Goal: Information Seeking & Learning: Compare options

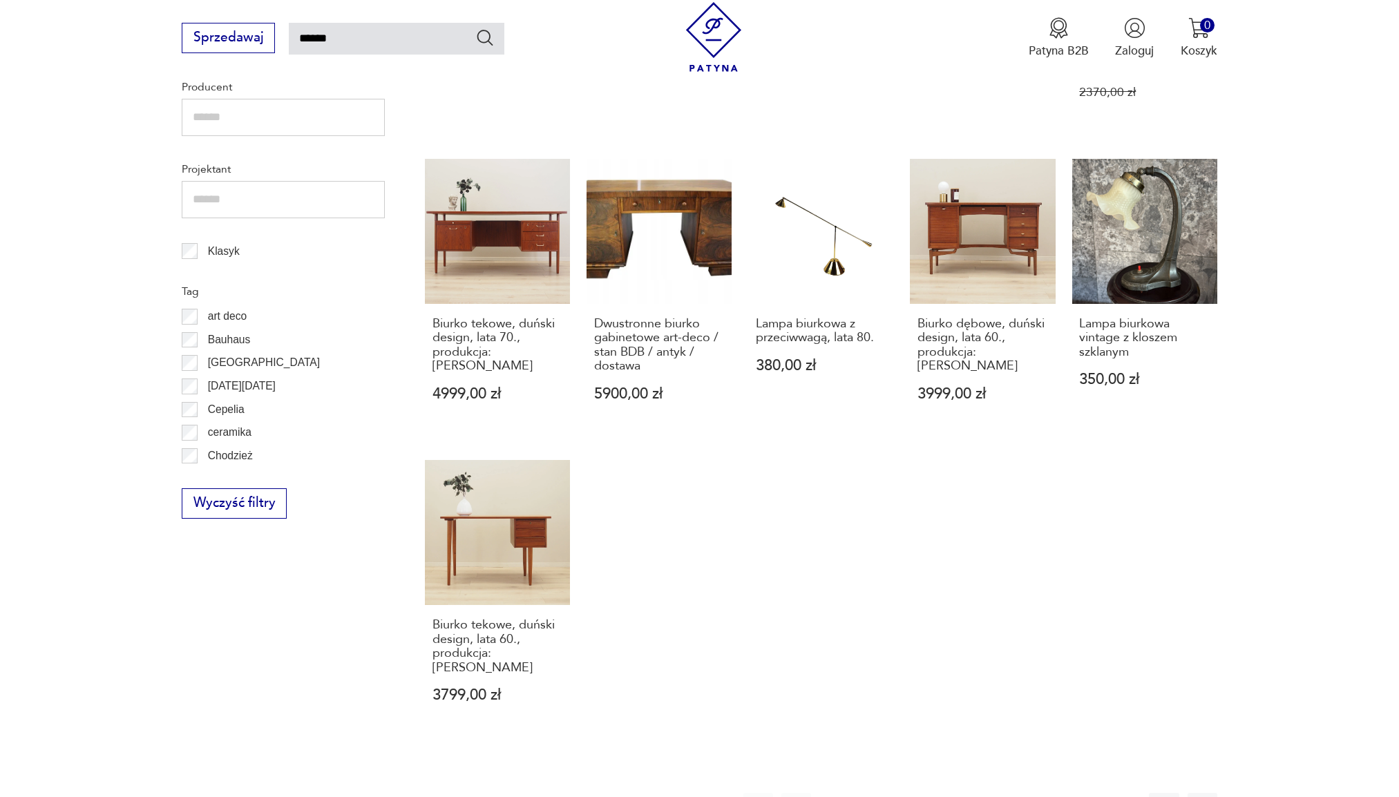
scroll to position [908, 0]
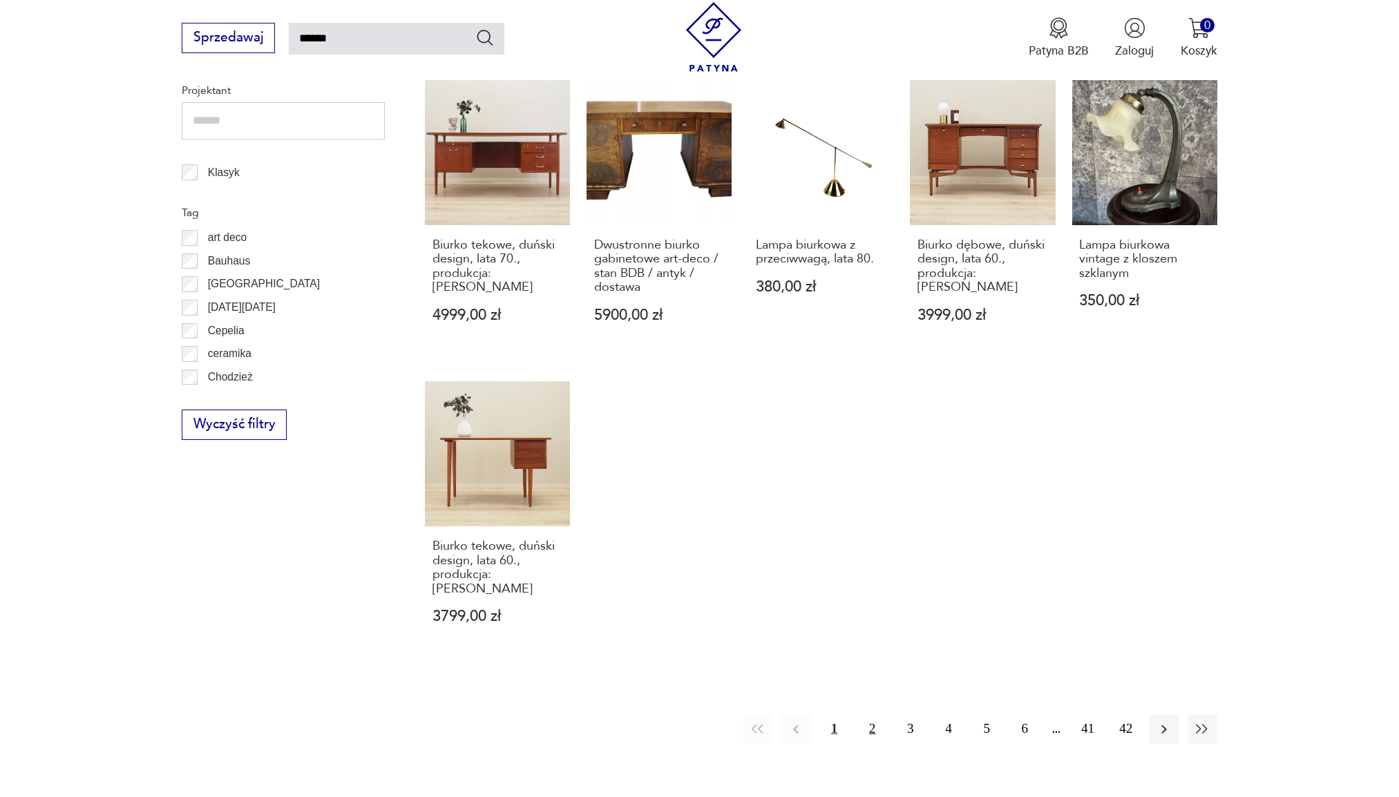
click at [872, 714] on button "2" at bounding box center [872, 729] width 30 height 30
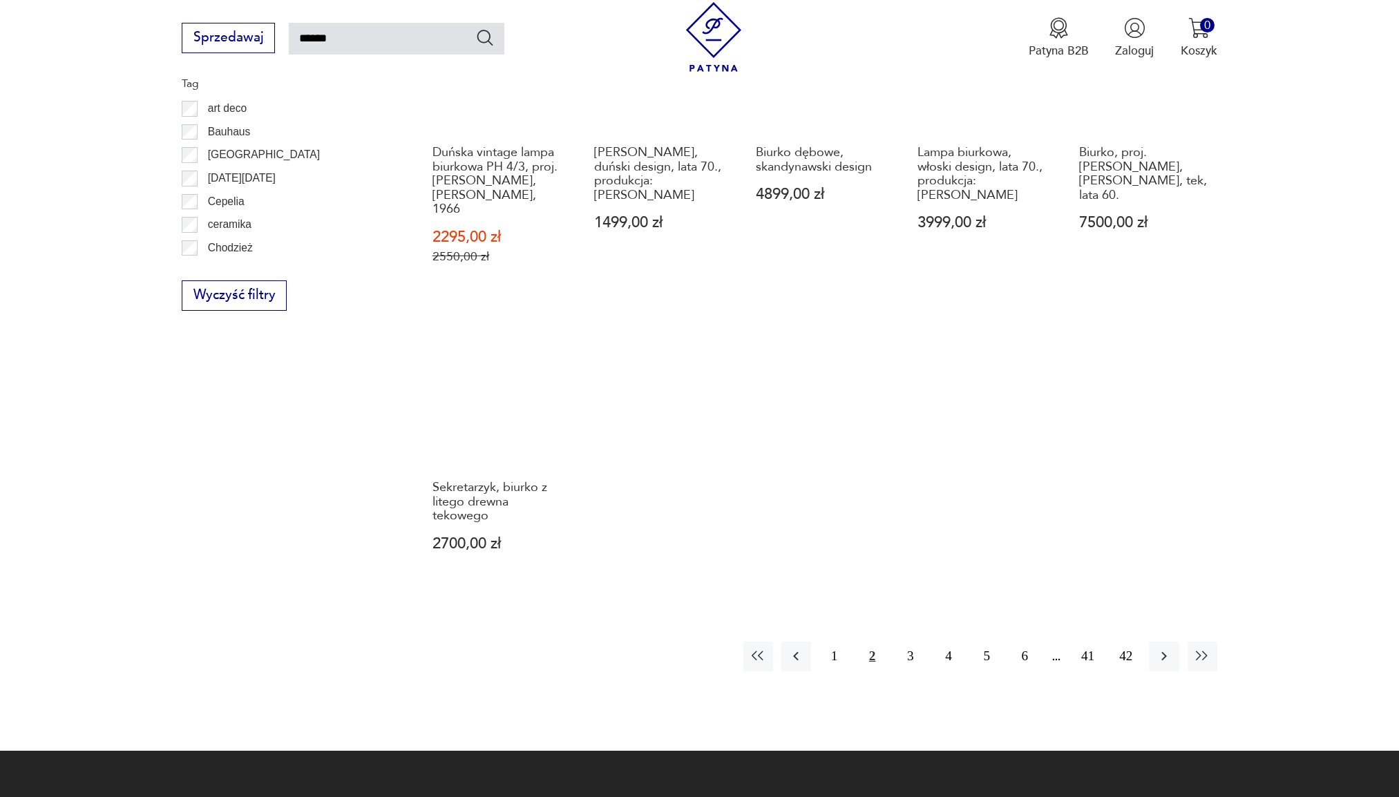
scroll to position [1046, 0]
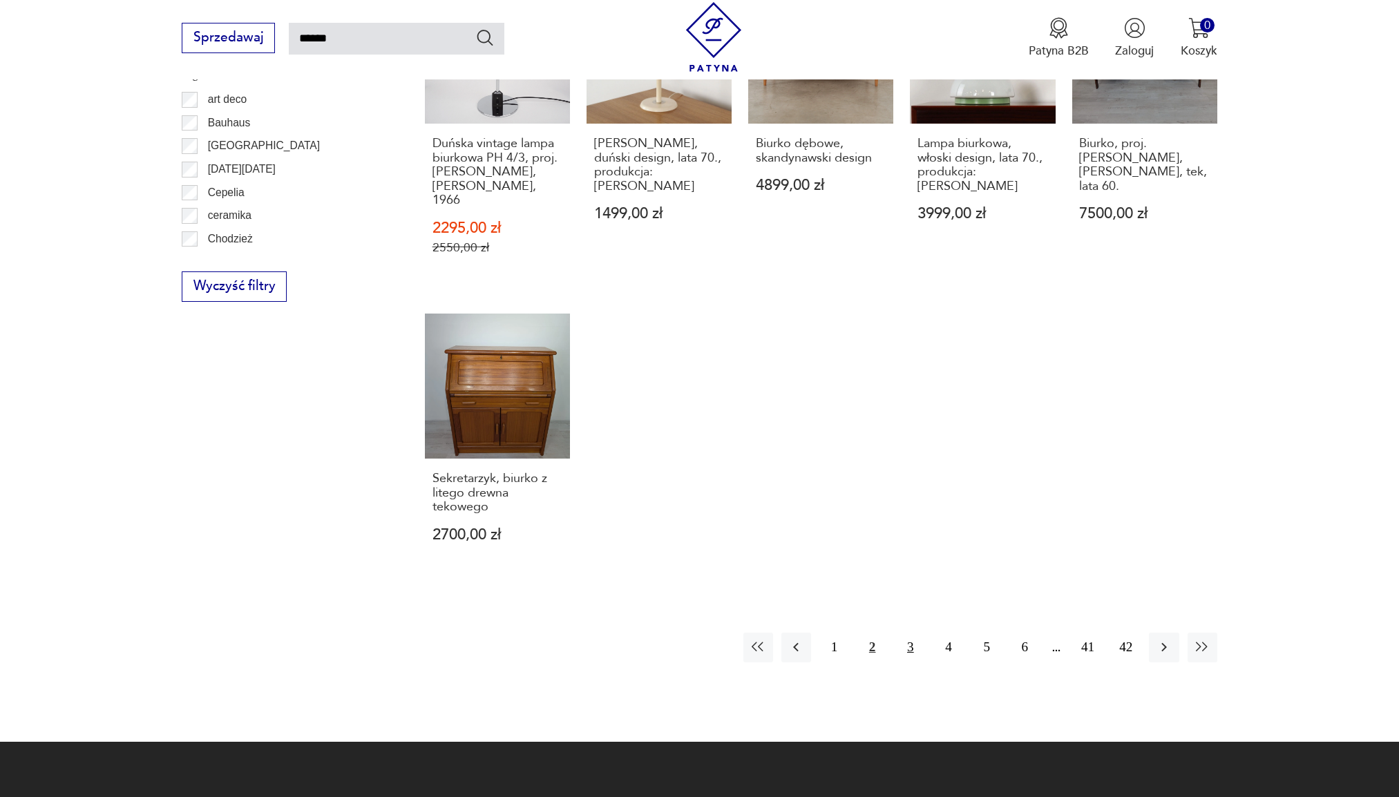
click at [909, 633] on button "3" at bounding box center [910, 648] width 30 height 30
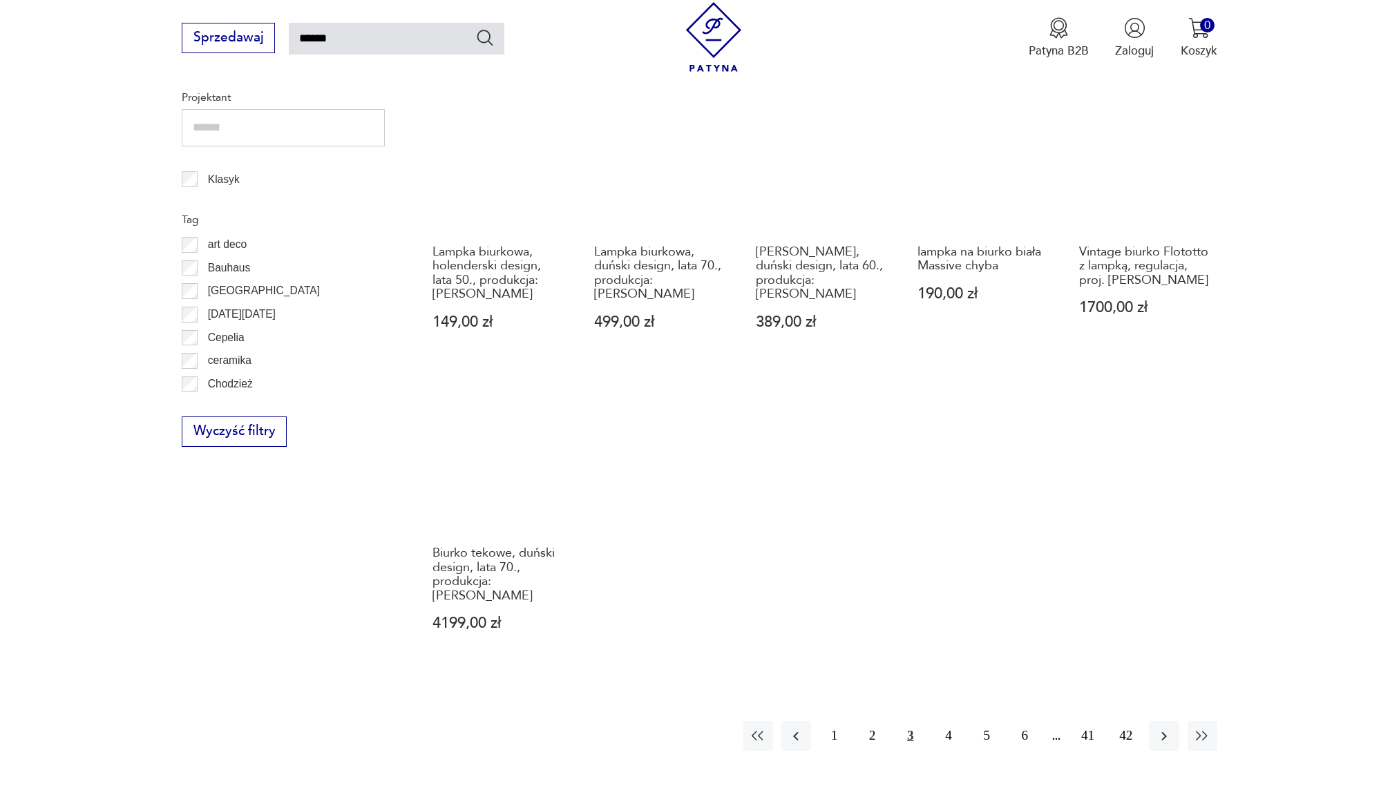
scroll to position [977, 0]
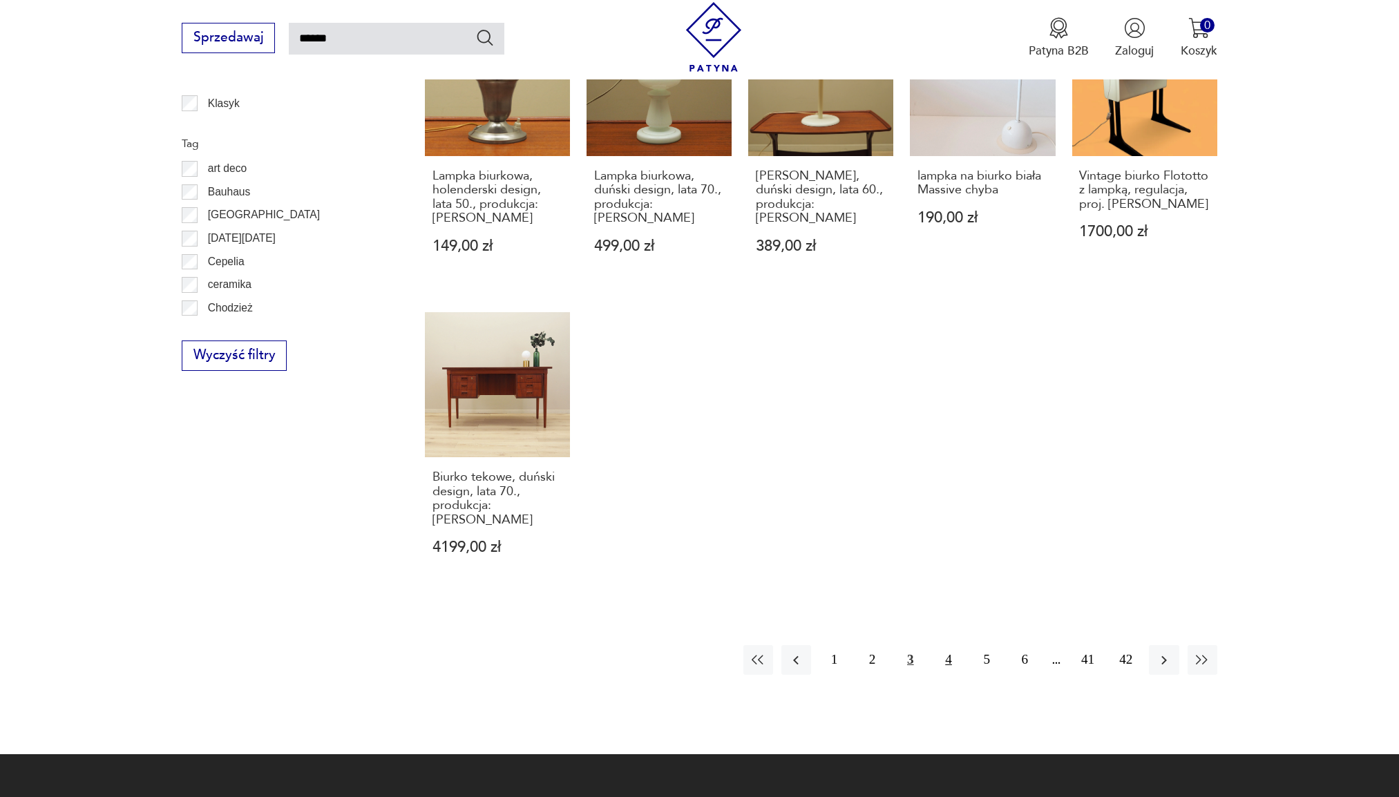
click at [947, 645] on button "4" at bounding box center [948, 660] width 30 height 30
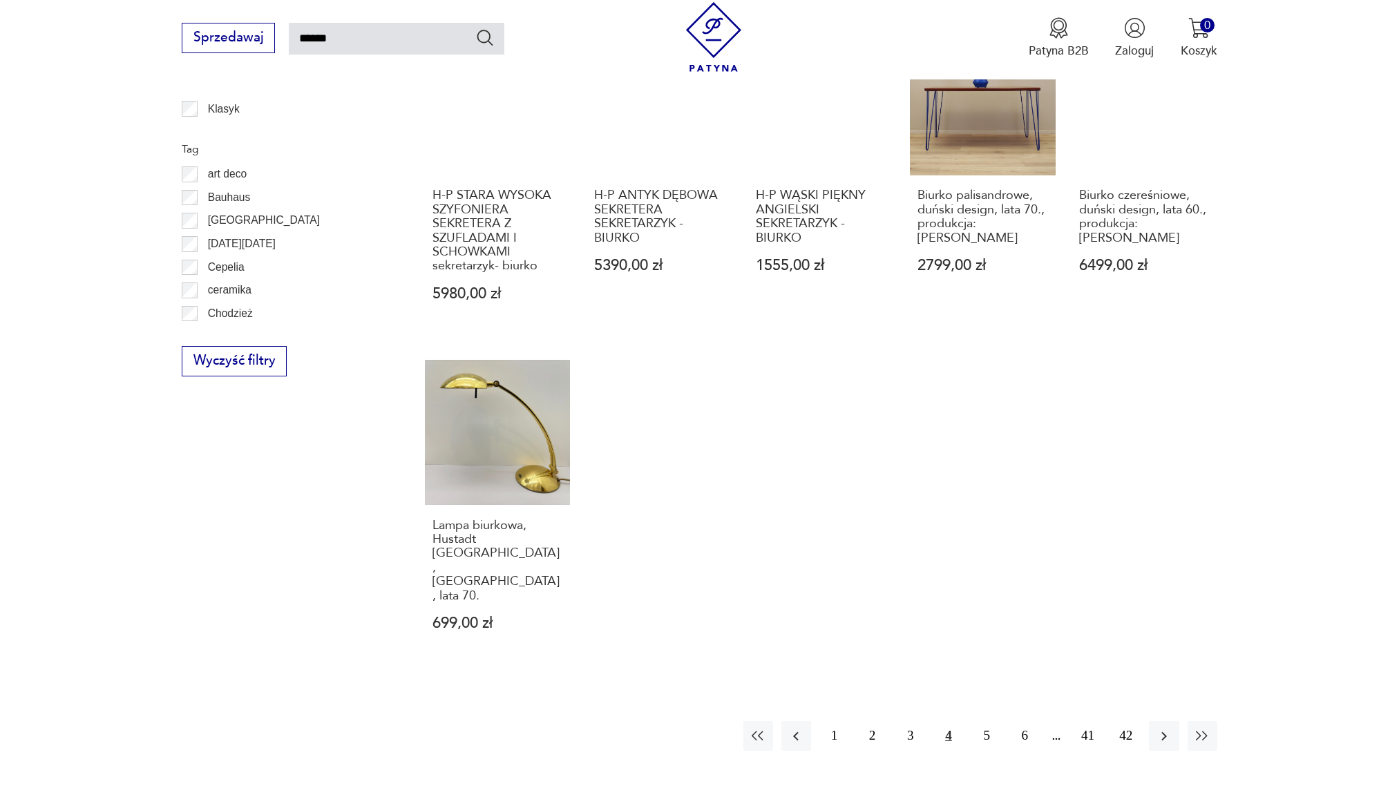
scroll to position [977, 0]
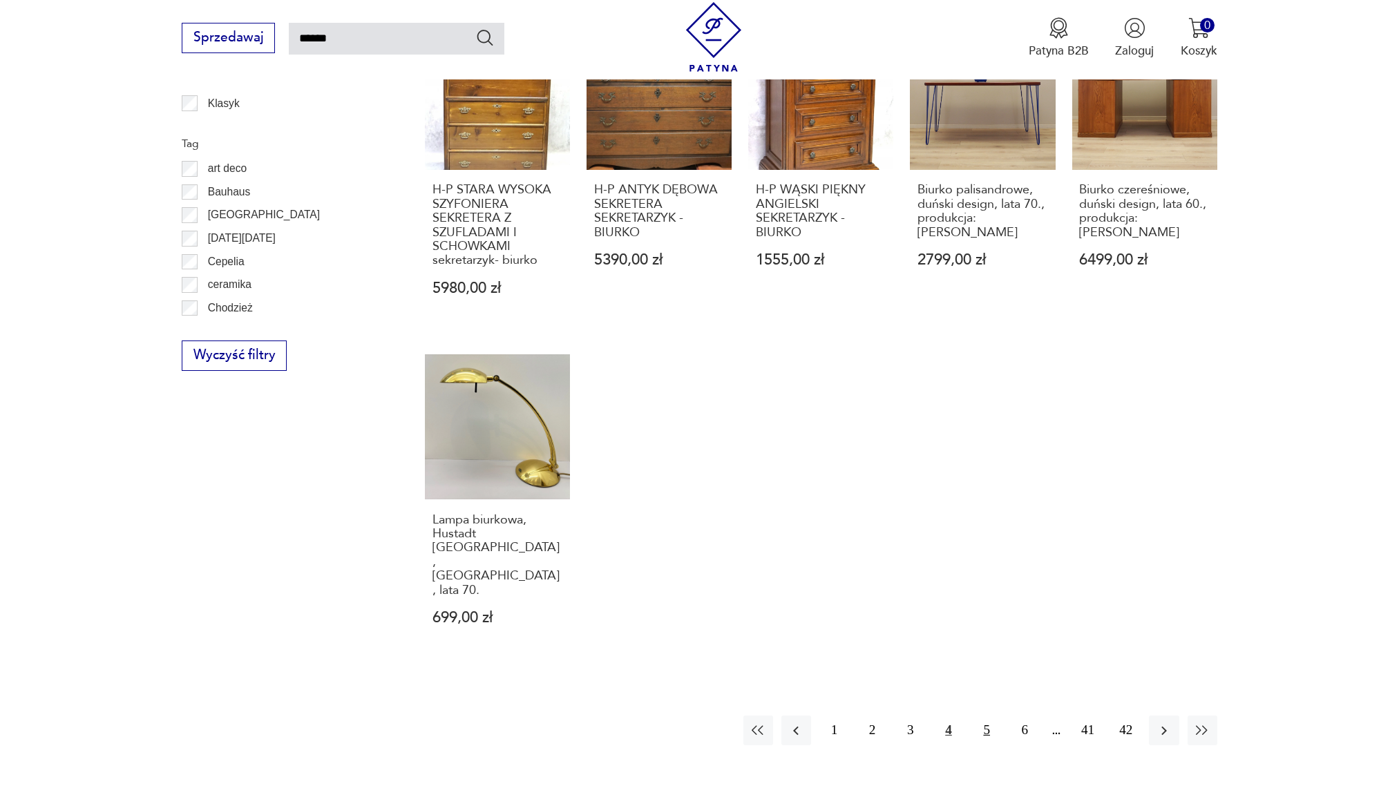
click at [989, 716] on button "5" at bounding box center [987, 731] width 30 height 30
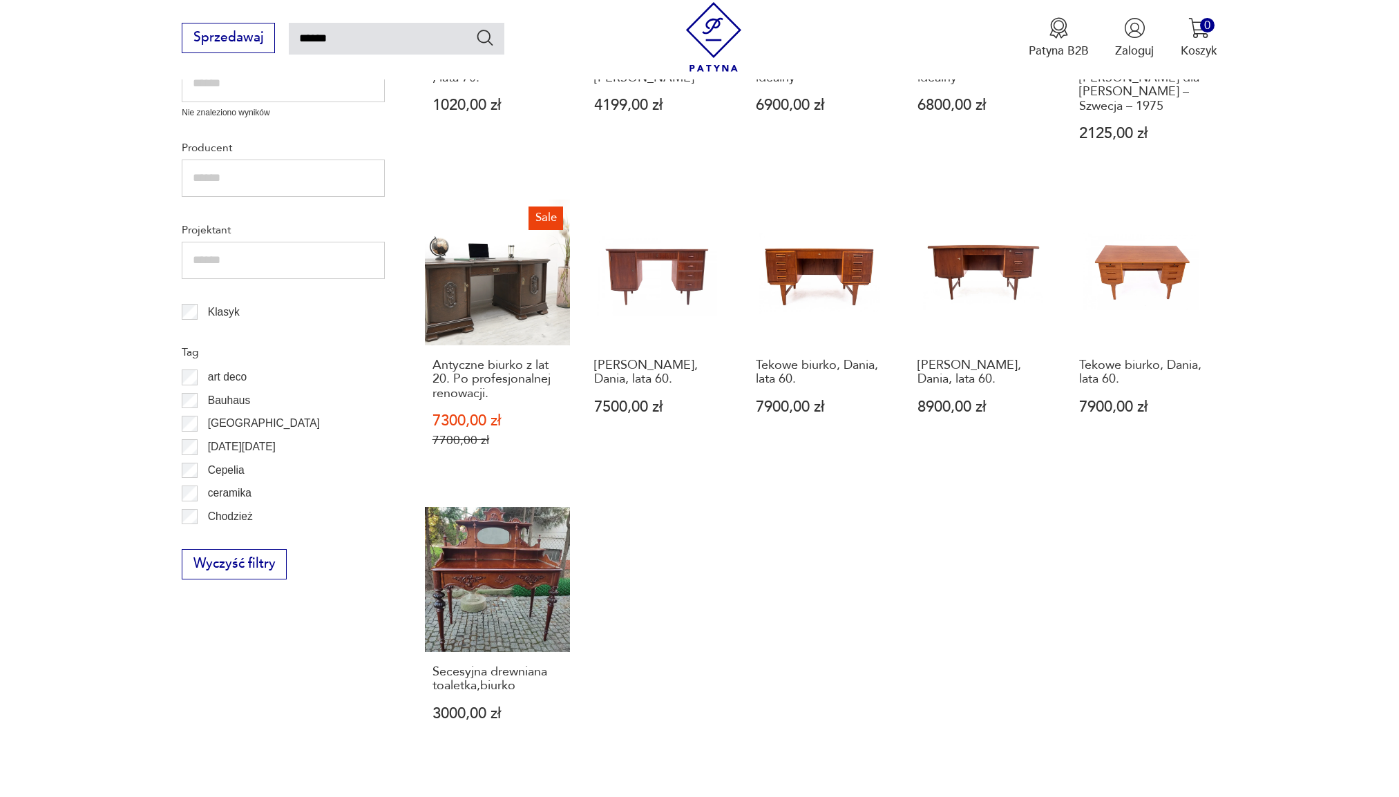
scroll to position [839, 0]
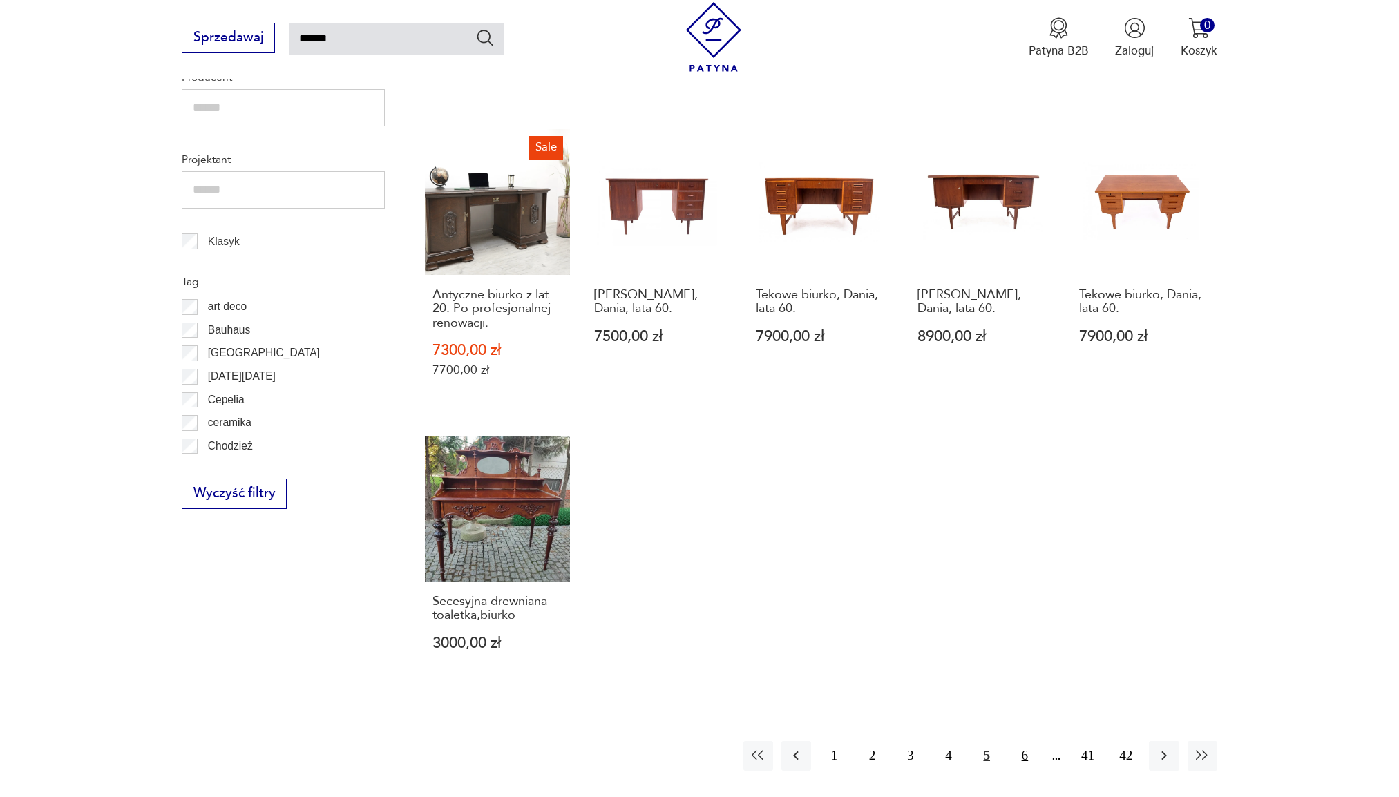
click at [1023, 741] on button "6" at bounding box center [1025, 756] width 30 height 30
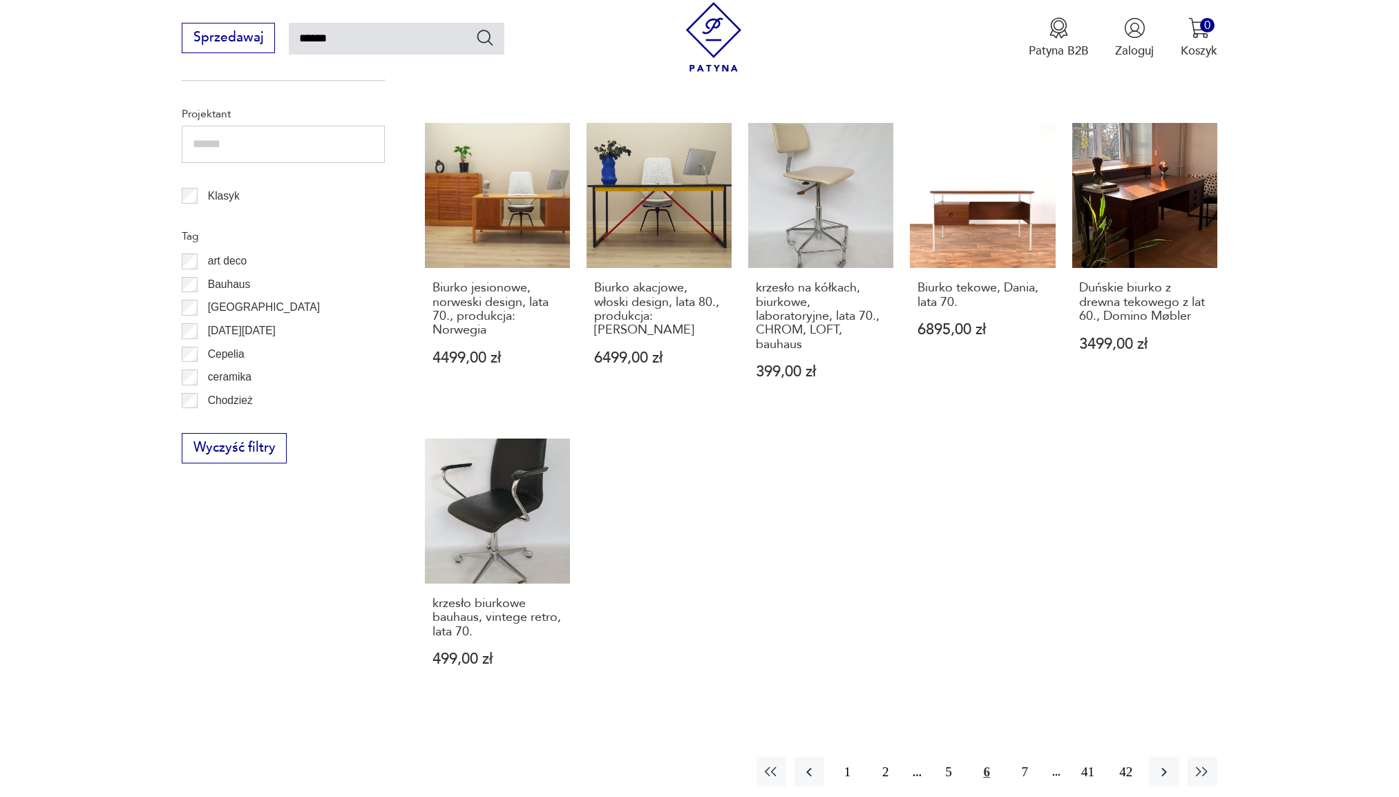
scroll to position [908, 0]
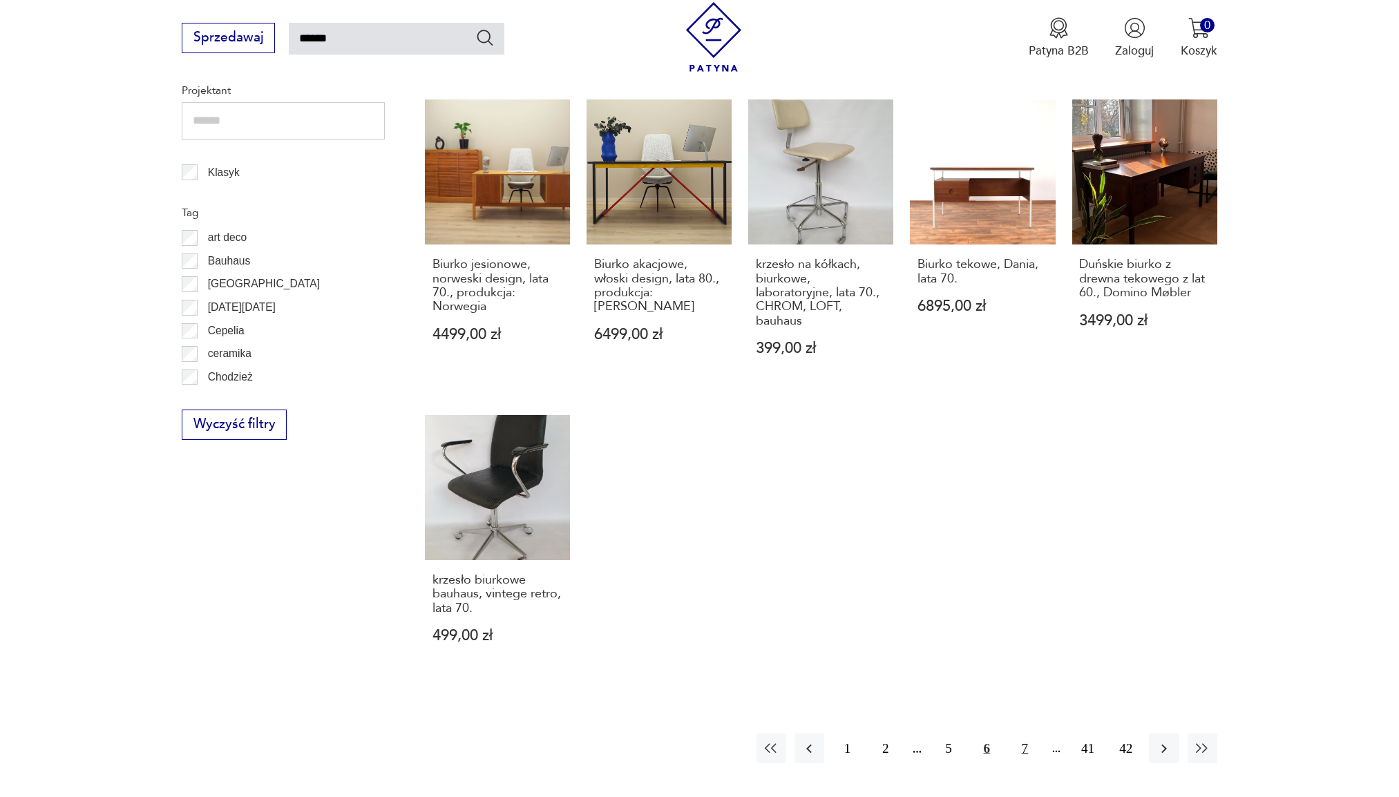
click at [1019, 733] on button "7" at bounding box center [1025, 748] width 30 height 30
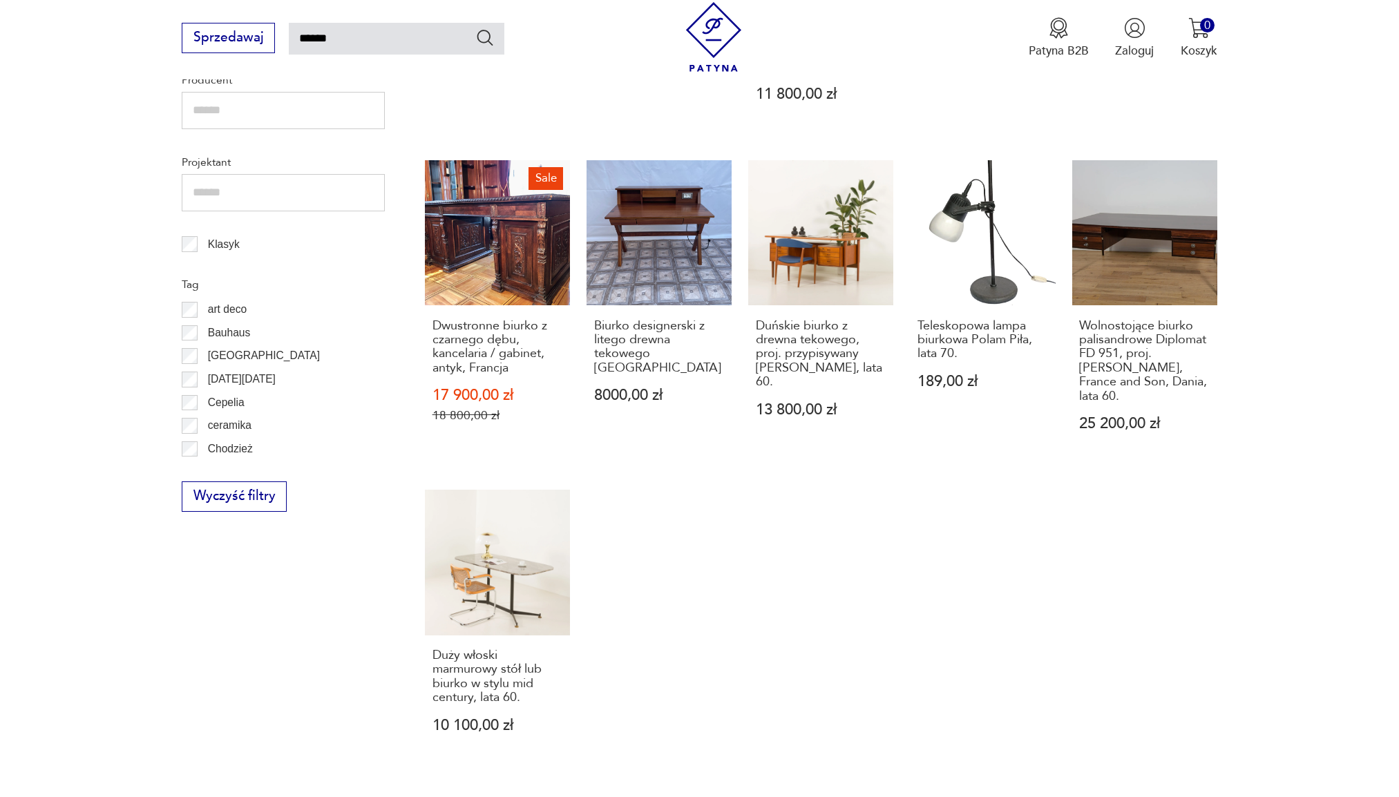
scroll to position [977, 0]
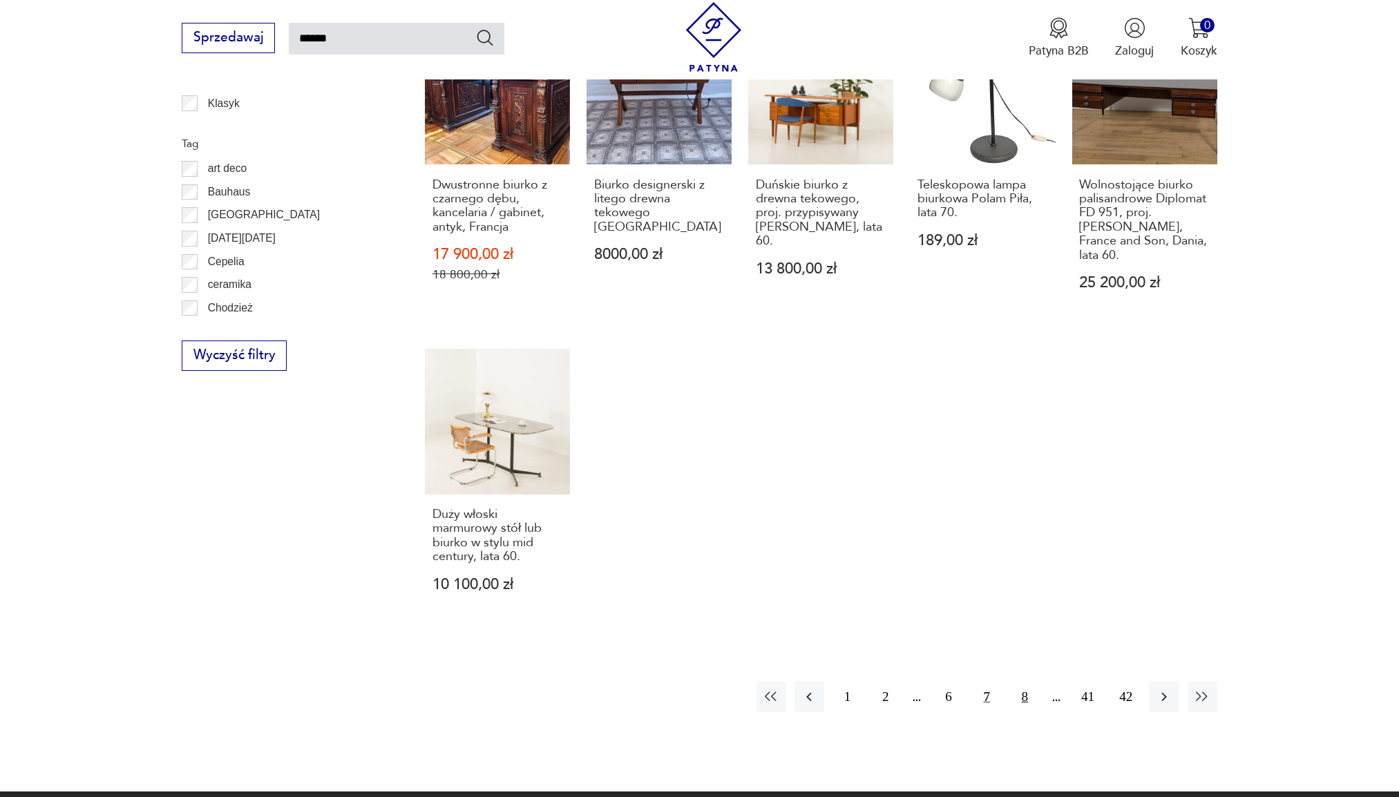
click at [1021, 682] on button "8" at bounding box center [1025, 697] width 30 height 30
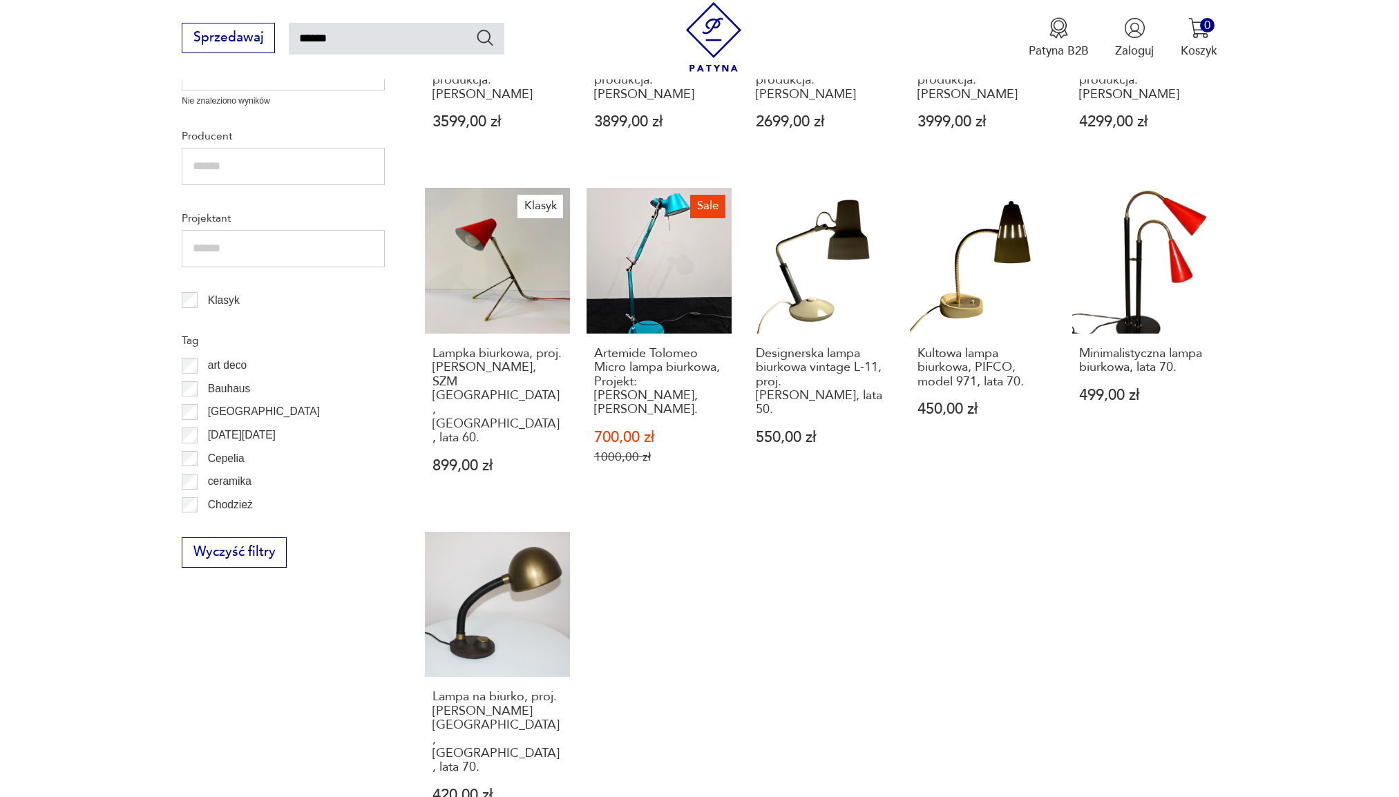
scroll to position [977, 0]
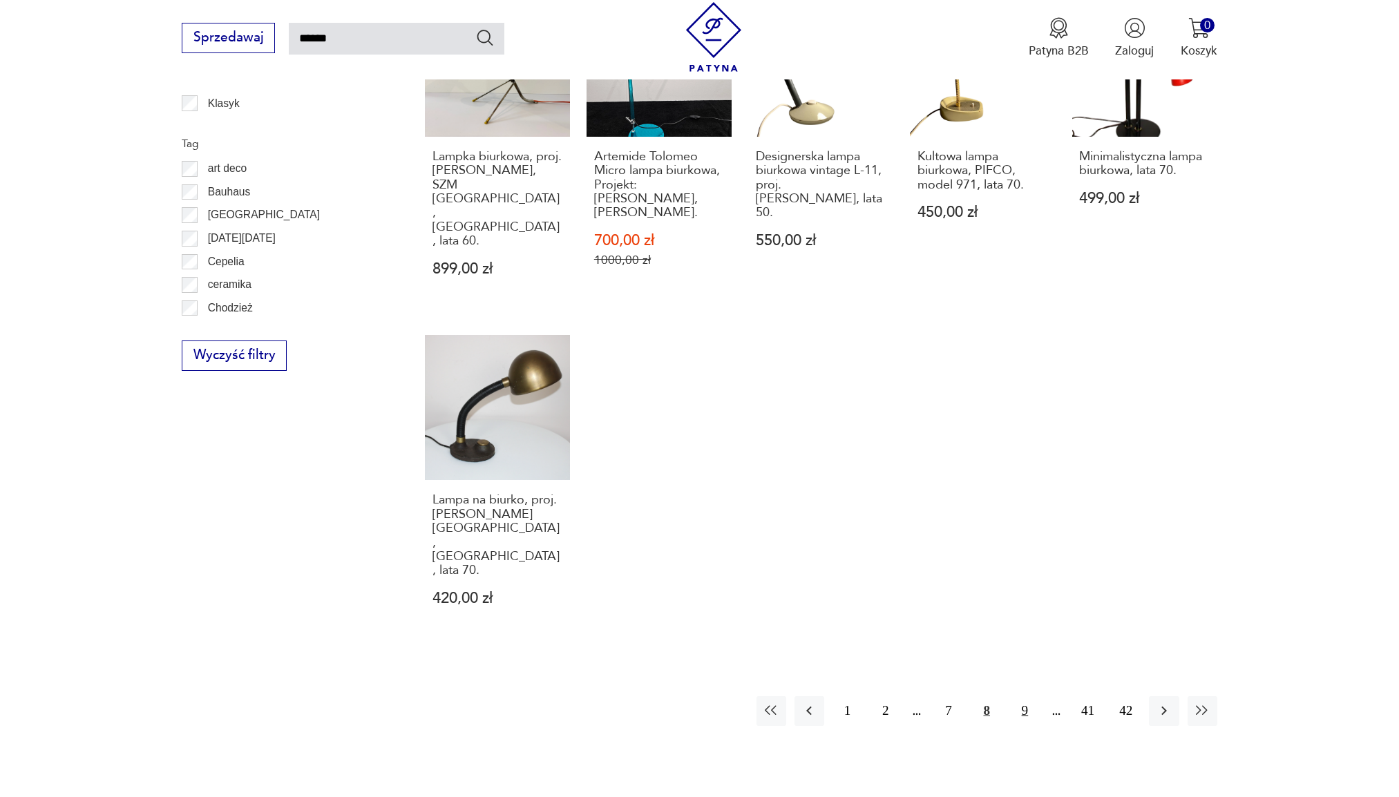
click at [1023, 696] on button "9" at bounding box center [1025, 711] width 30 height 30
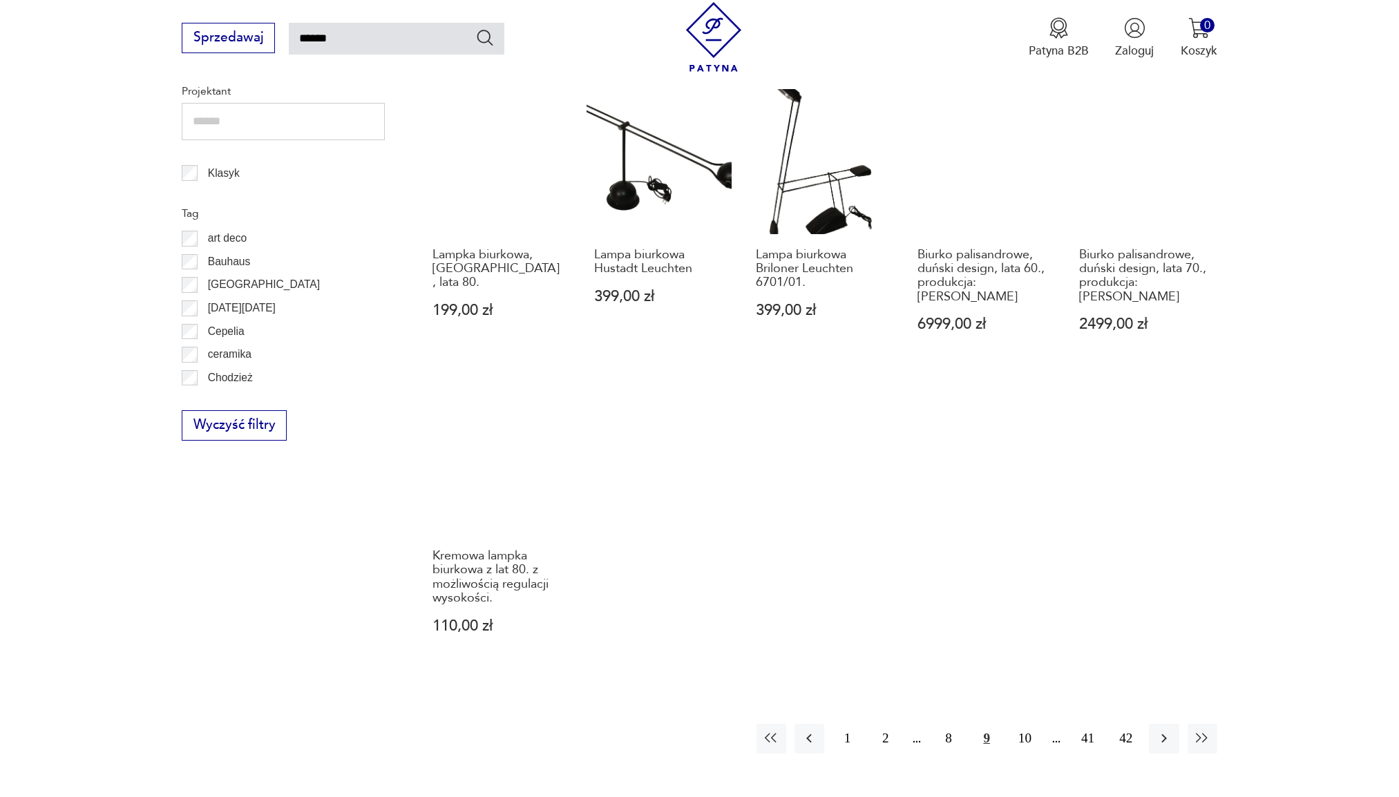
scroll to position [908, 0]
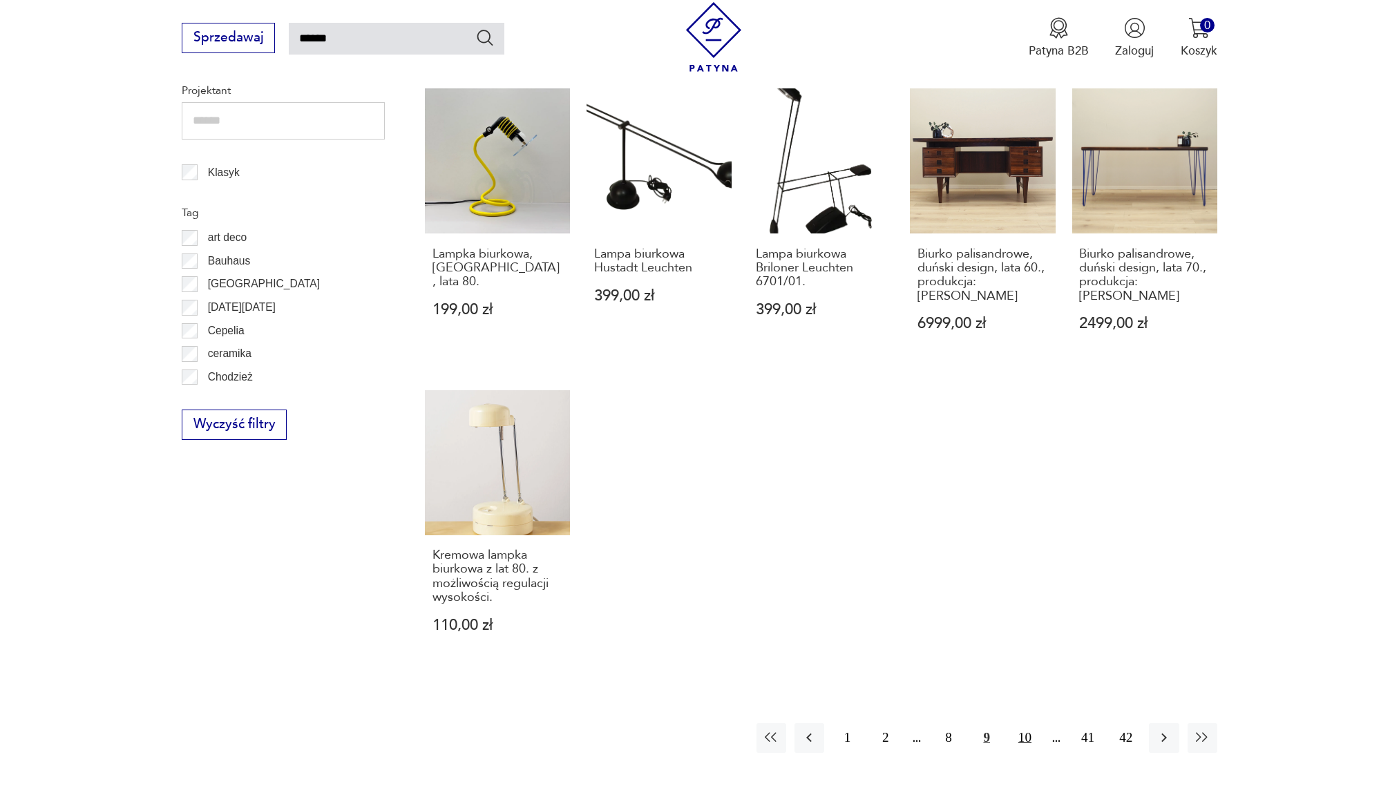
click at [1028, 723] on button "10" at bounding box center [1025, 738] width 30 height 30
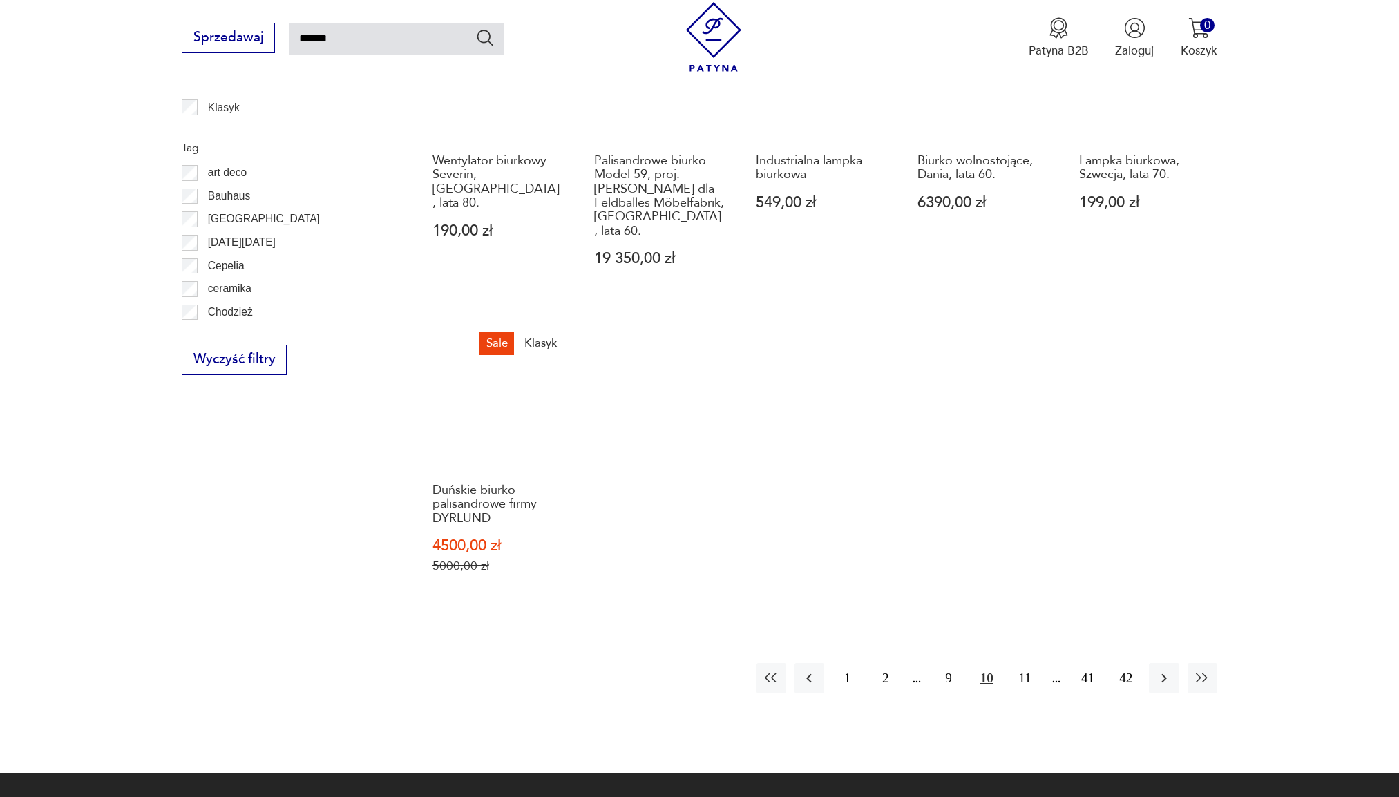
scroll to position [977, 0]
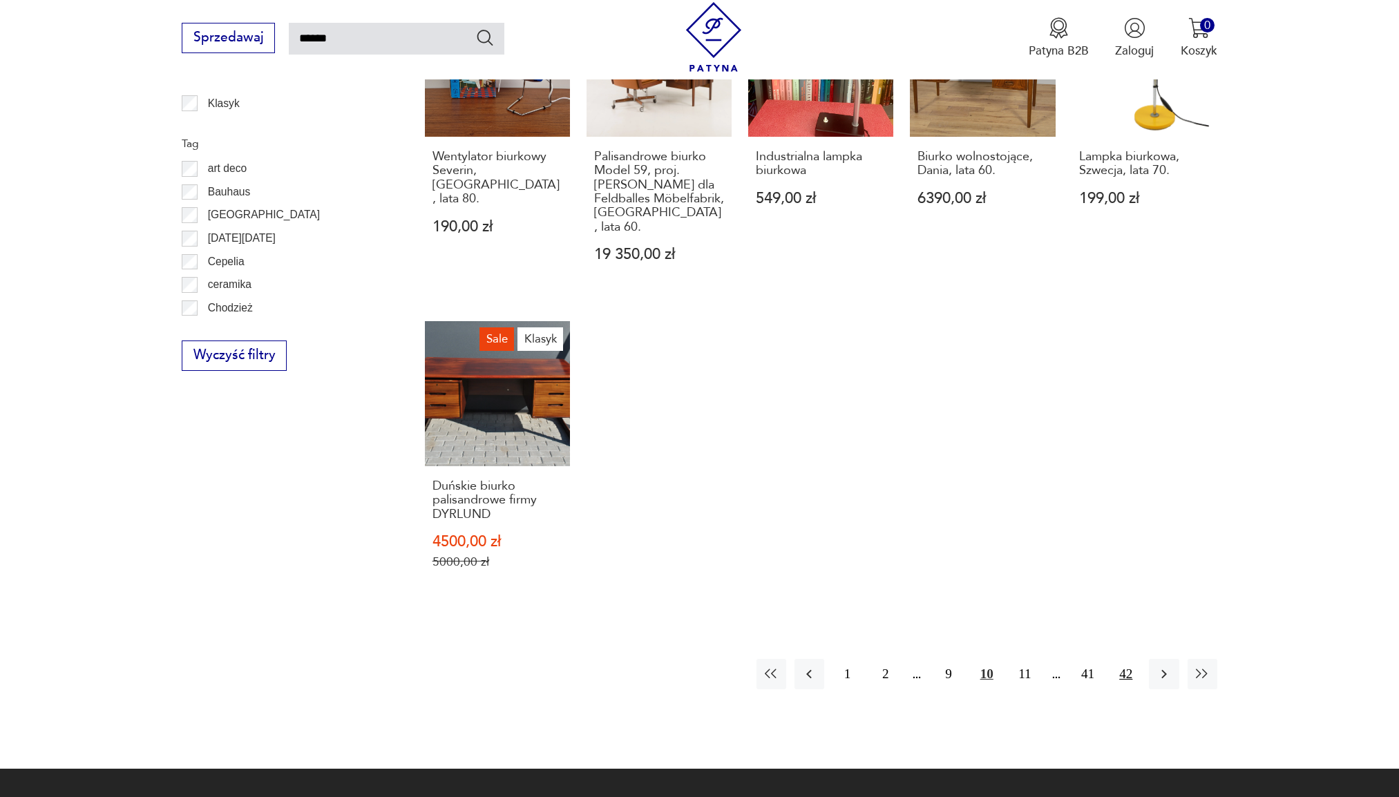
click at [1126, 671] on button "42" at bounding box center [1126, 674] width 30 height 30
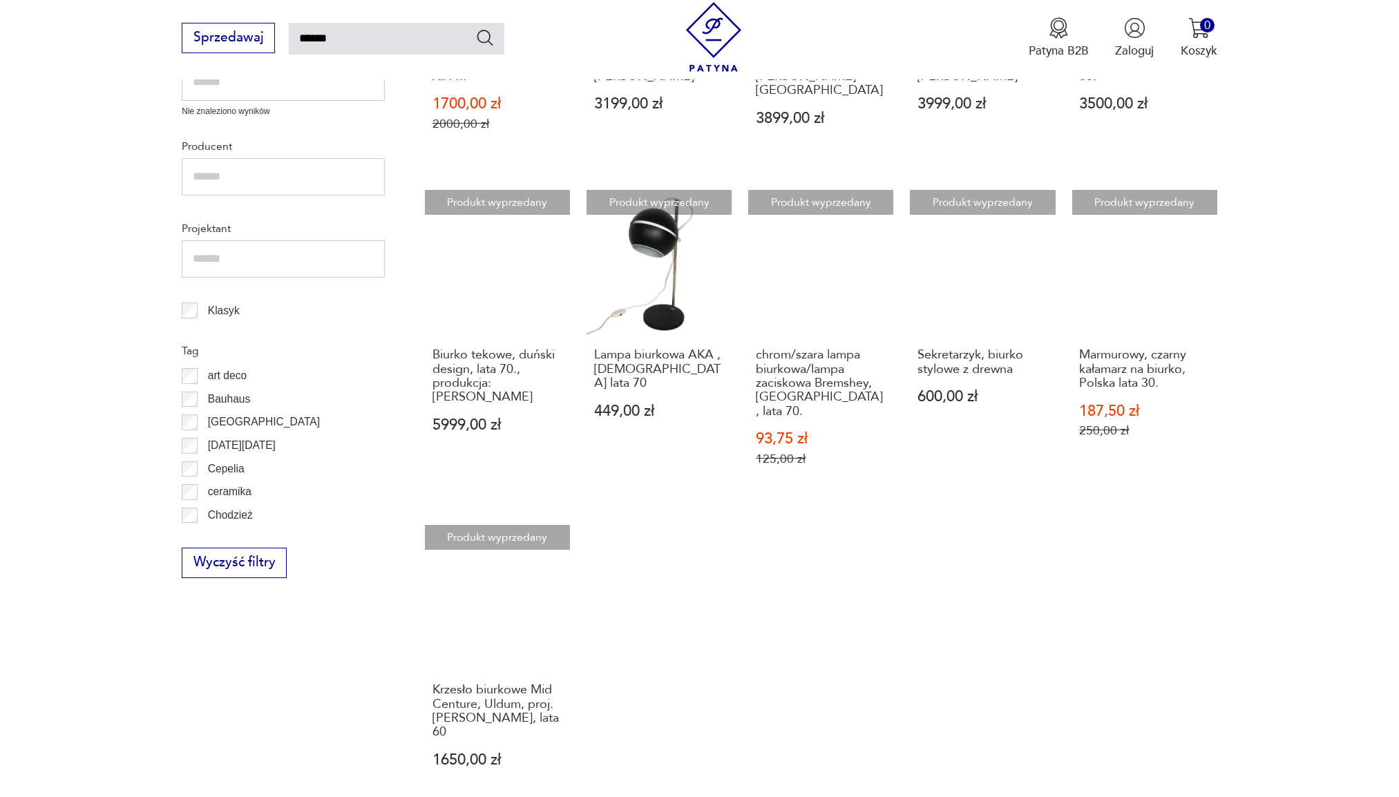
scroll to position [908, 0]
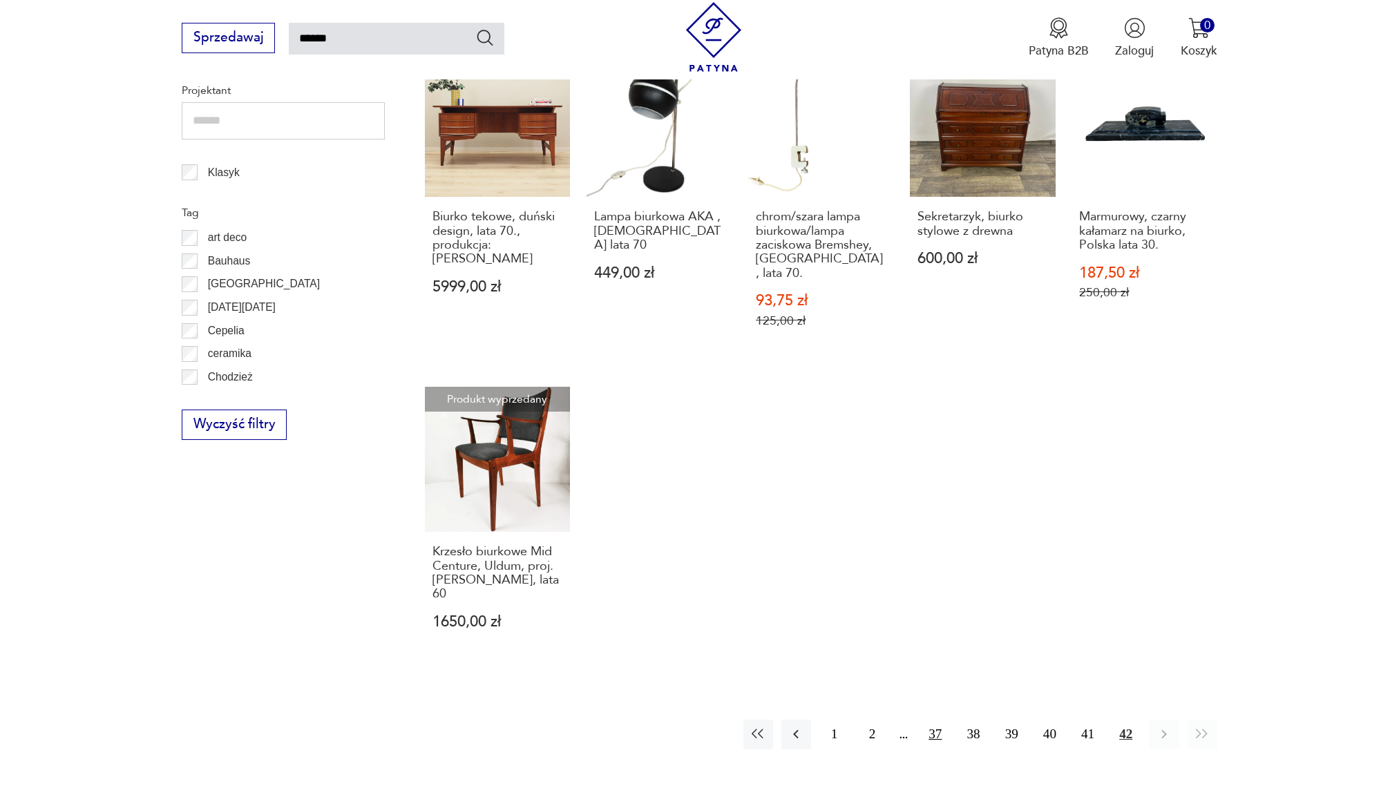
click at [939, 720] on button "37" at bounding box center [935, 735] width 30 height 30
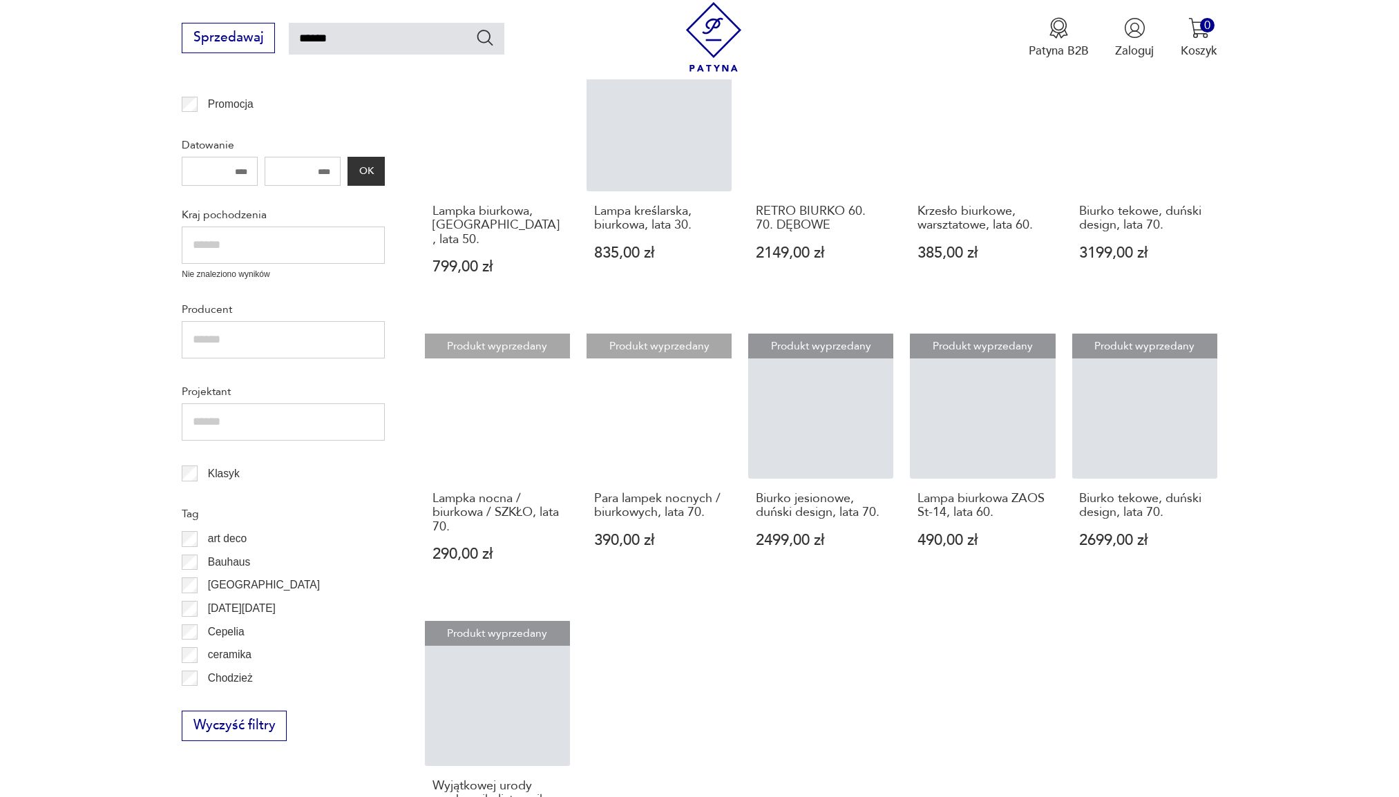
scroll to position [908, 0]
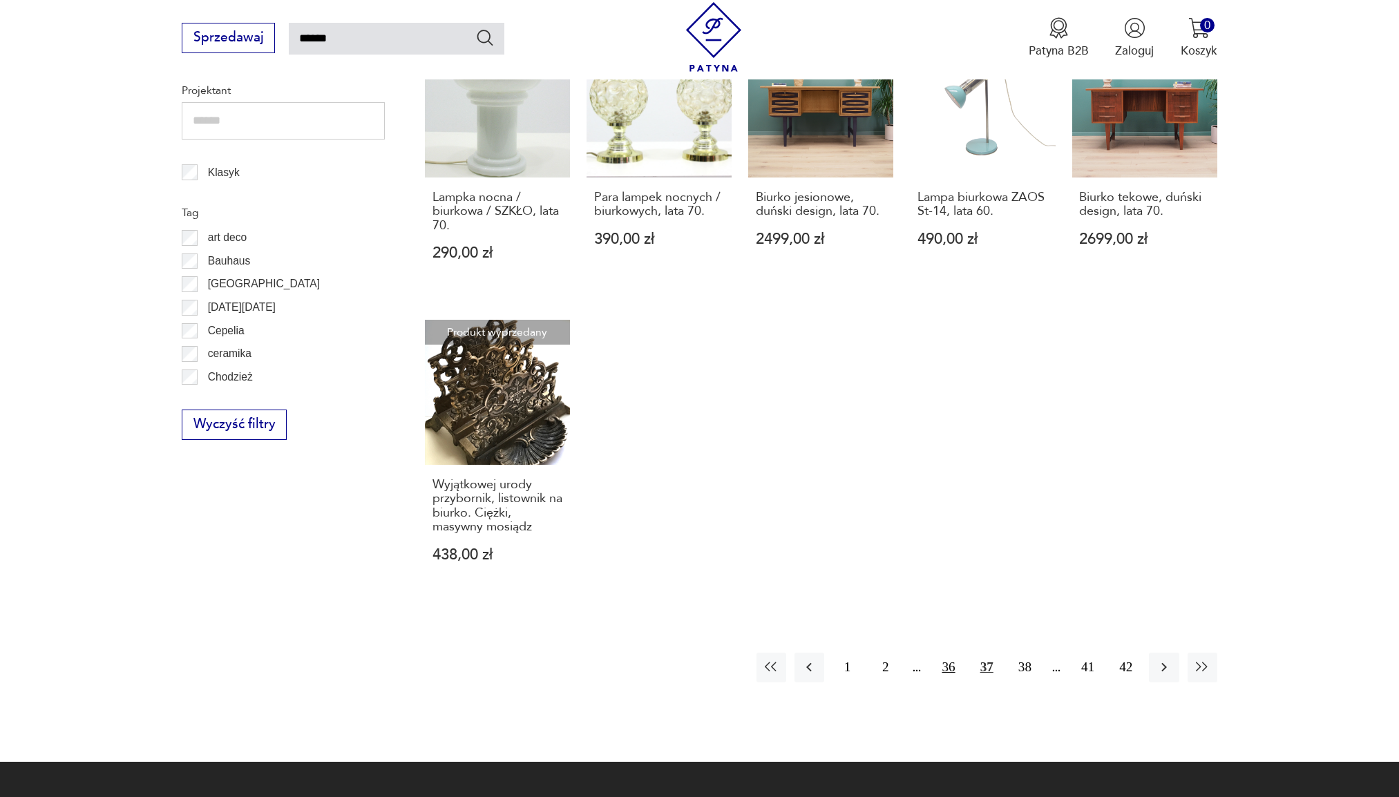
click at [950, 653] on button "36" at bounding box center [948, 668] width 30 height 30
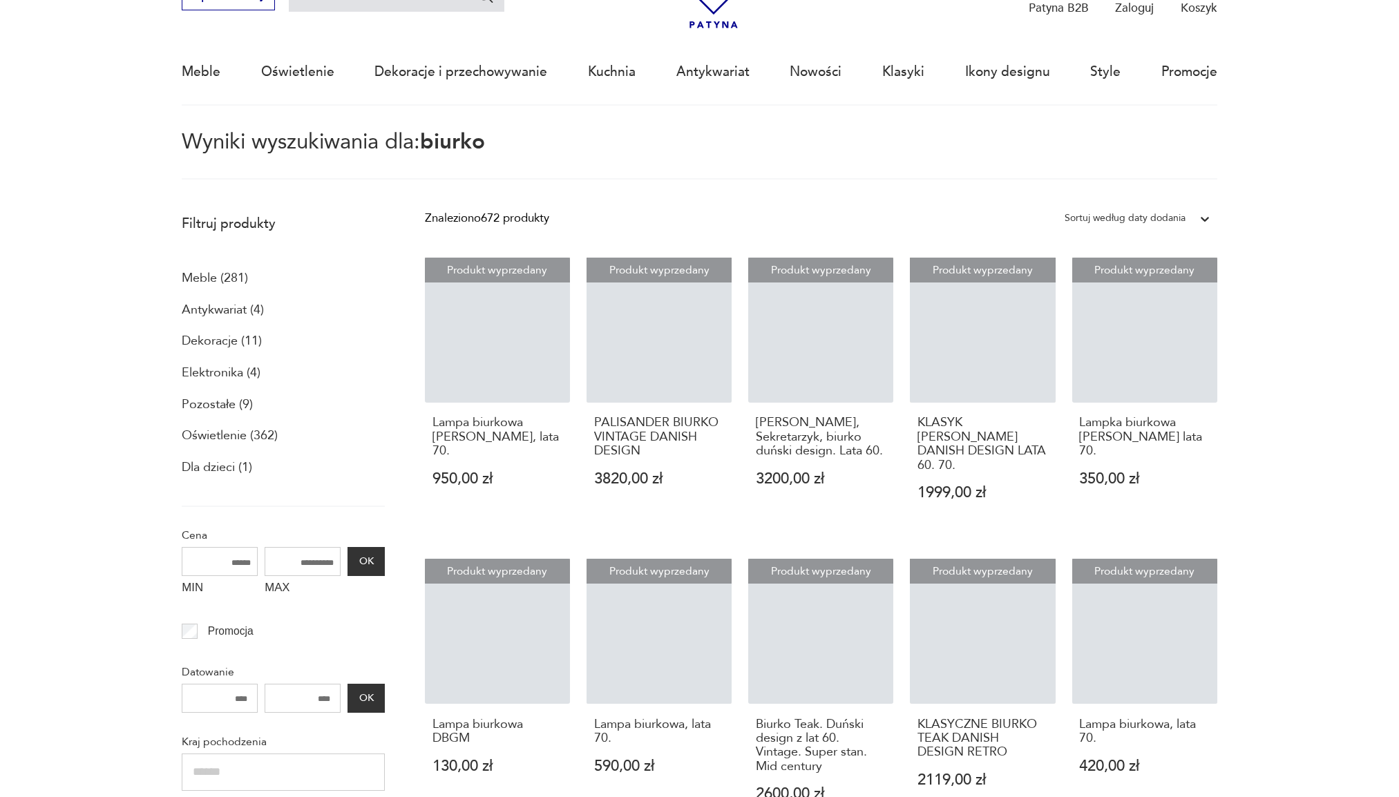
scroll to position [79, 0]
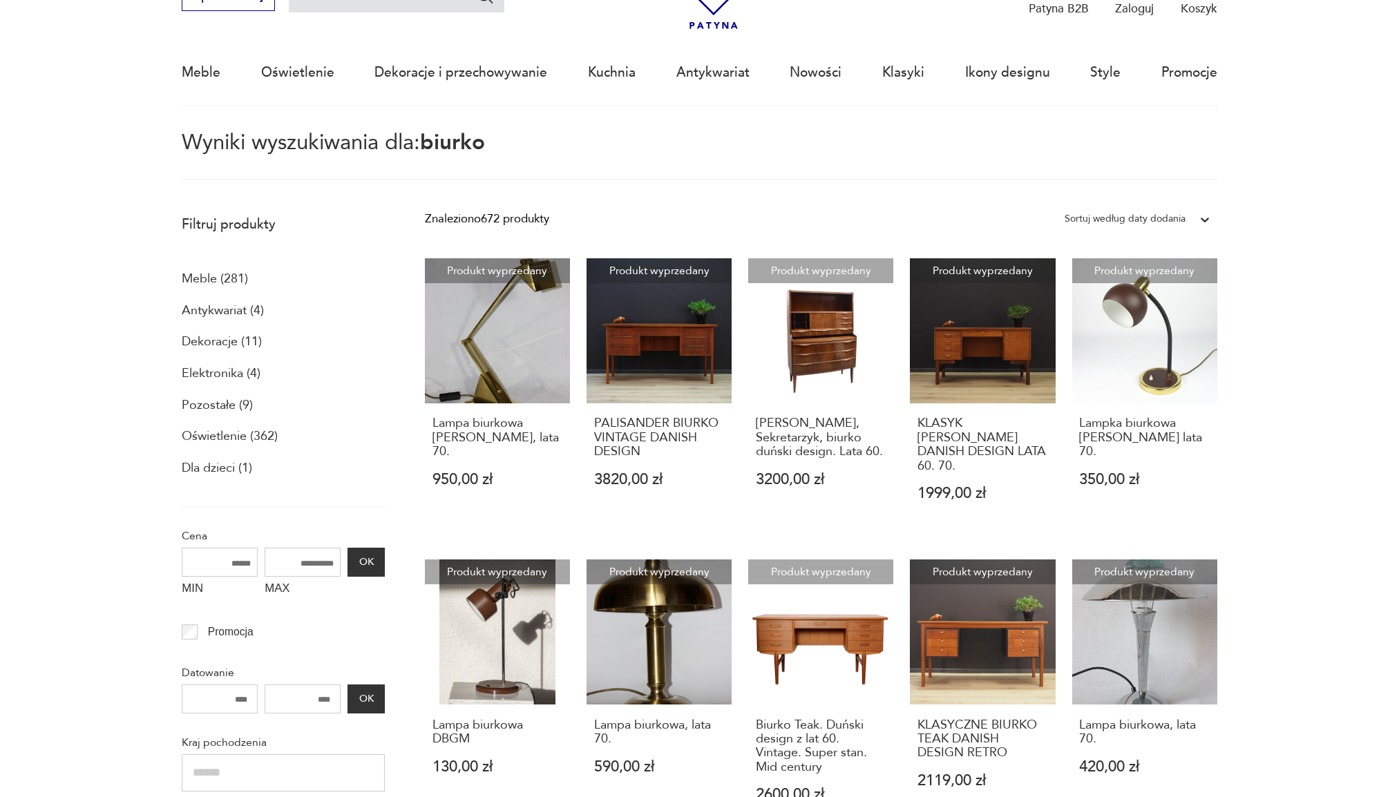
click at [1196, 212] on div at bounding box center [1204, 219] width 25 height 25
click at [1205, 296] on div "Sortuj według ceny (od najmniejszej)" at bounding box center [1137, 288] width 160 height 35
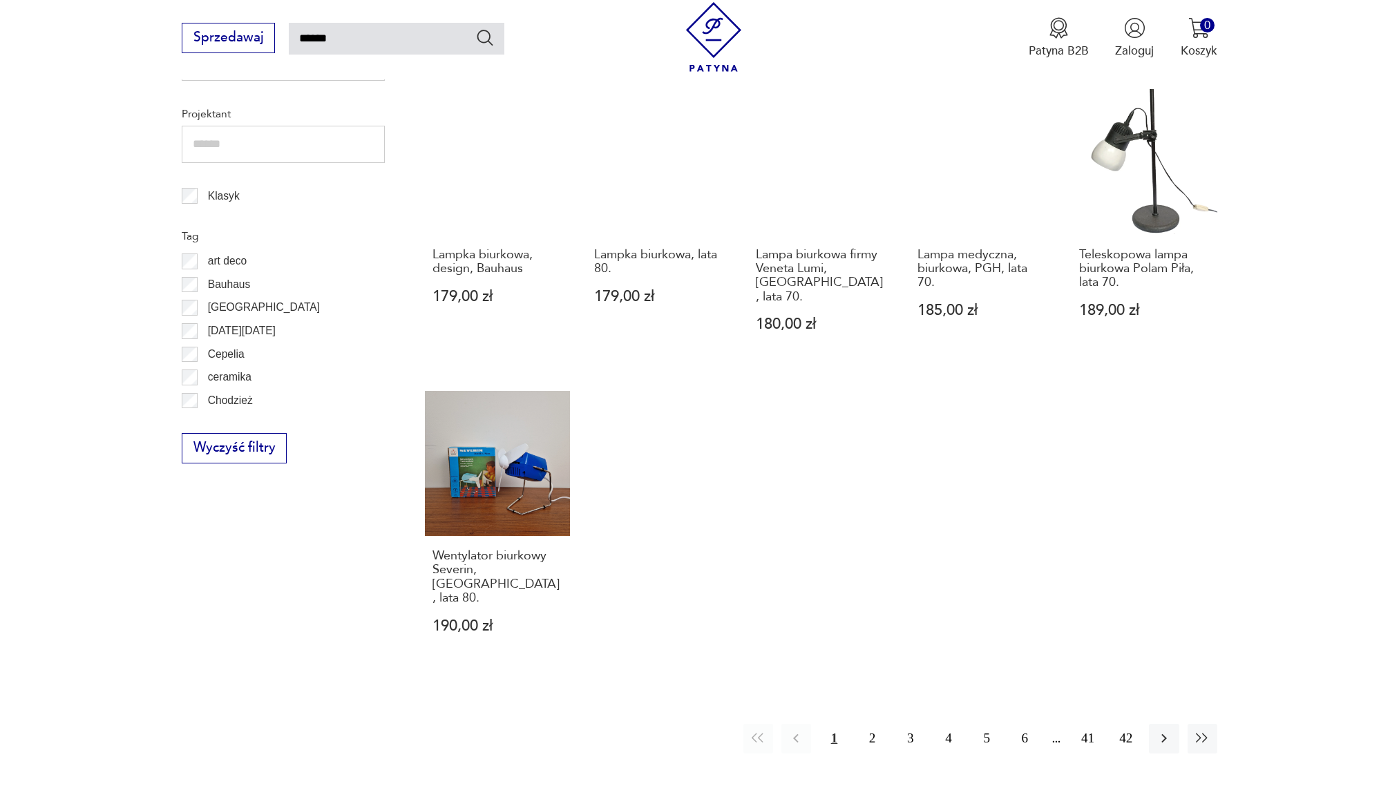
scroll to position [908, 0]
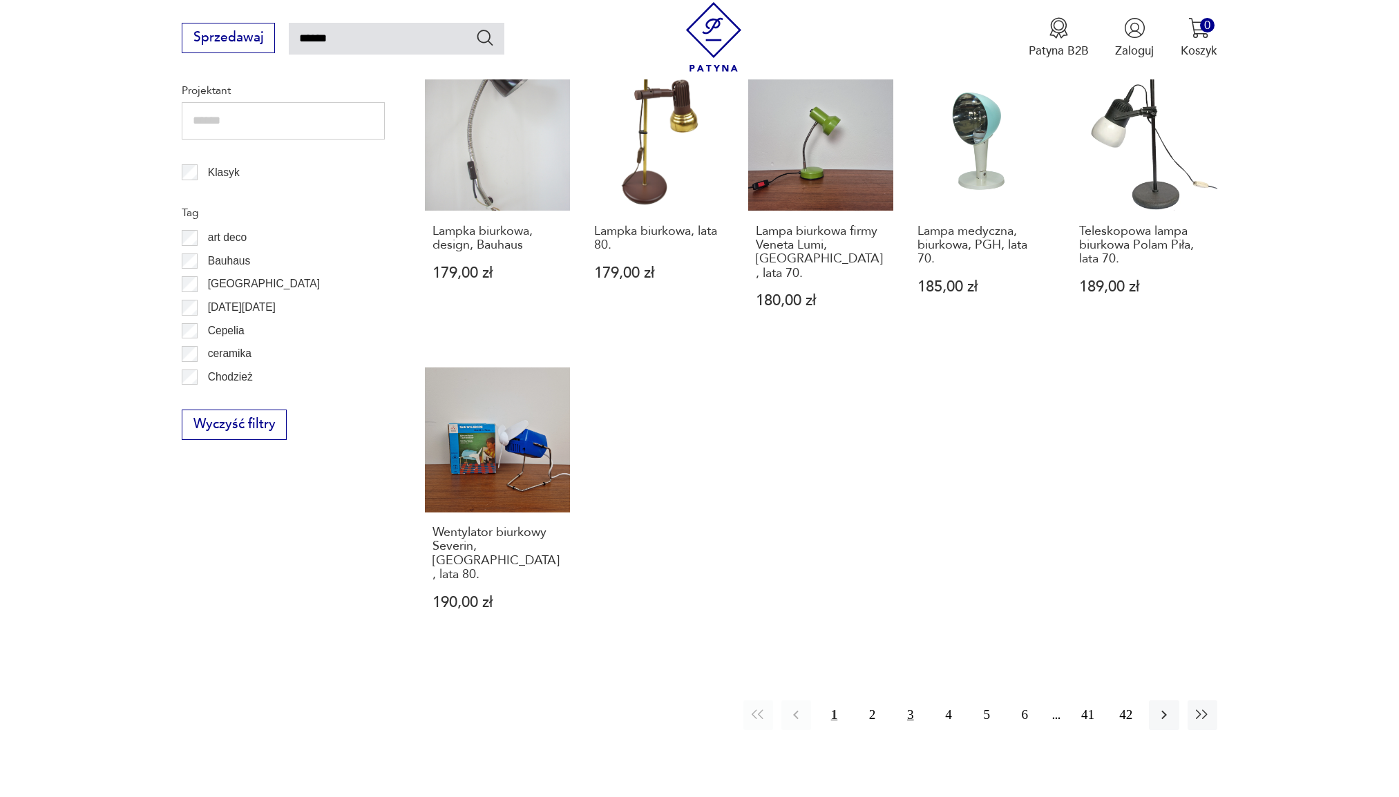
click at [908, 700] on button "3" at bounding box center [910, 715] width 30 height 30
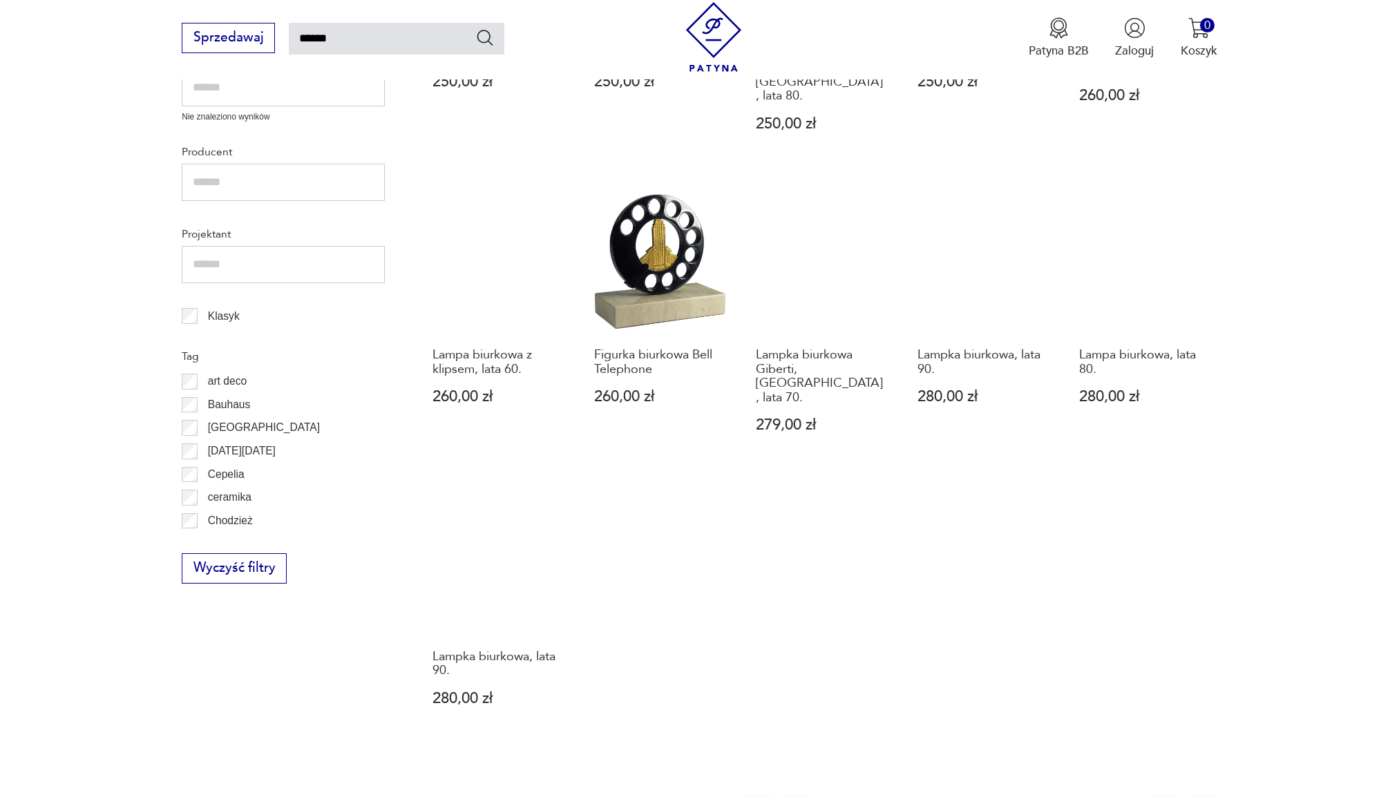
scroll to position [977, 0]
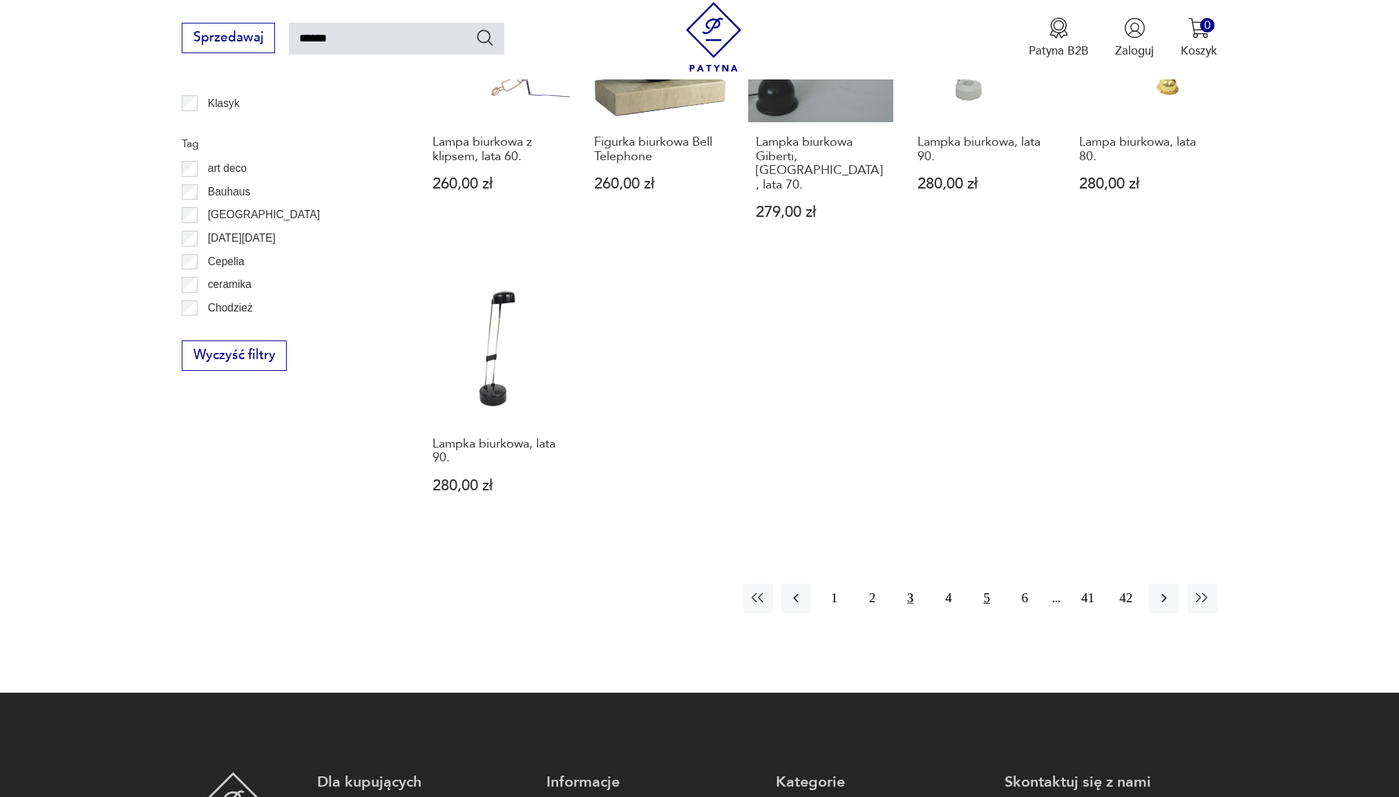
click at [979, 584] on button "5" at bounding box center [987, 599] width 30 height 30
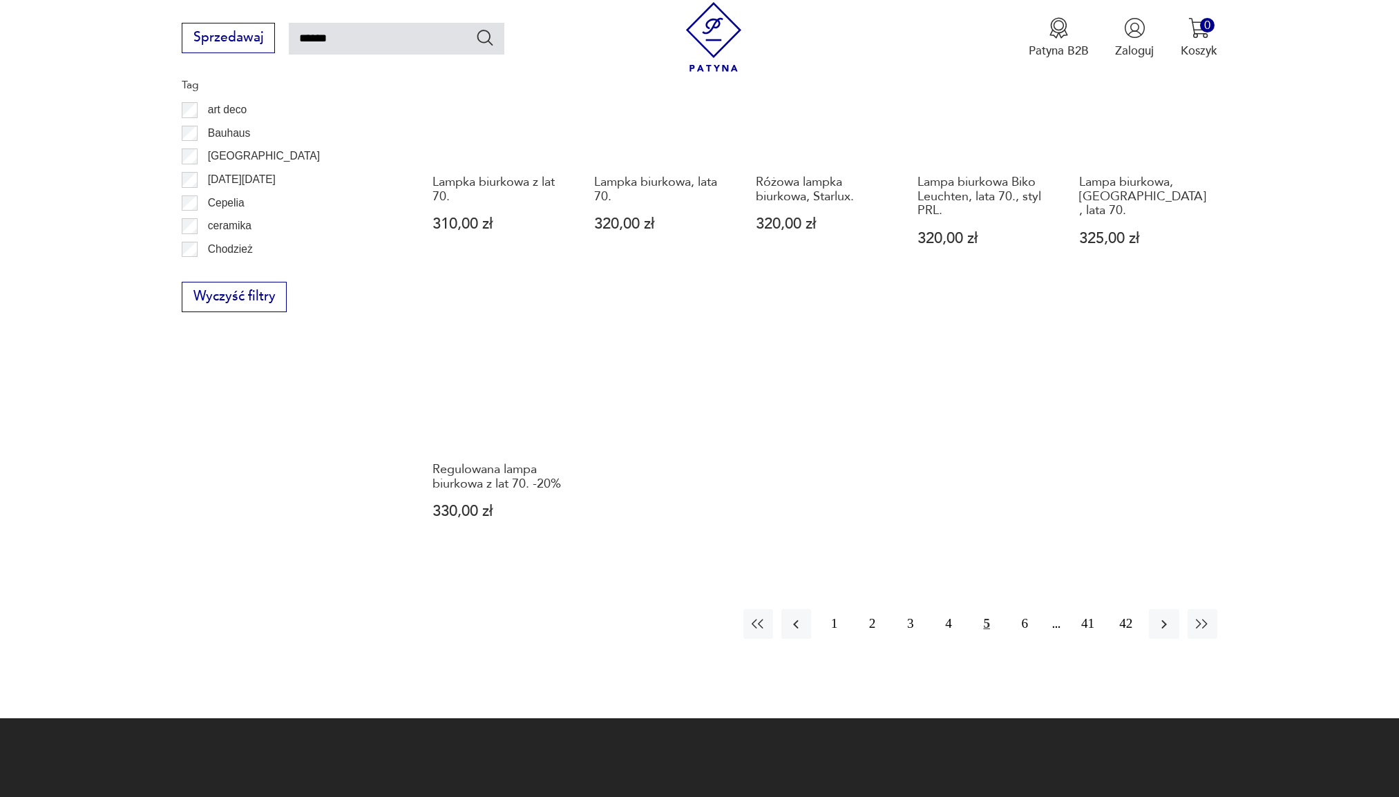
scroll to position [1046, 0]
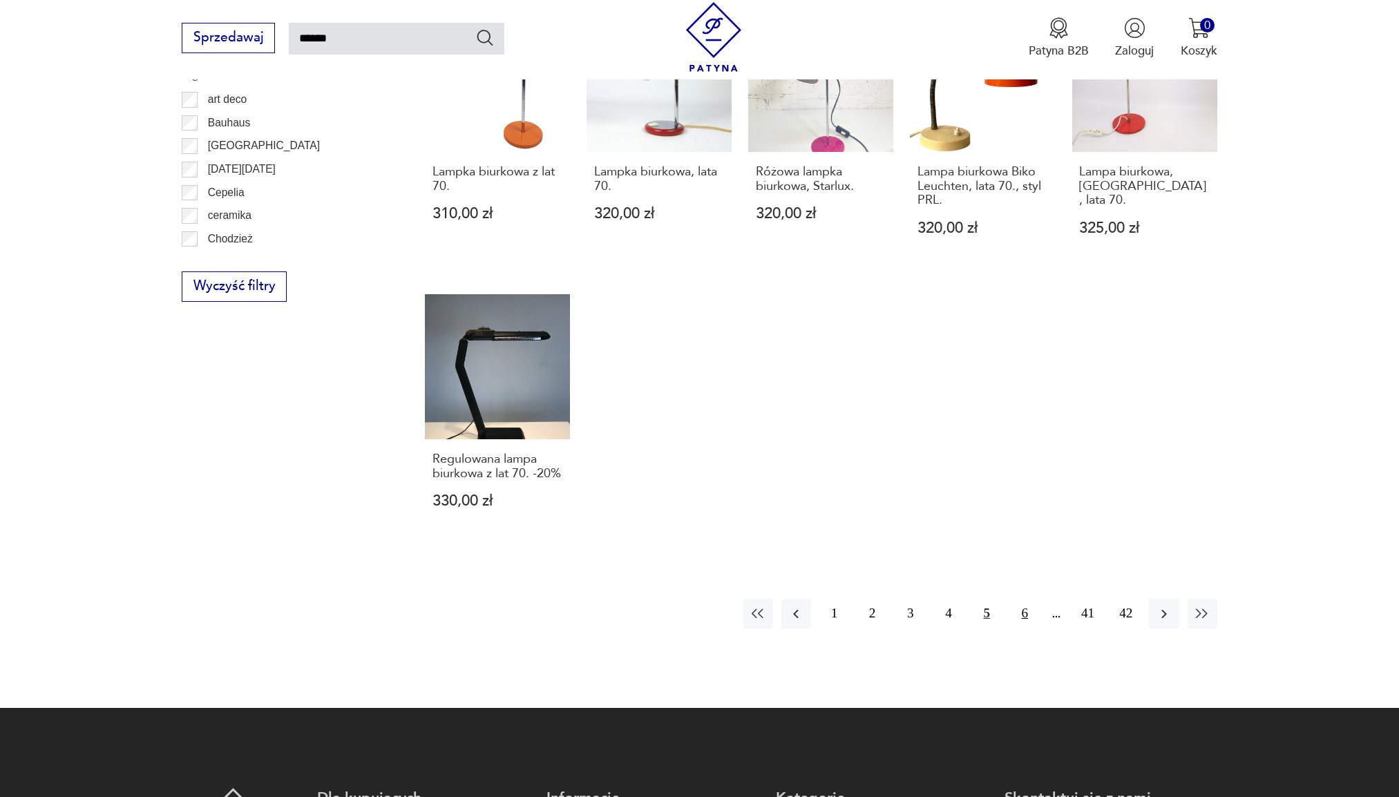
click at [1025, 599] on button "6" at bounding box center [1025, 614] width 30 height 30
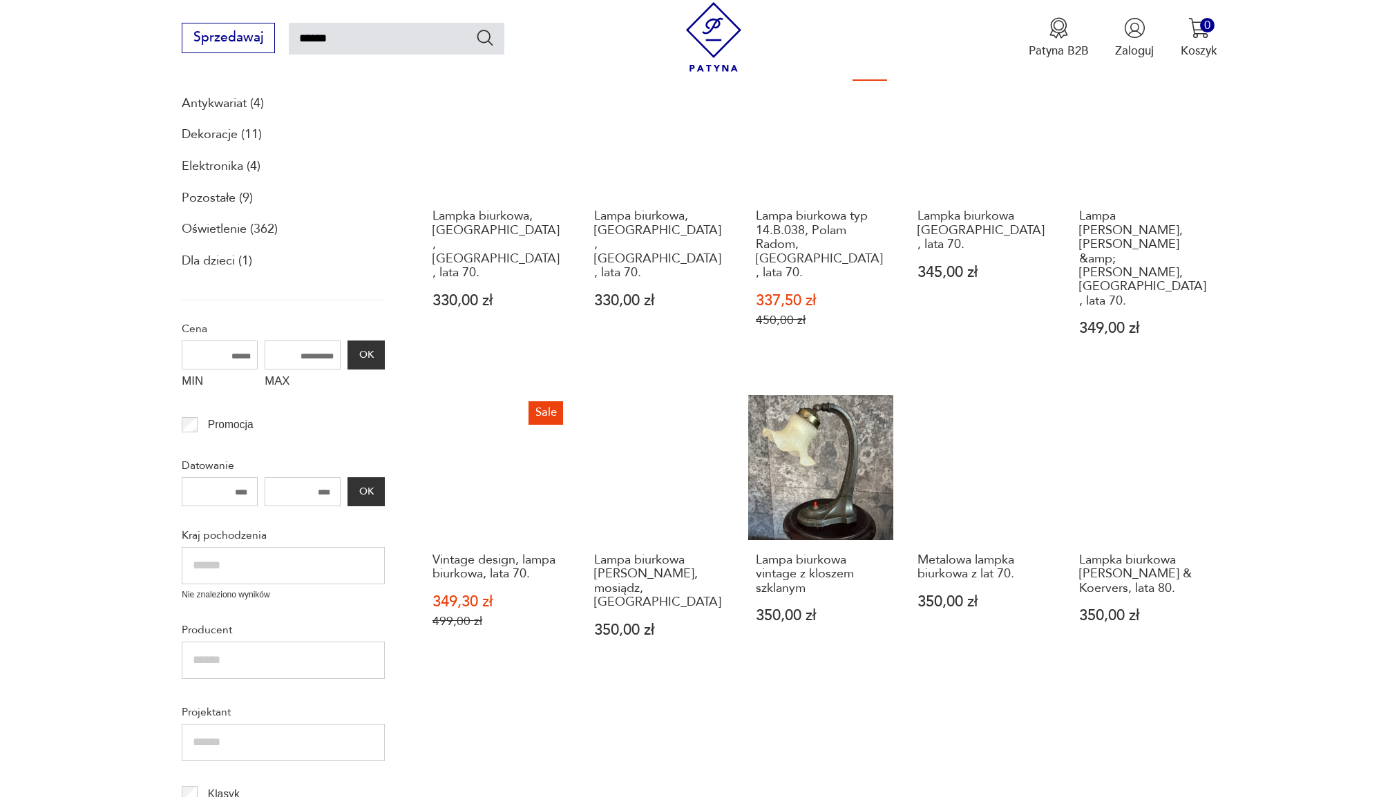
scroll to position [563, 0]
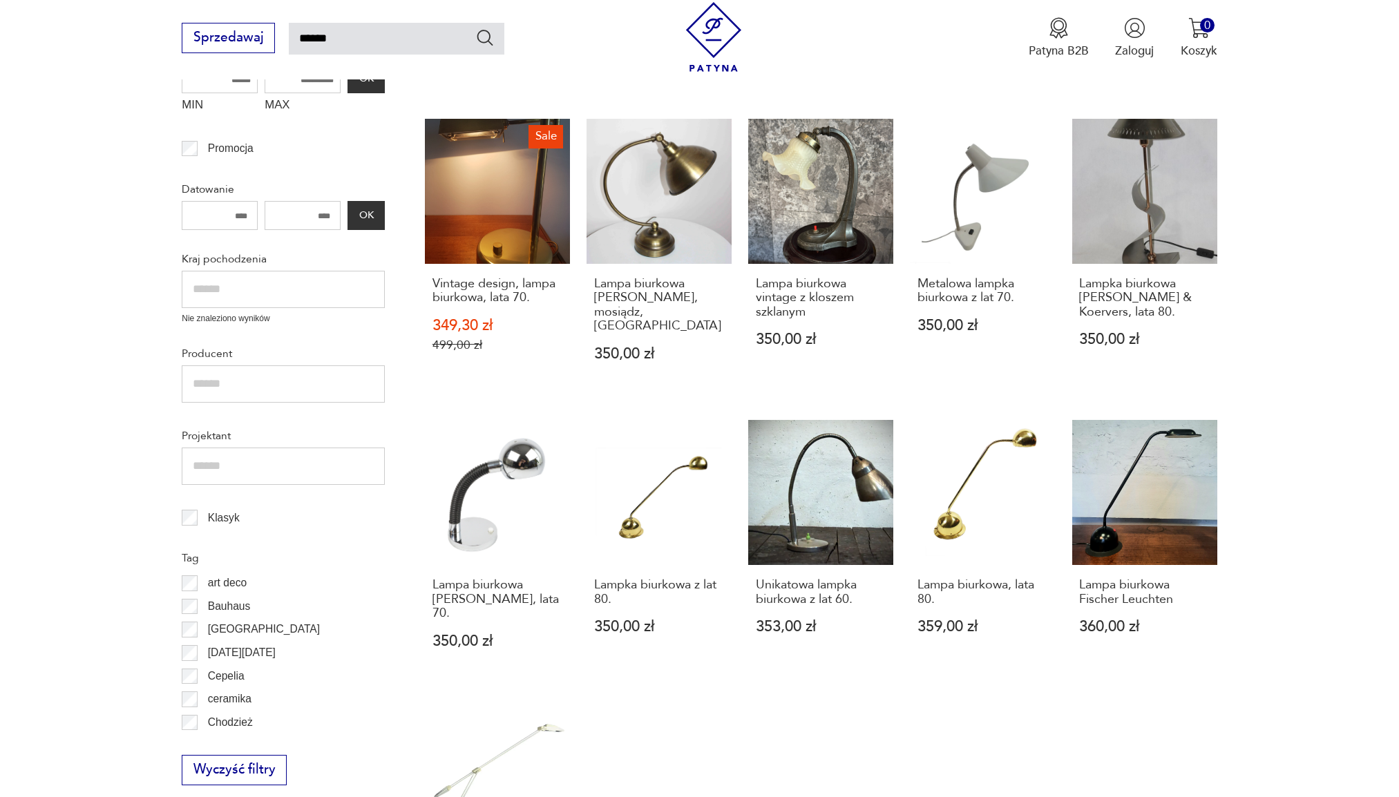
click at [702, 10] on img at bounding box center [714, 37] width 70 height 70
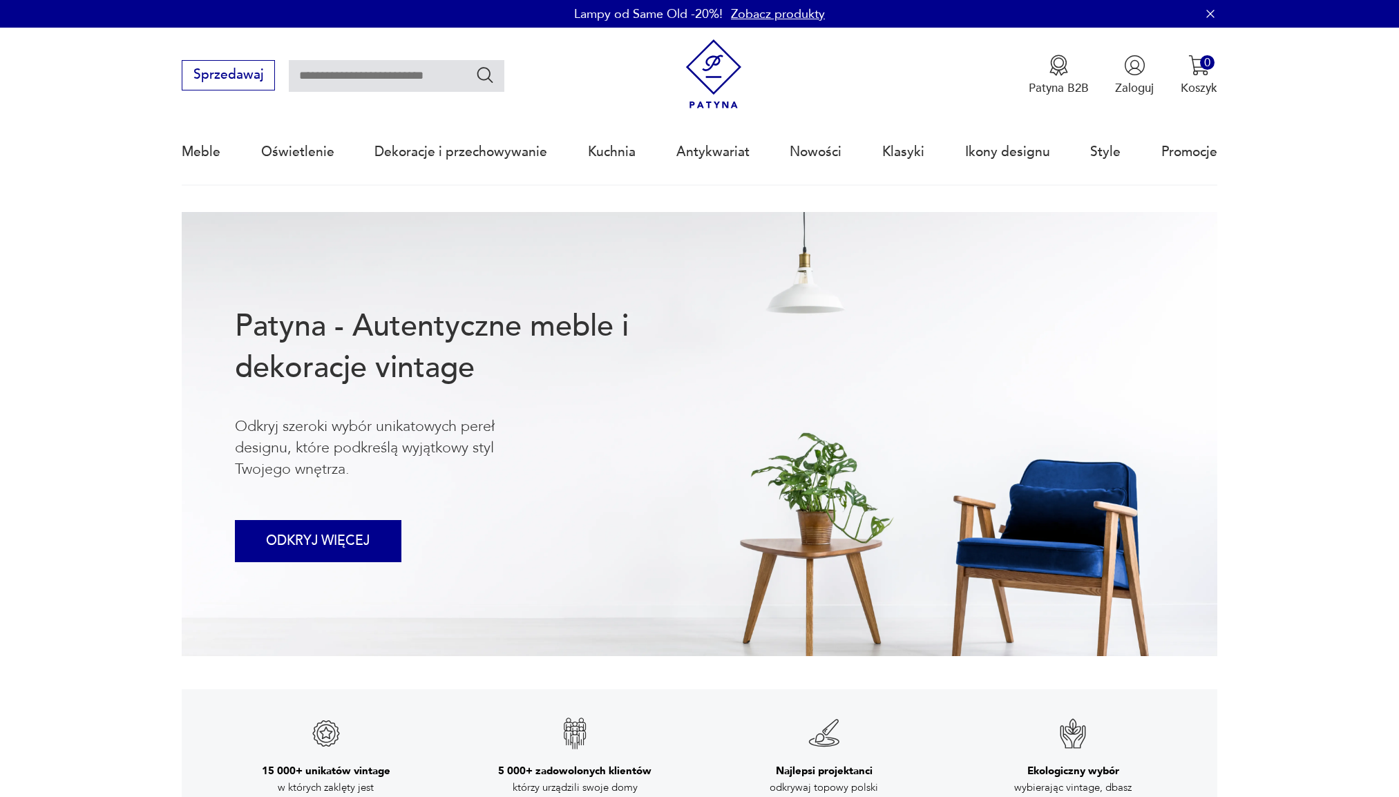
click at [355, 549] on button "ODKRYJ WIĘCEJ" at bounding box center [318, 541] width 166 height 42
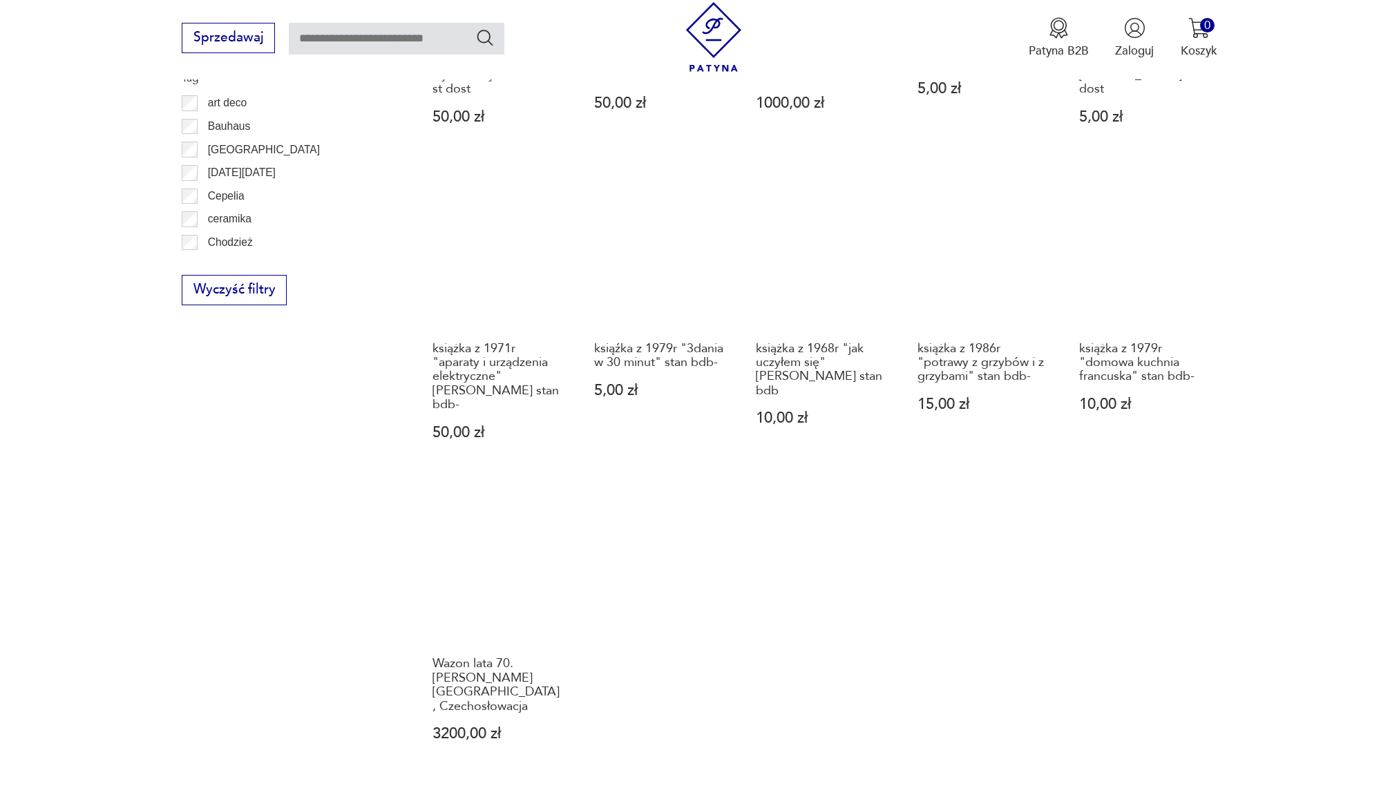
scroll to position [1014, 0]
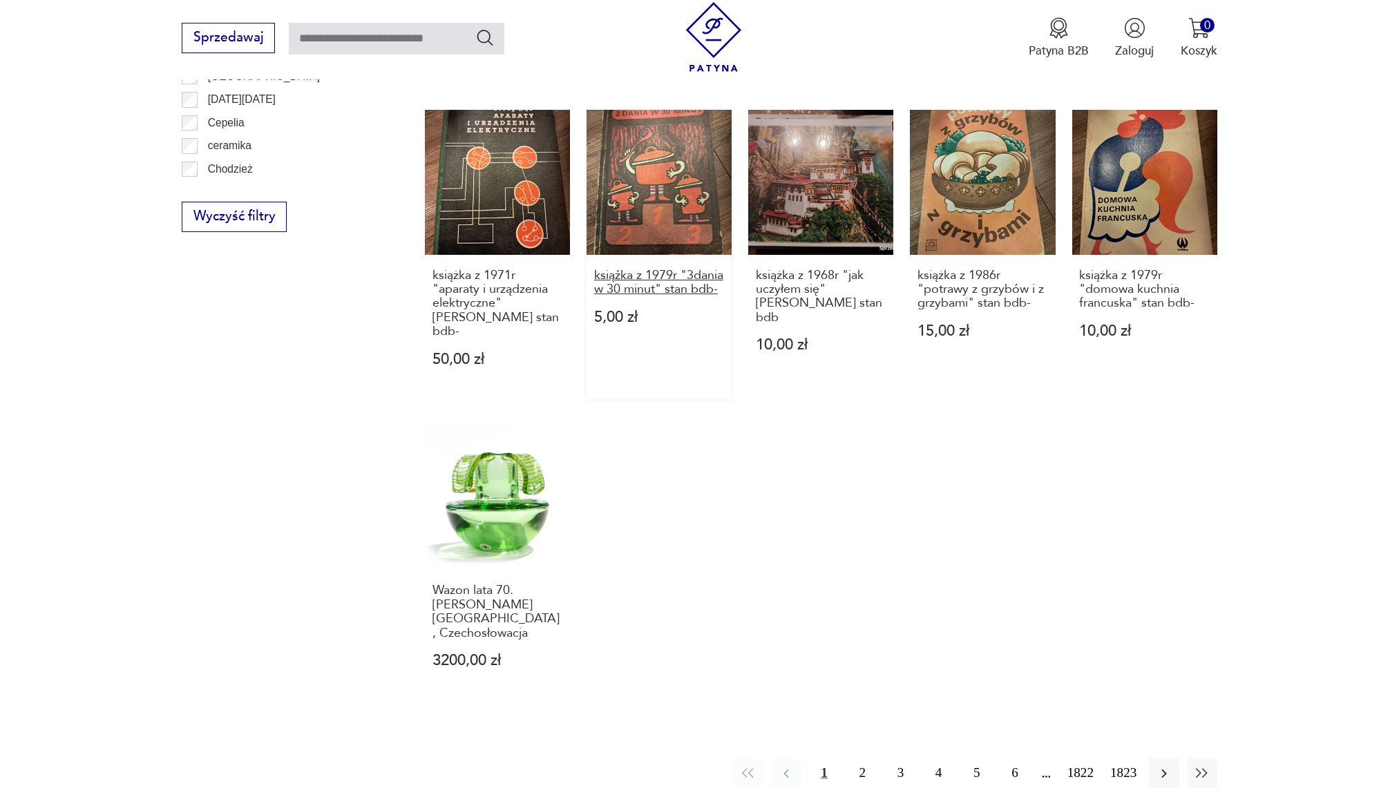
click at [626, 269] on h3 "ksiąźka z 1979r "3dania w 30 minut" stan bdb-" at bounding box center [659, 283] width 131 height 28
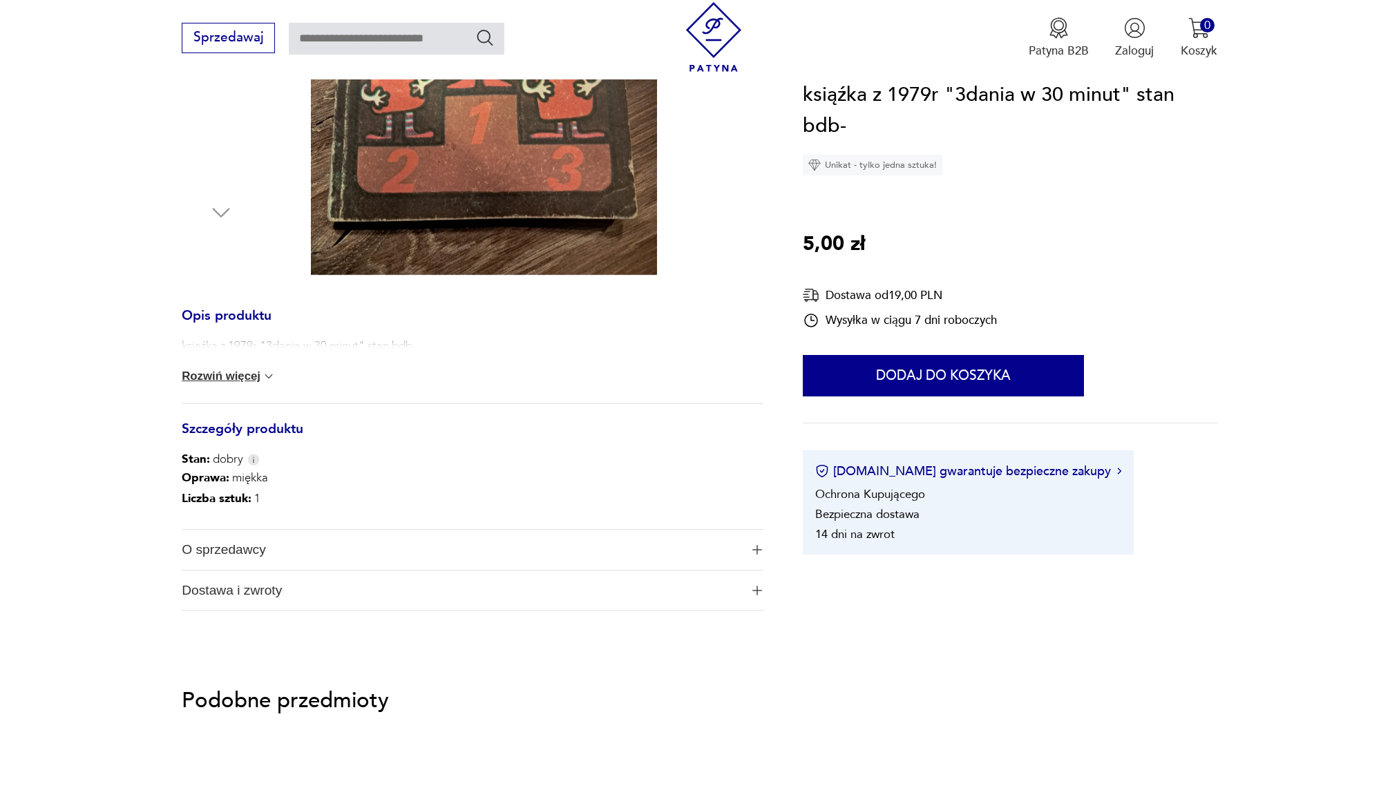
scroll to position [553, 0]
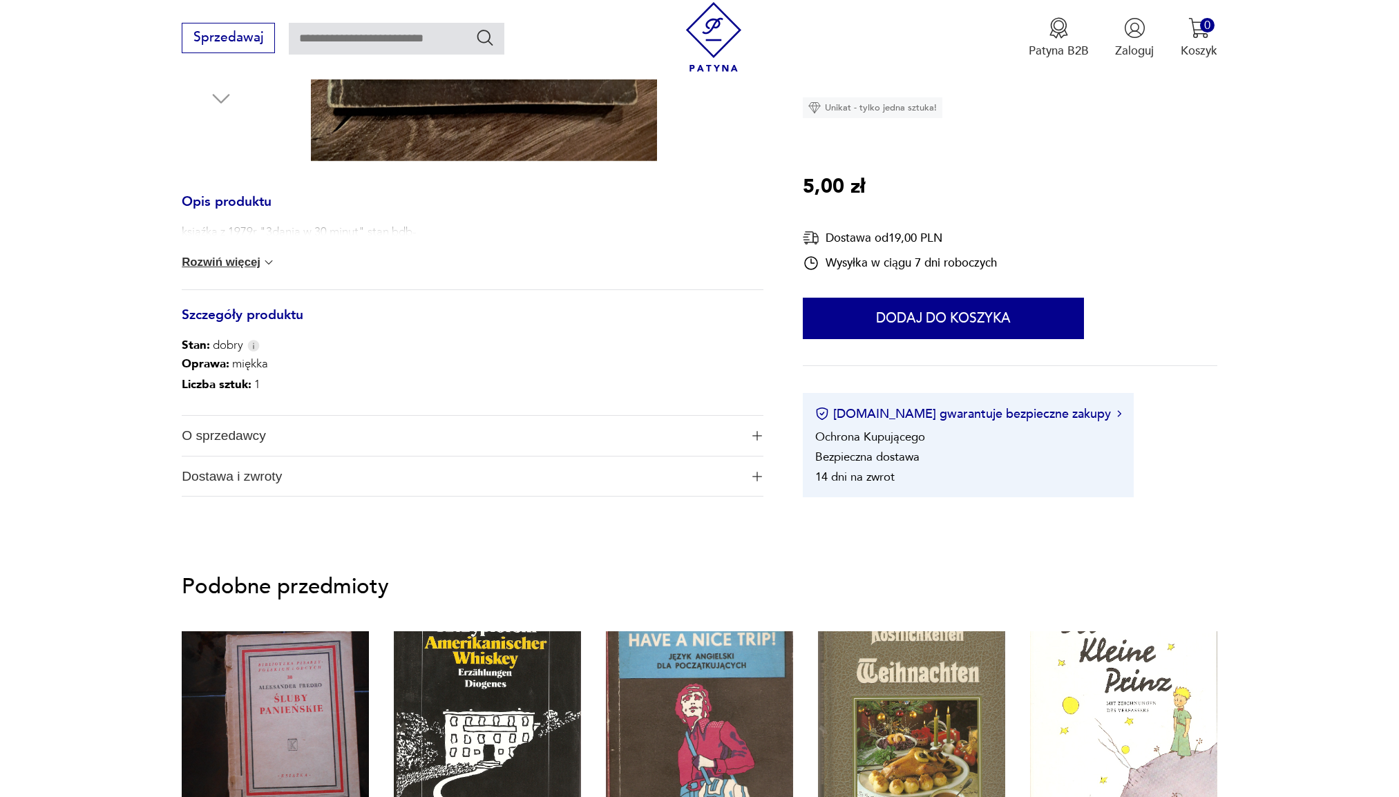
click at [245, 436] on span "O sprzedawcy" at bounding box center [461, 436] width 559 height 40
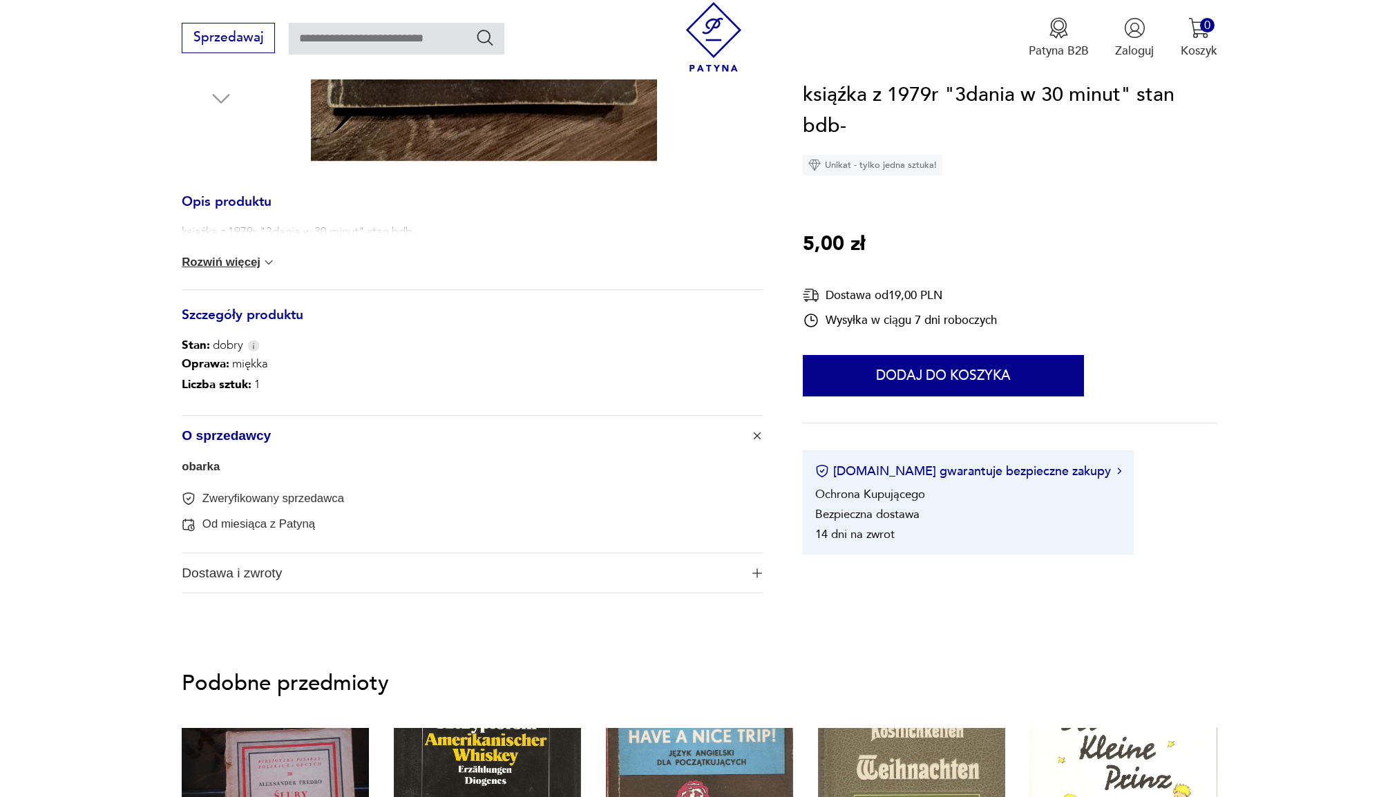
click at [204, 461] on link "obarka" at bounding box center [201, 466] width 38 height 13
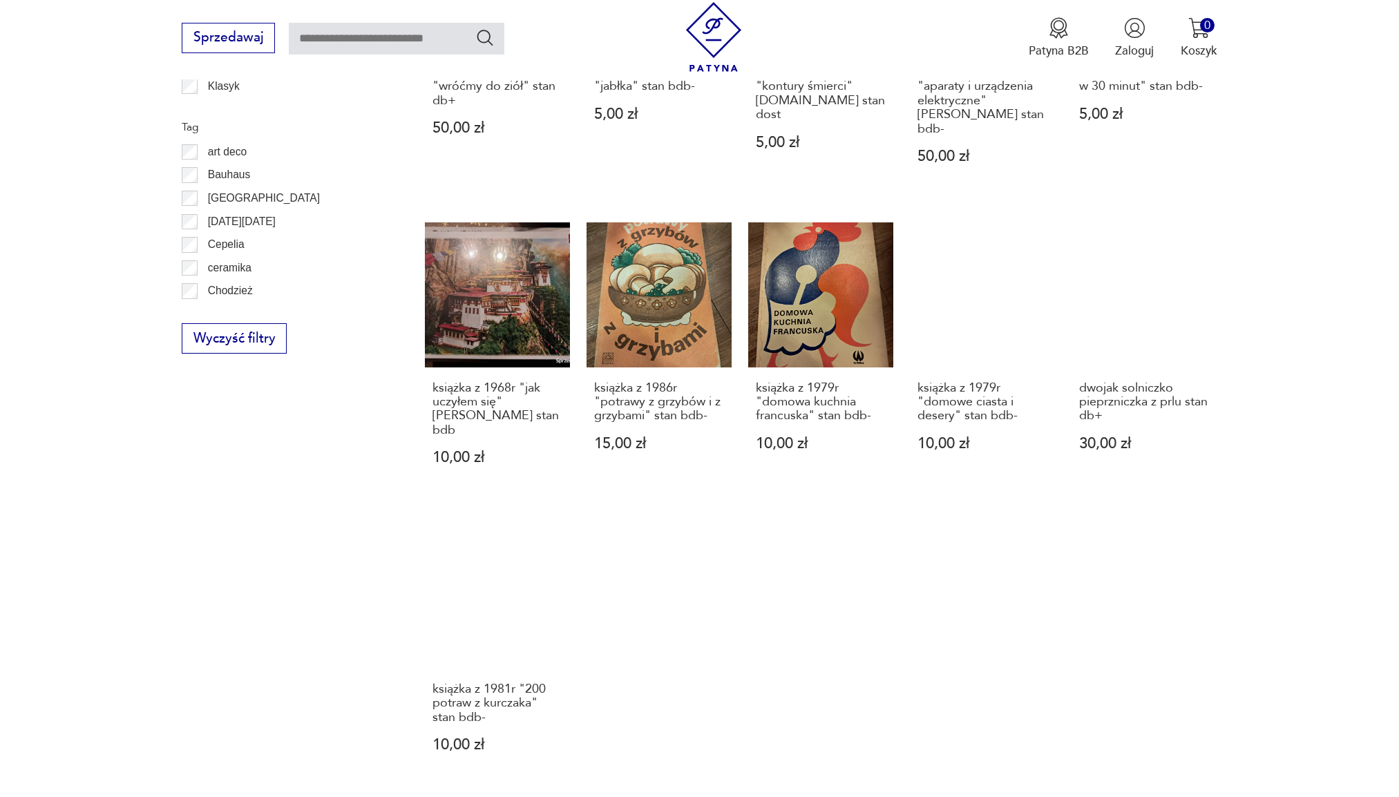
scroll to position [1129, 0]
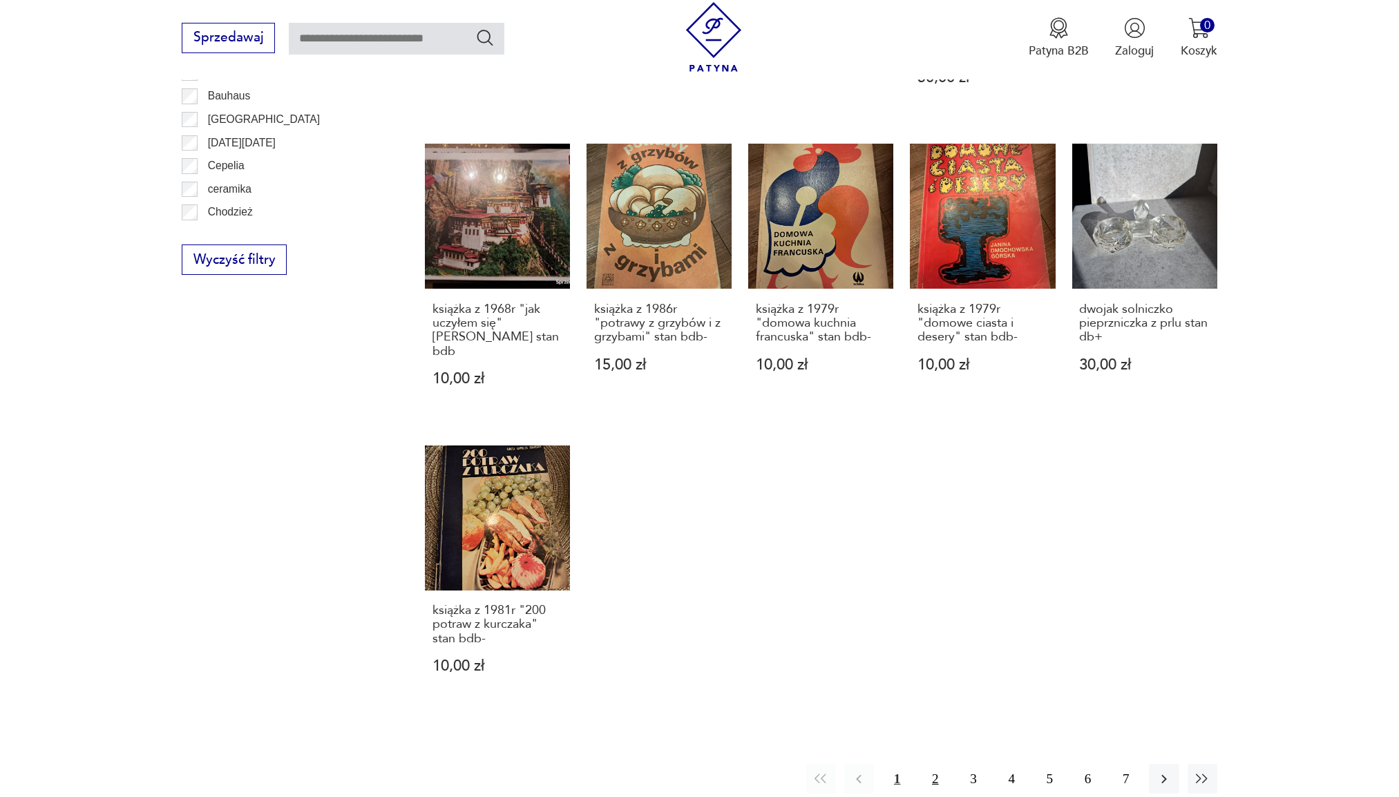
click at [934, 764] on button "2" at bounding box center [935, 779] width 30 height 30
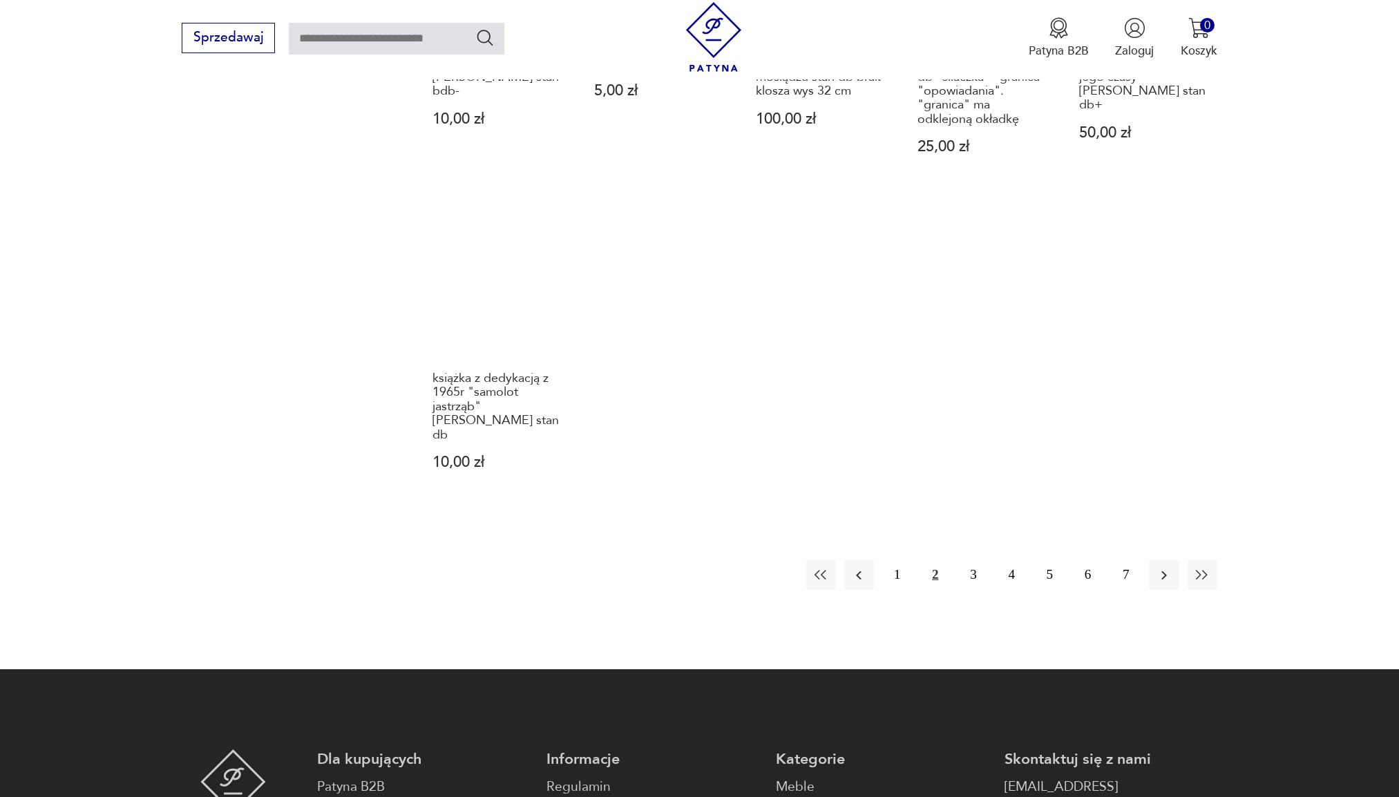
scroll to position [1405, 0]
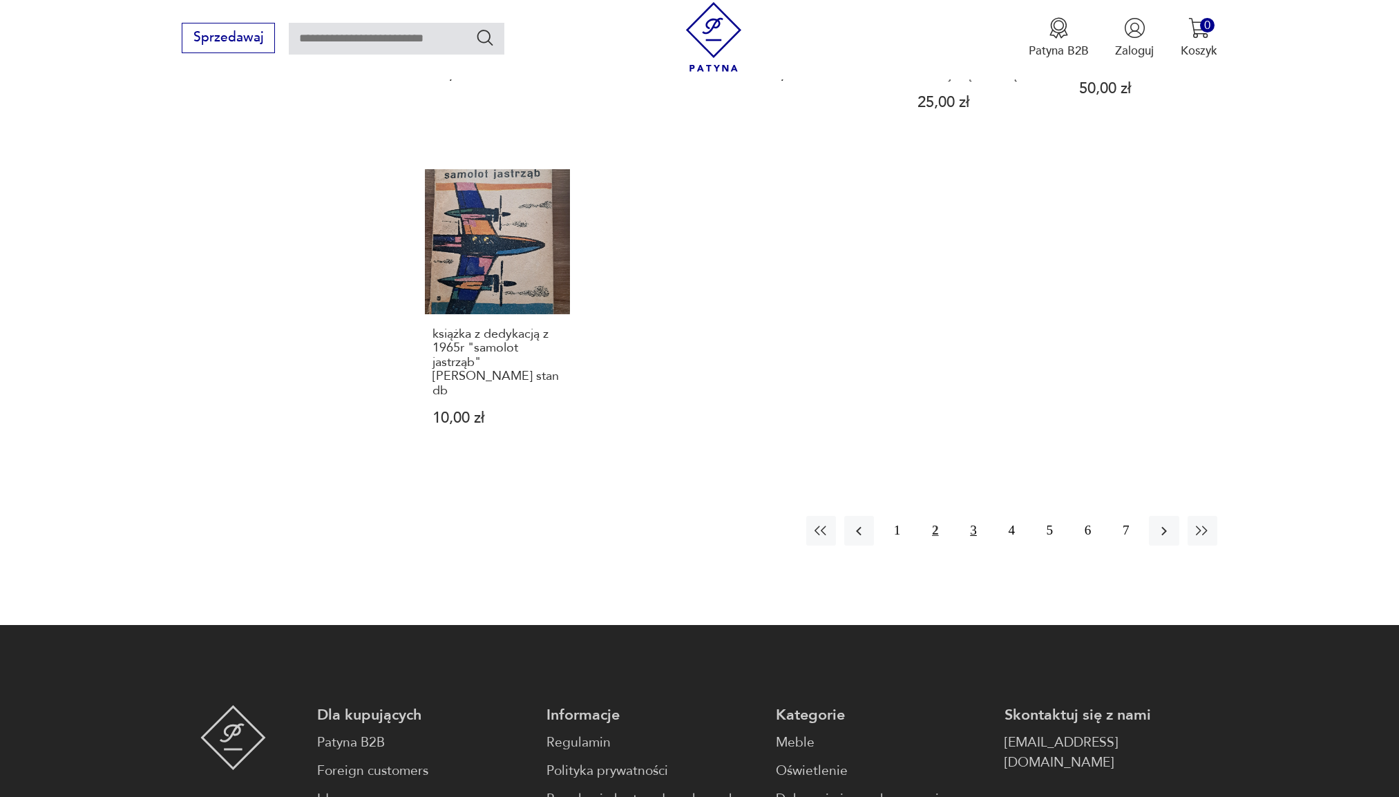
click at [971, 522] on button "3" at bounding box center [973, 531] width 30 height 30
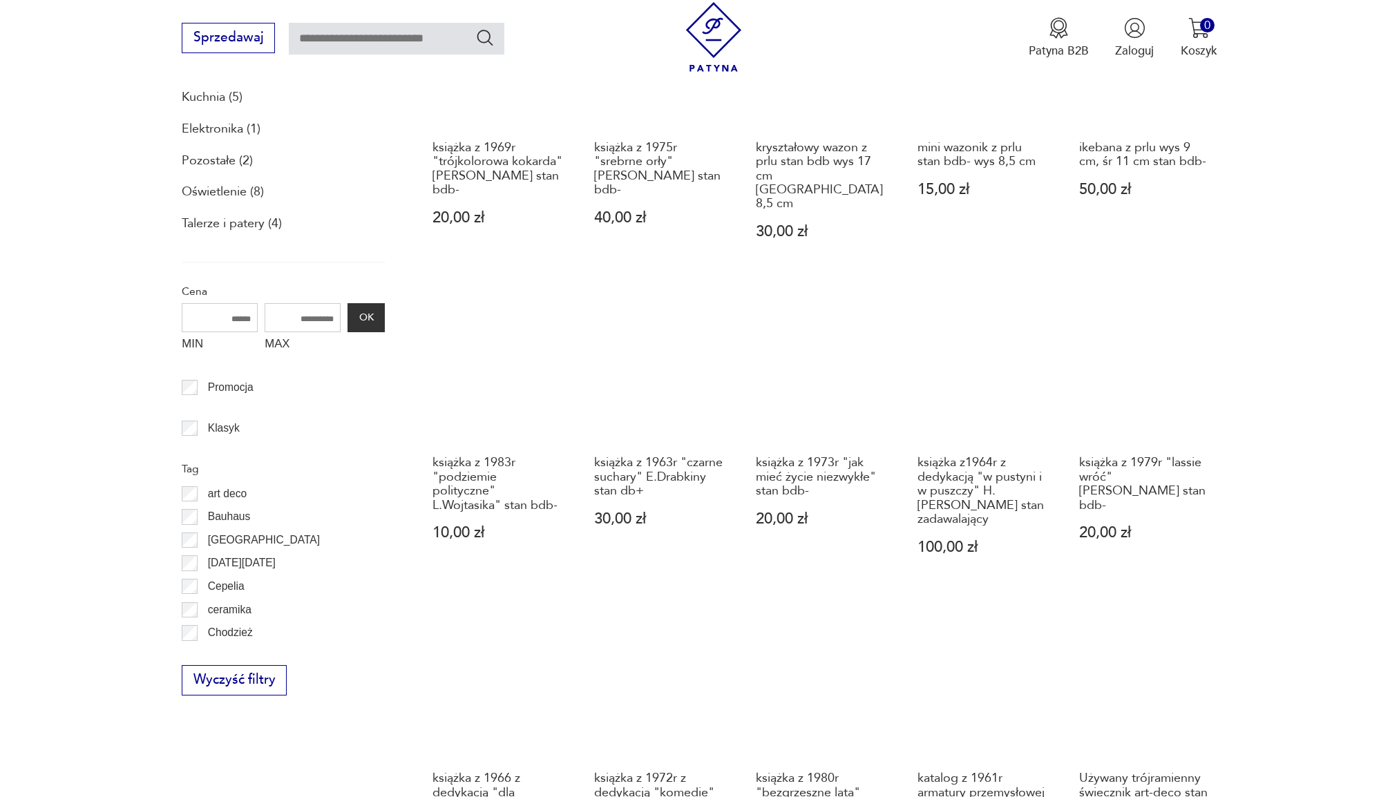
scroll to position [784, 0]
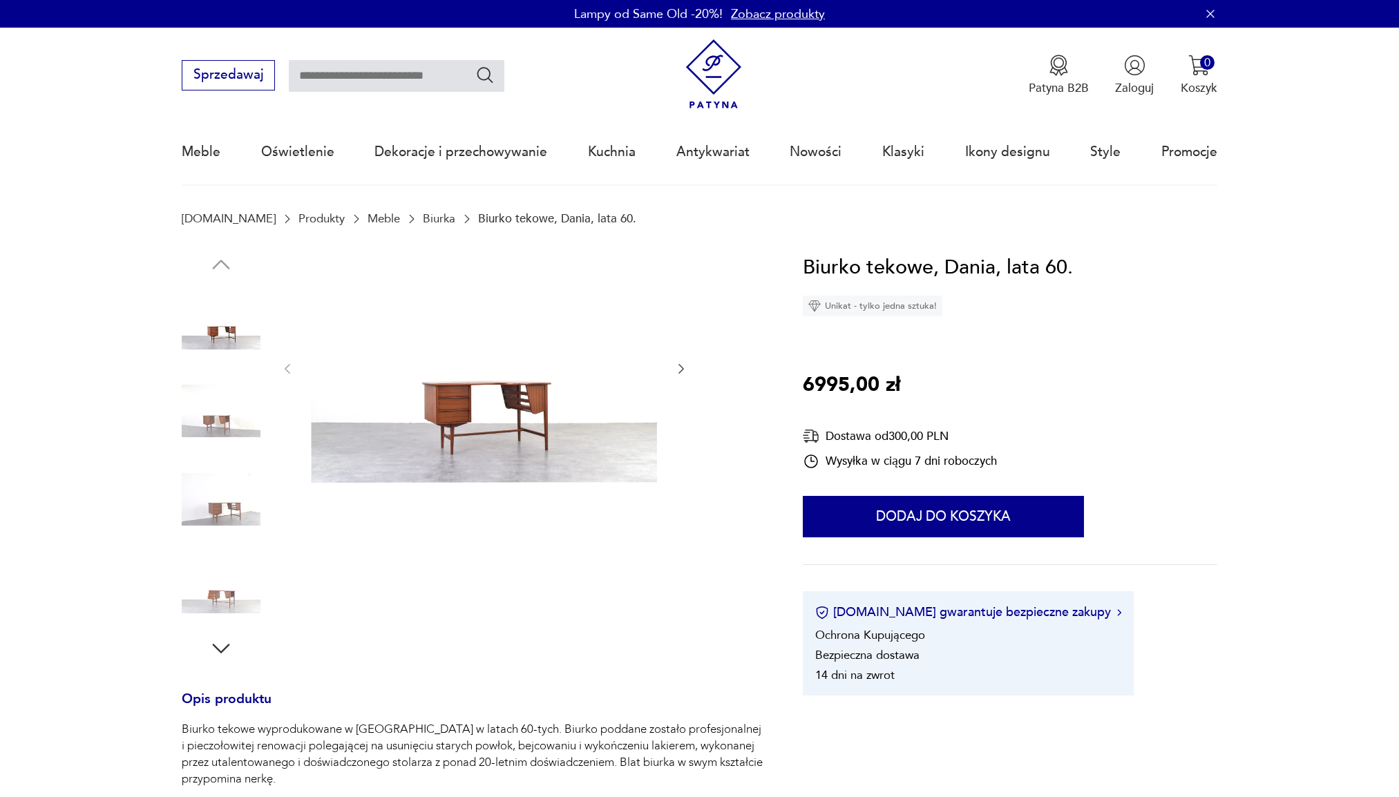
click at [671, 375] on div at bounding box center [483, 369] width 407 height 234
click at [684, 374] on icon "button" at bounding box center [681, 369] width 14 height 14
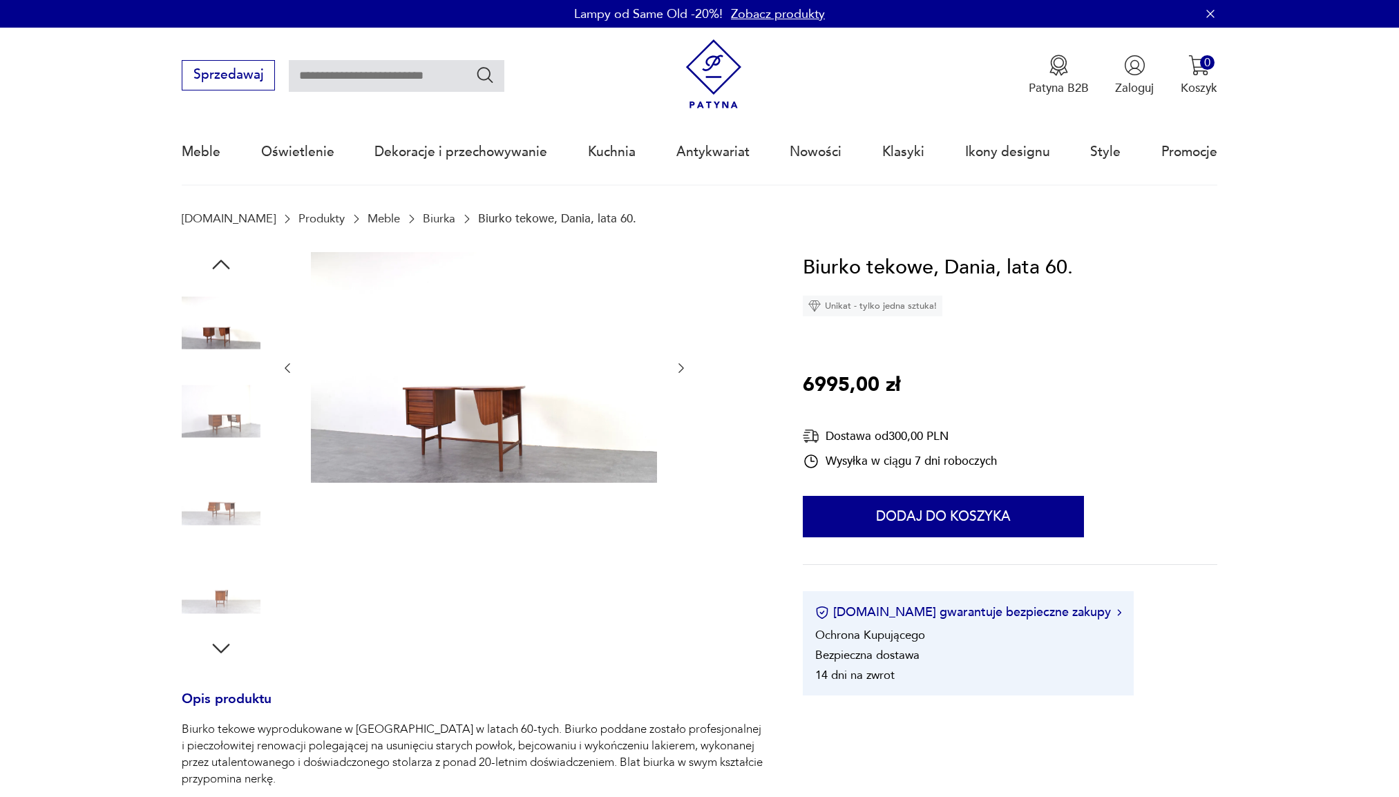
click at [684, 374] on icon "button" at bounding box center [681, 368] width 14 height 14
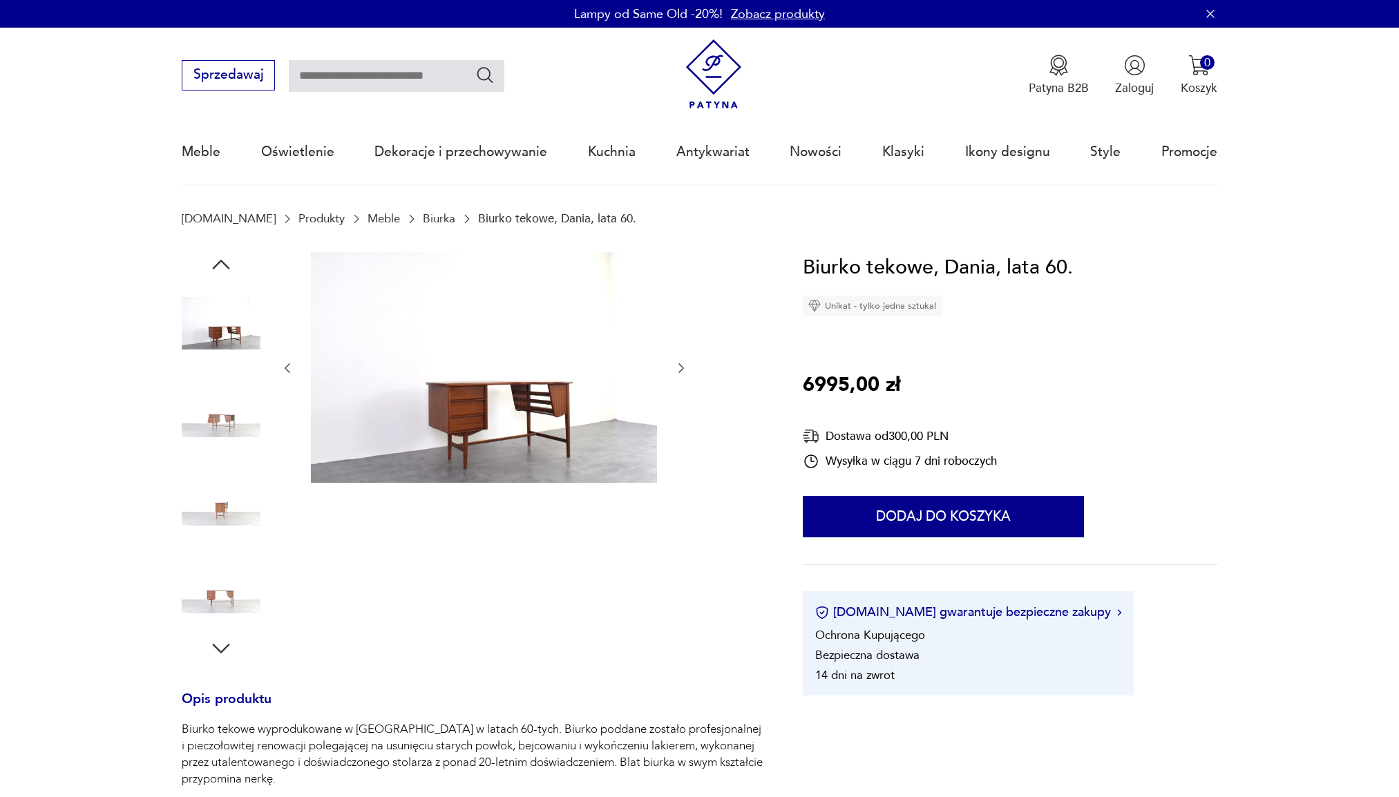
click at [684, 374] on icon "button" at bounding box center [681, 368] width 14 height 14
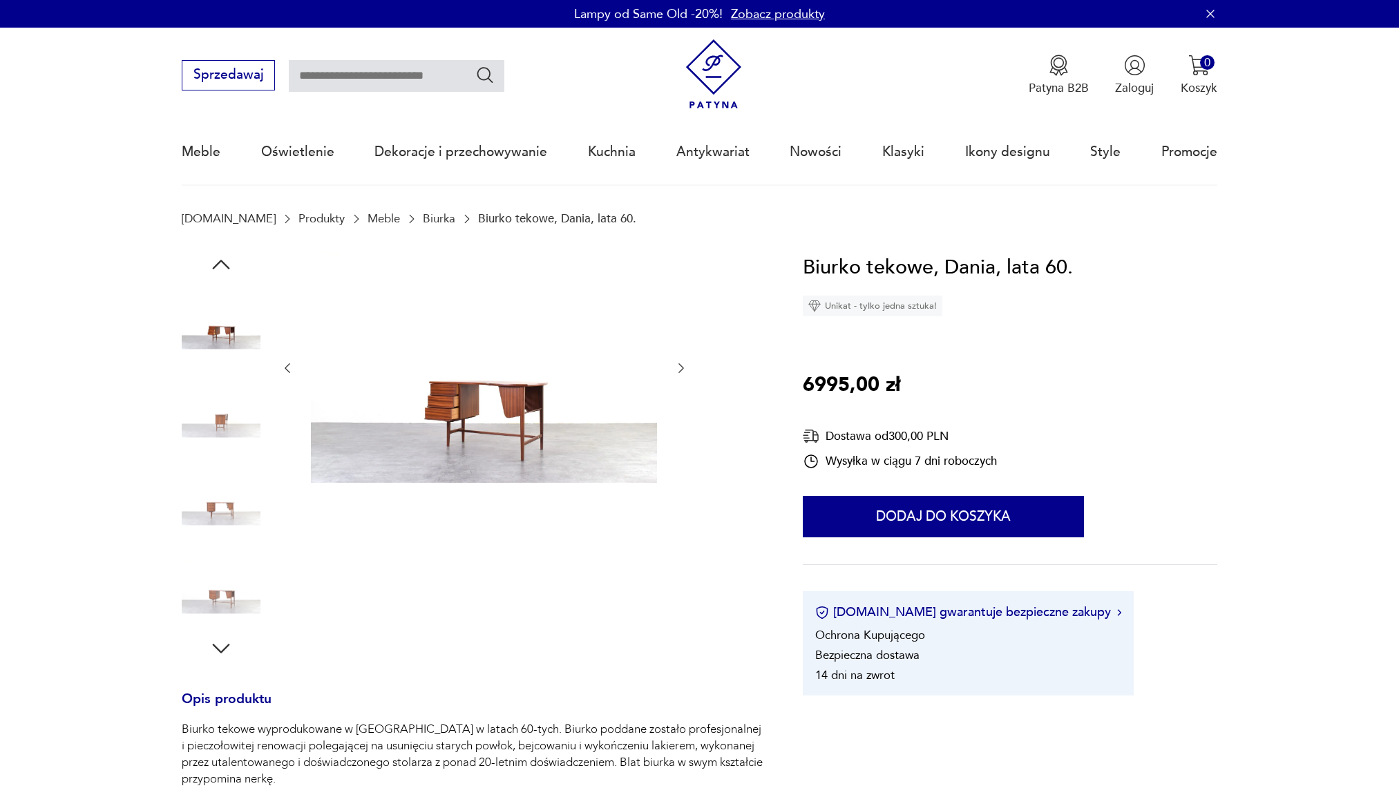
click at [684, 374] on icon "button" at bounding box center [681, 368] width 14 height 14
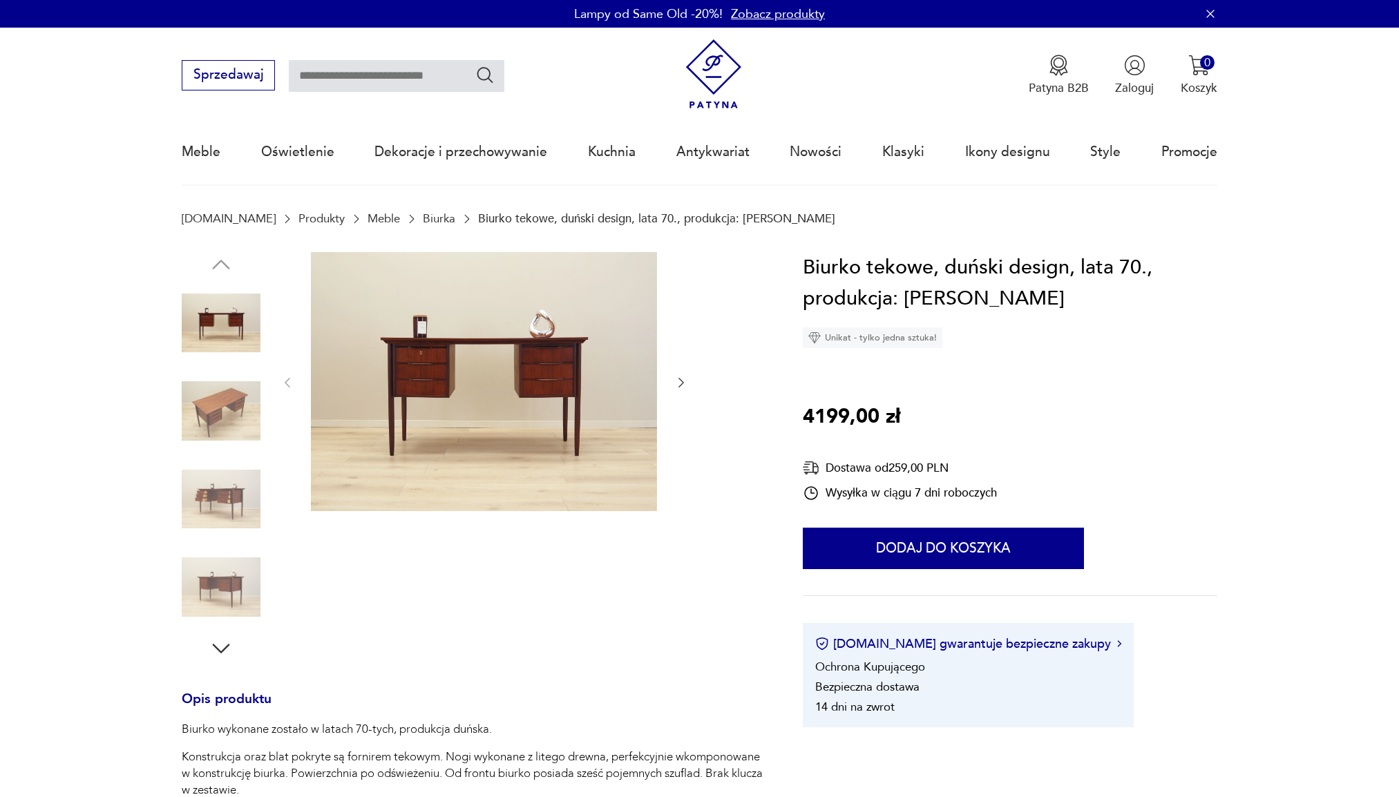
click at [674, 381] on icon "button" at bounding box center [681, 383] width 14 height 14
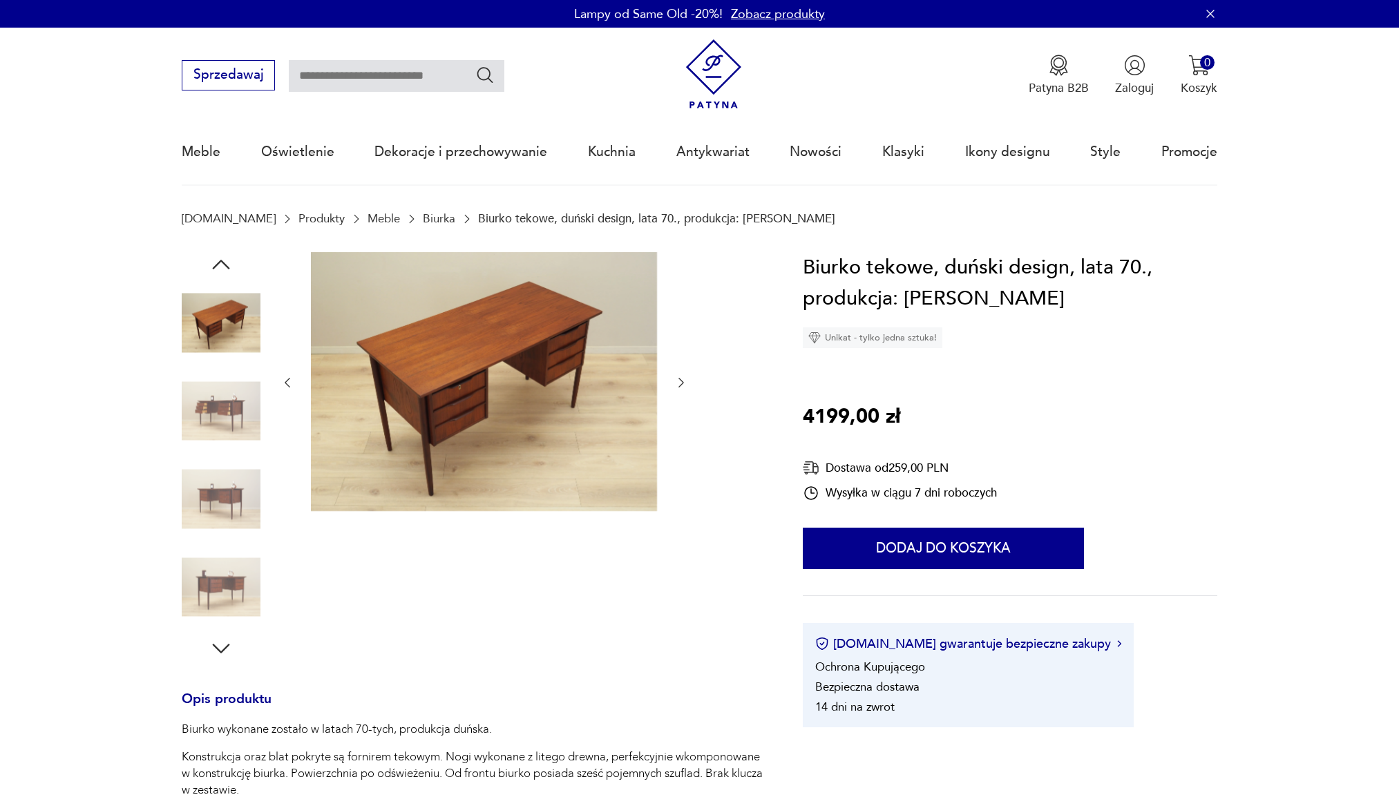
click at [674, 381] on icon "button" at bounding box center [681, 383] width 14 height 14
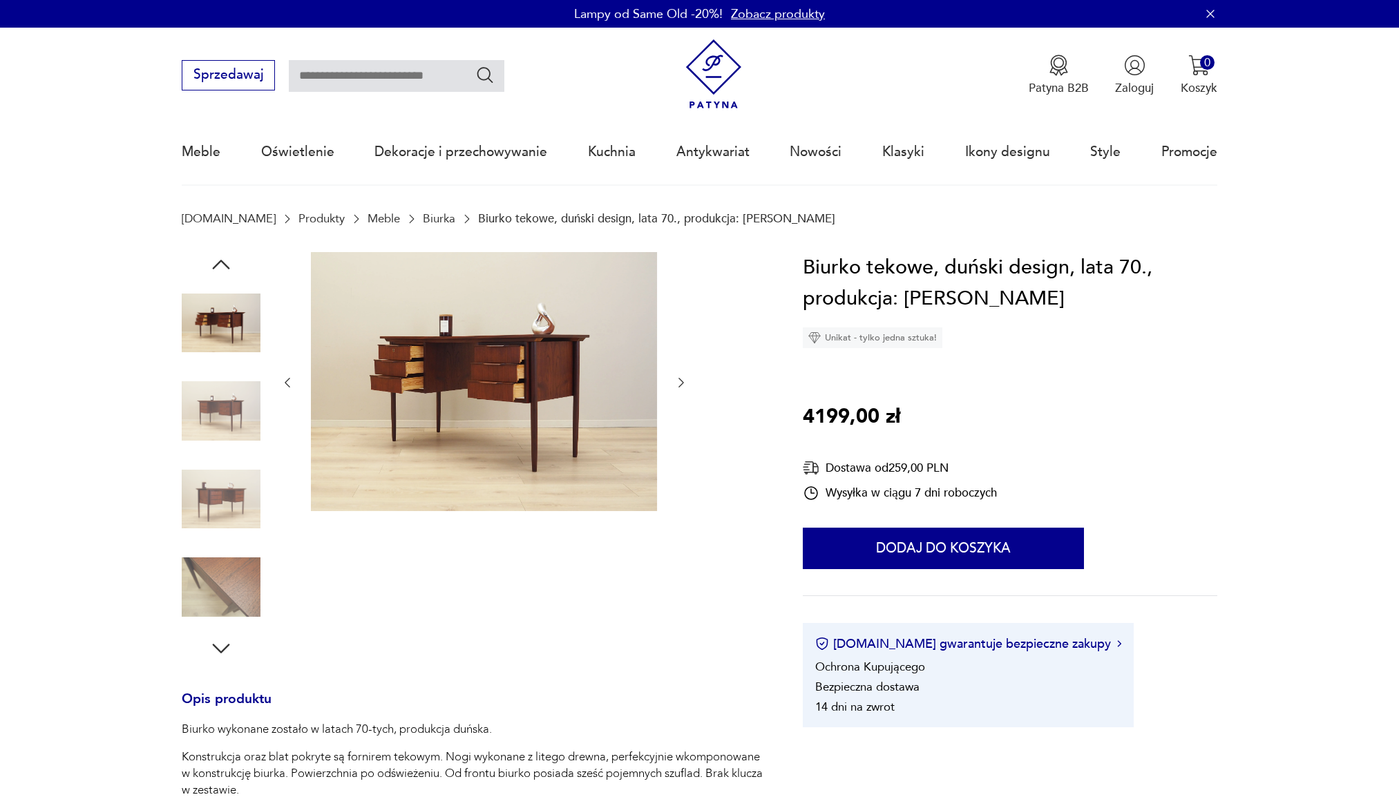
click at [674, 381] on icon "button" at bounding box center [681, 383] width 14 height 14
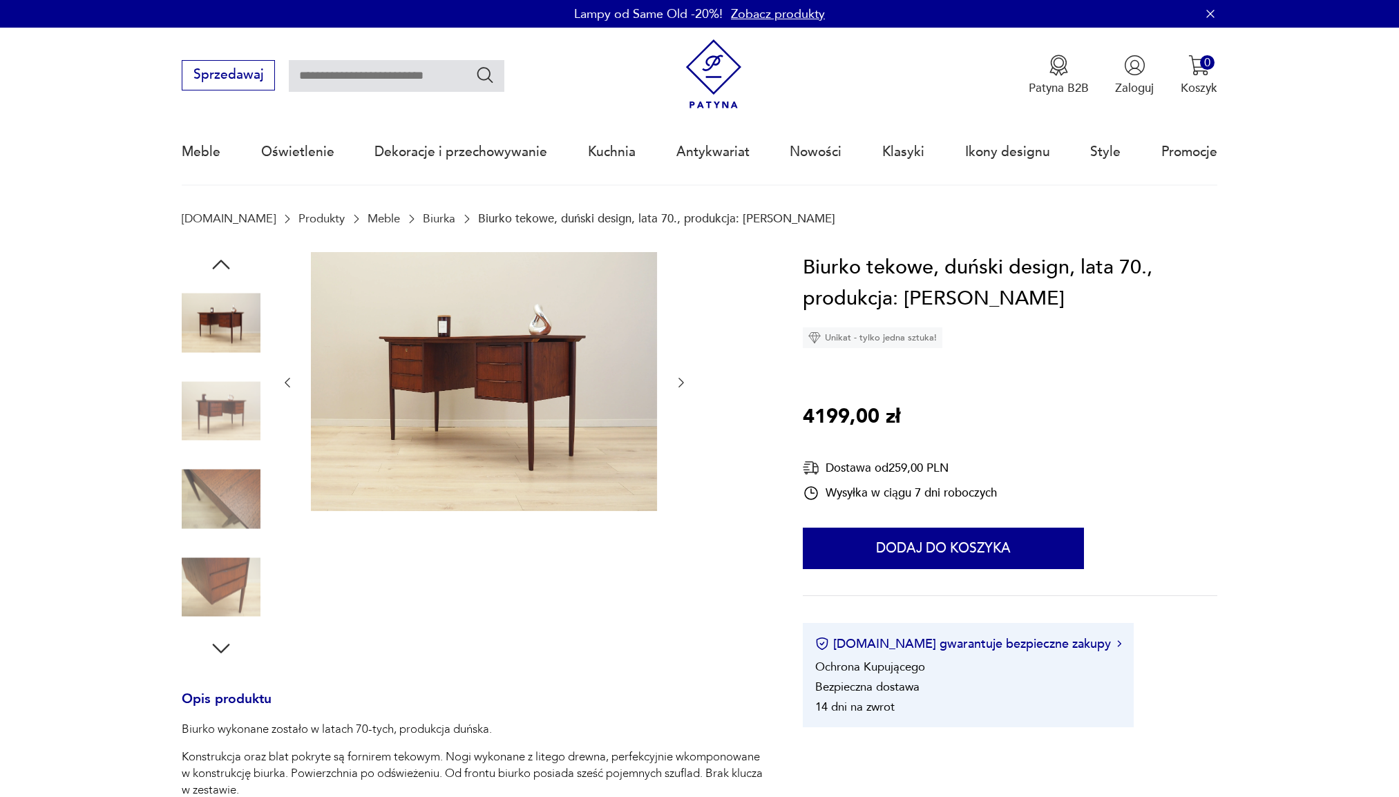
click at [674, 381] on icon "button" at bounding box center [681, 383] width 14 height 14
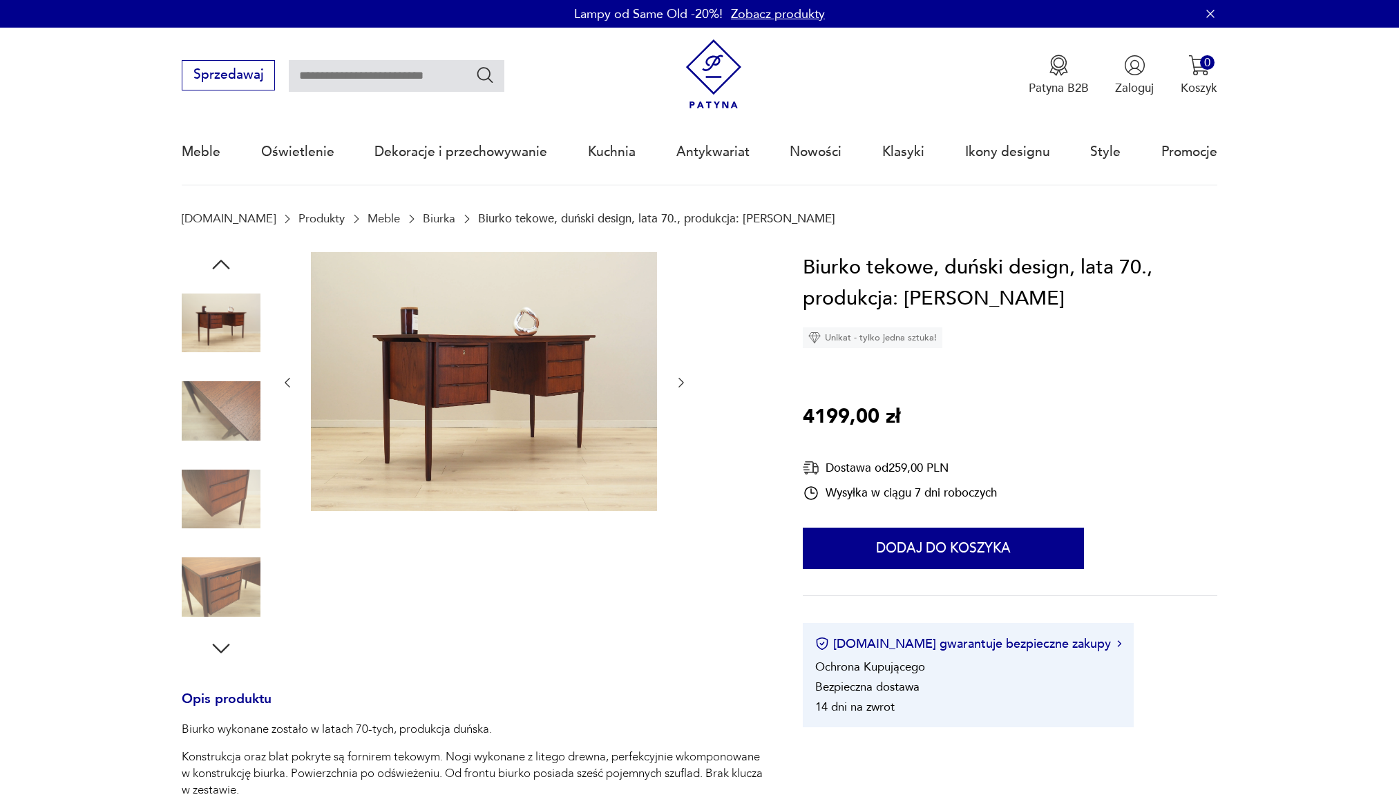
click at [674, 381] on icon "button" at bounding box center [681, 383] width 14 height 14
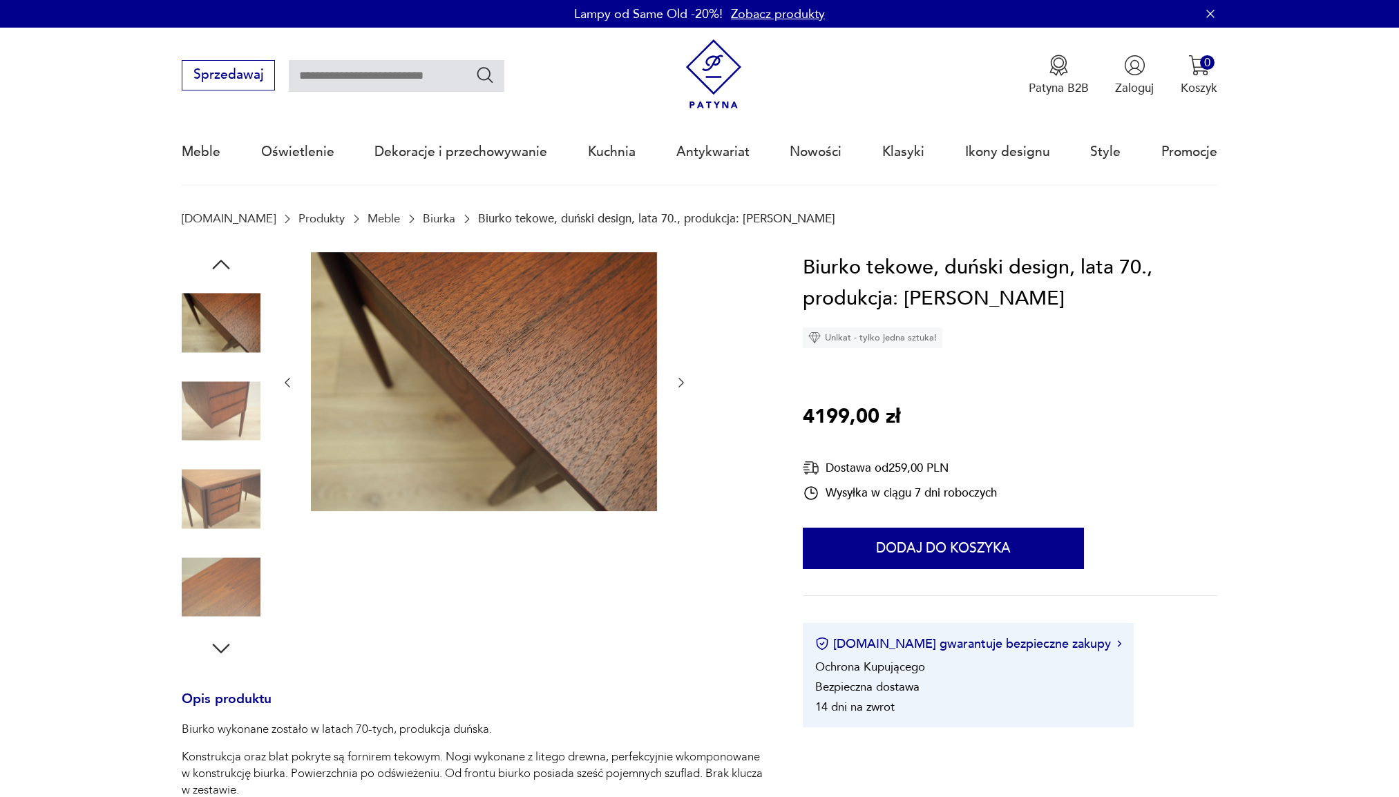
click at [683, 383] on icon "button" at bounding box center [681, 383] width 14 height 14
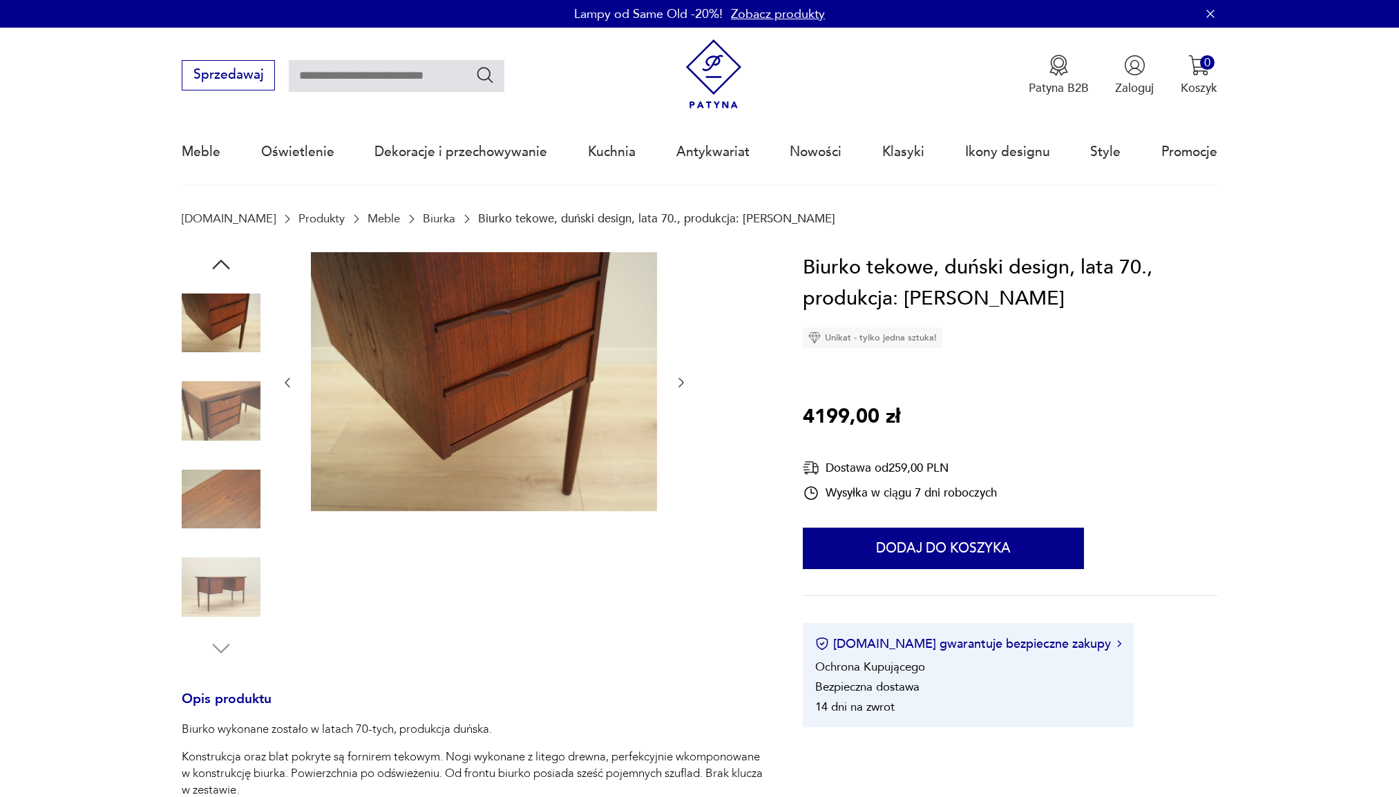
click at [684, 383] on icon "button" at bounding box center [681, 383] width 14 height 14
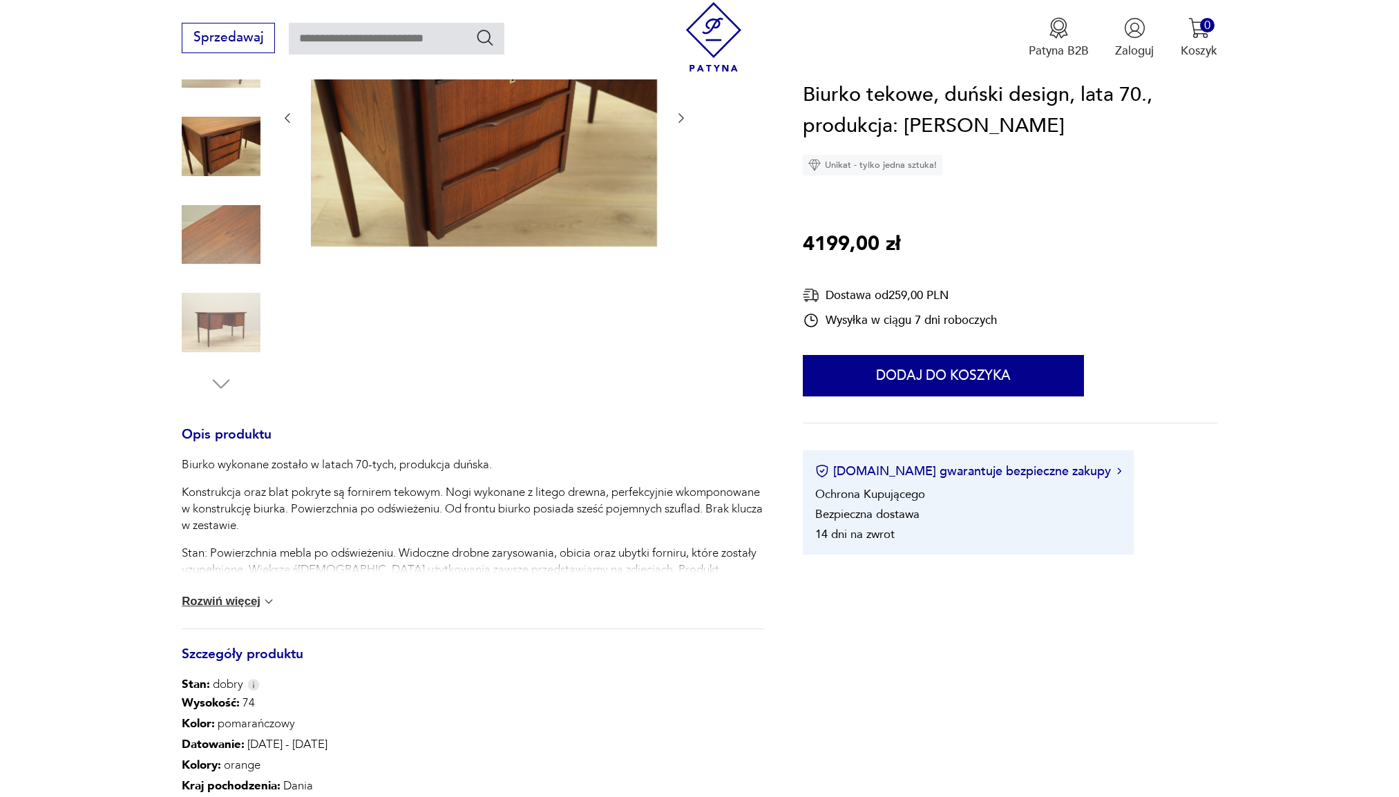
scroll to position [276, 0]
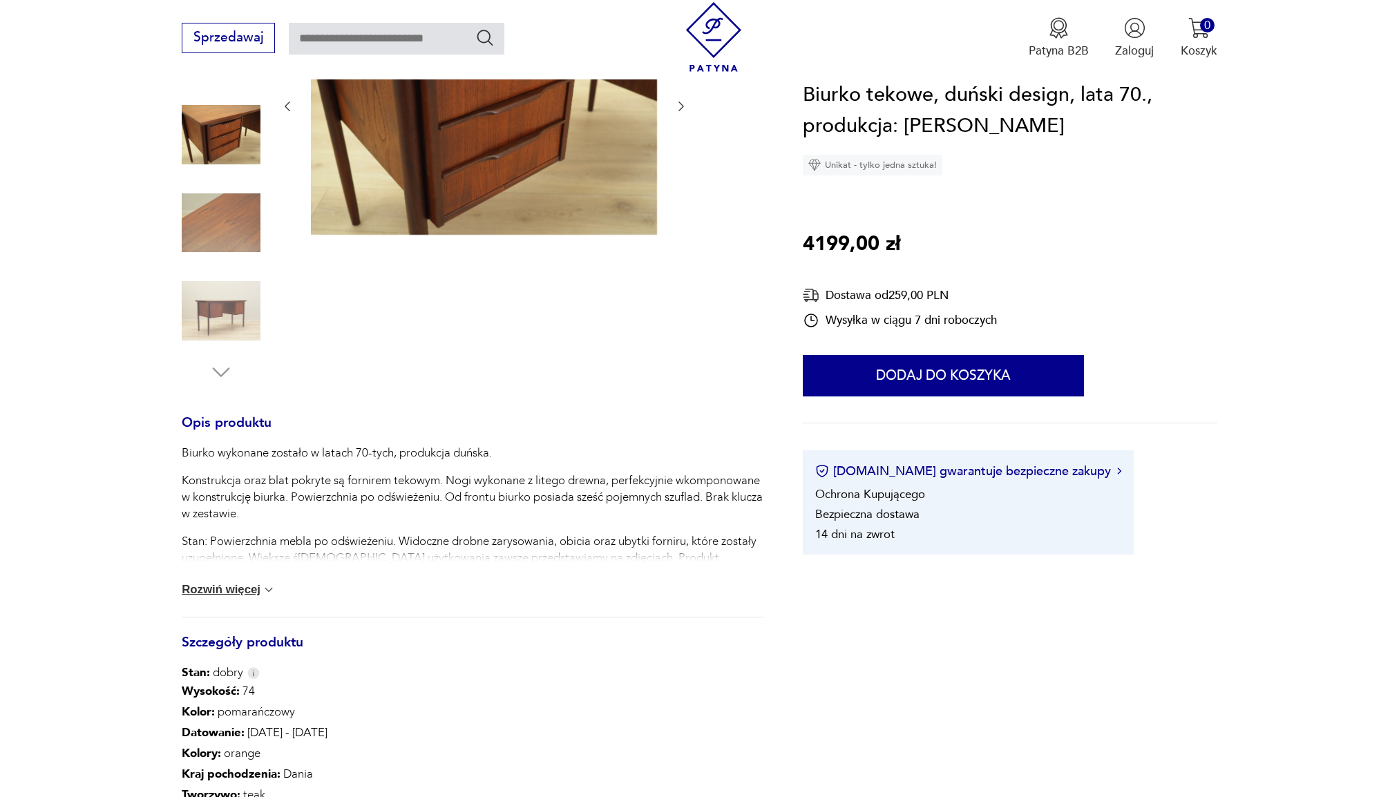
click at [240, 592] on button "Rozwiń więcej" at bounding box center [229, 590] width 94 height 14
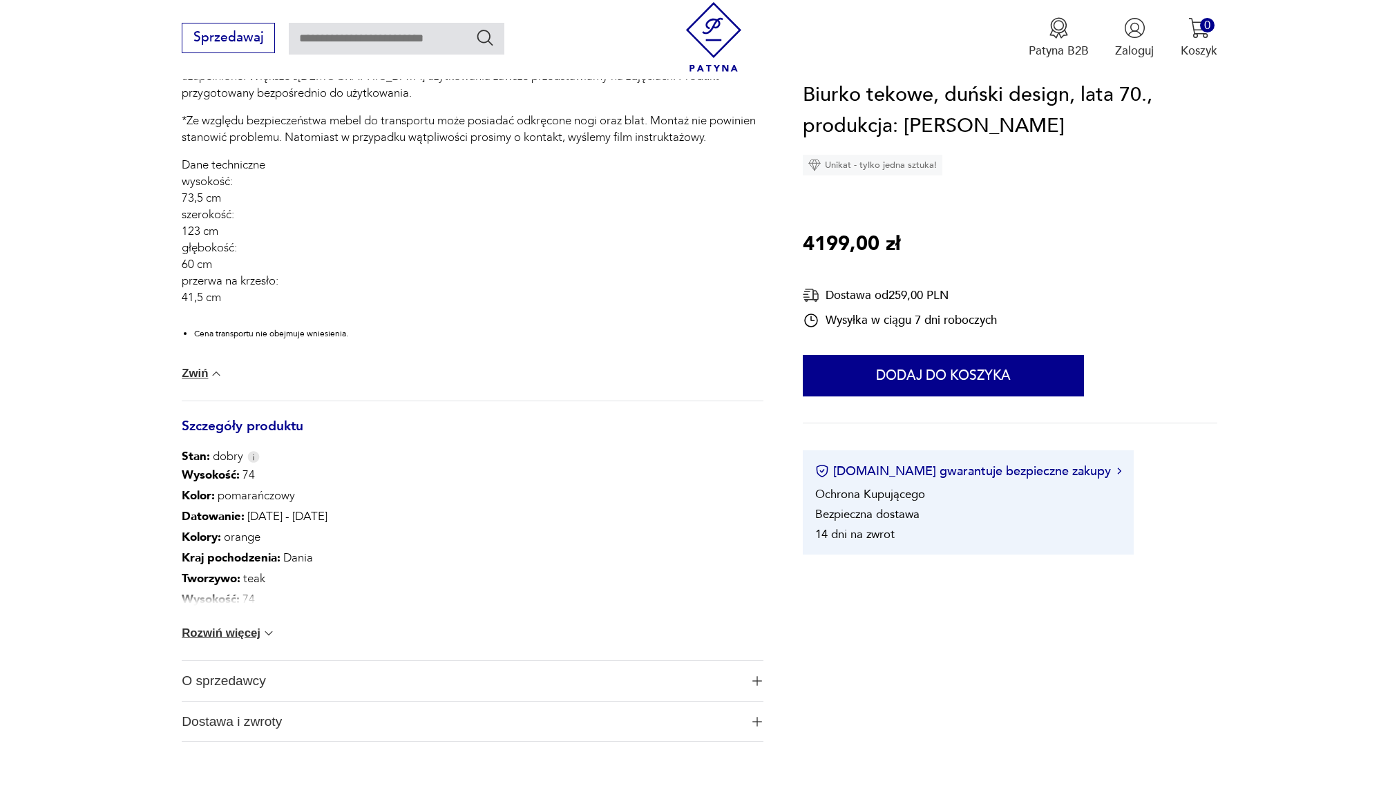
scroll to position [760, 0]
click at [267, 627] on img at bounding box center [269, 631] width 14 height 14
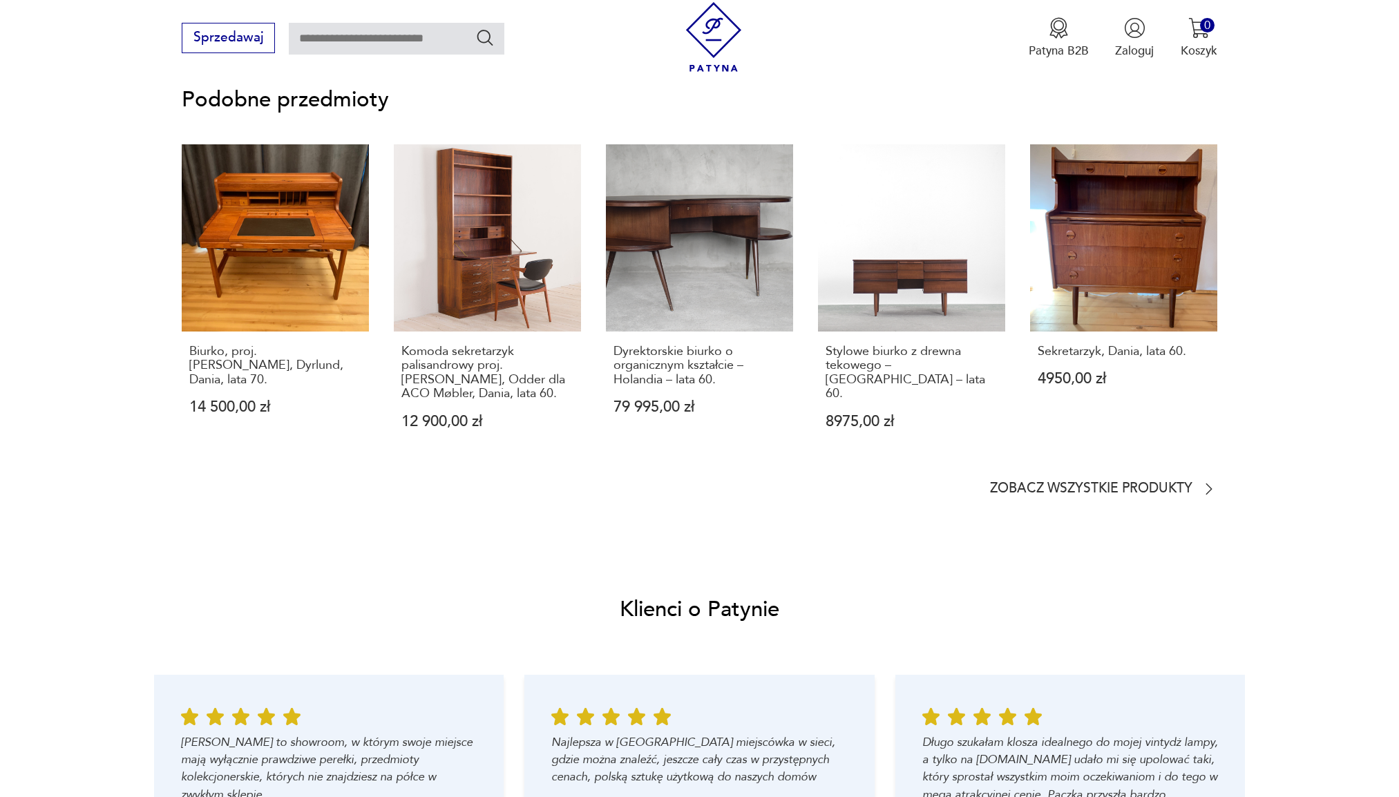
scroll to position [1796, 0]
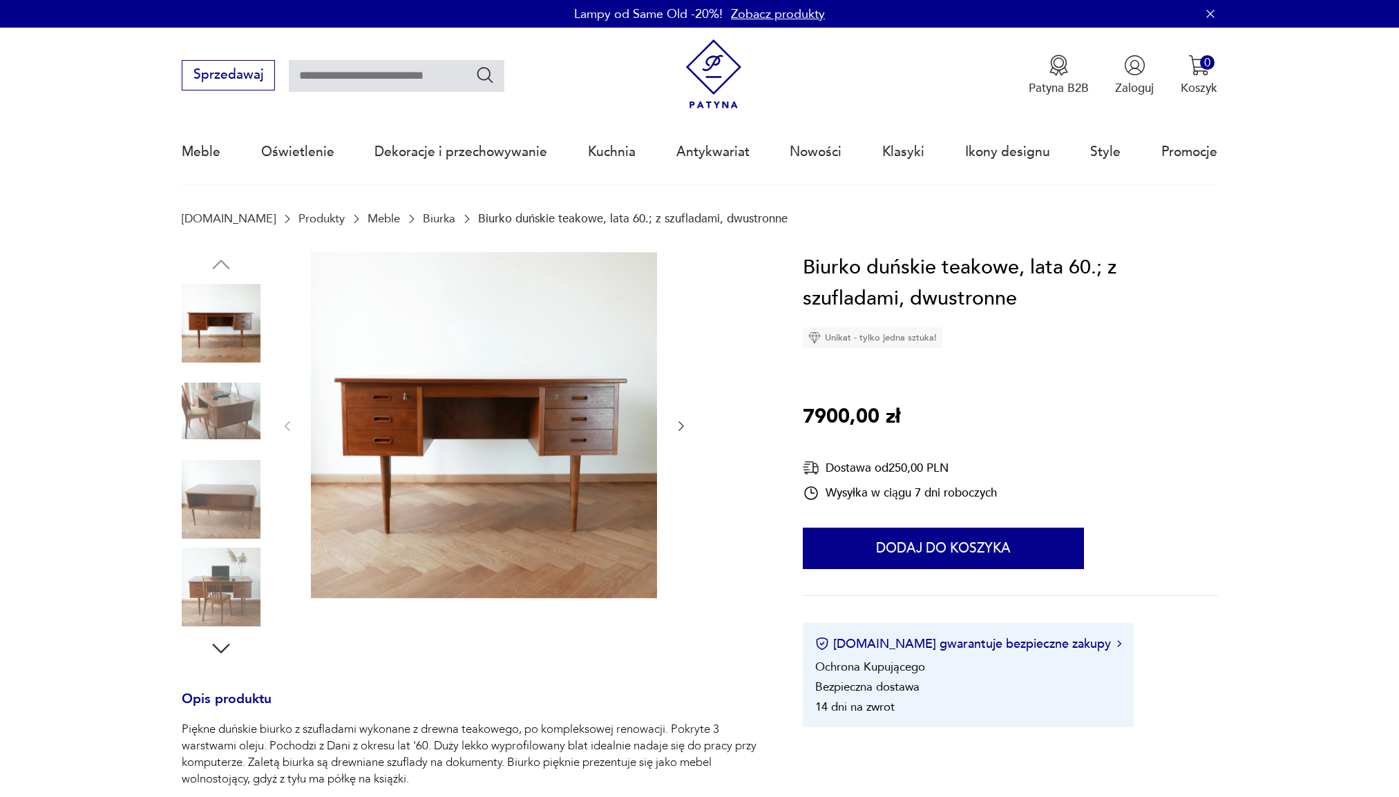
click at [675, 427] on icon "button" at bounding box center [681, 426] width 14 height 14
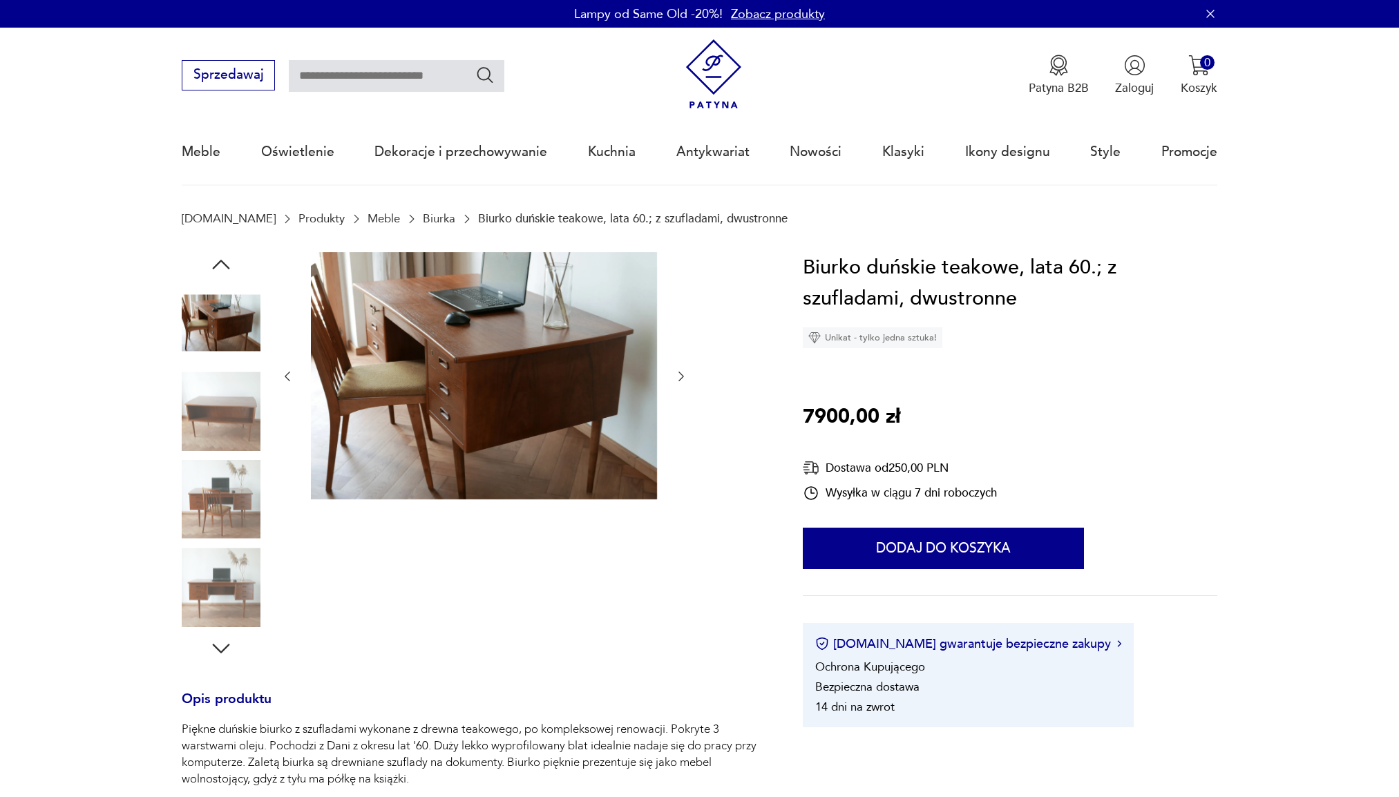
click at [675, 427] on div at bounding box center [483, 377] width 407 height 250
click at [683, 374] on icon "button" at bounding box center [681, 377] width 14 height 14
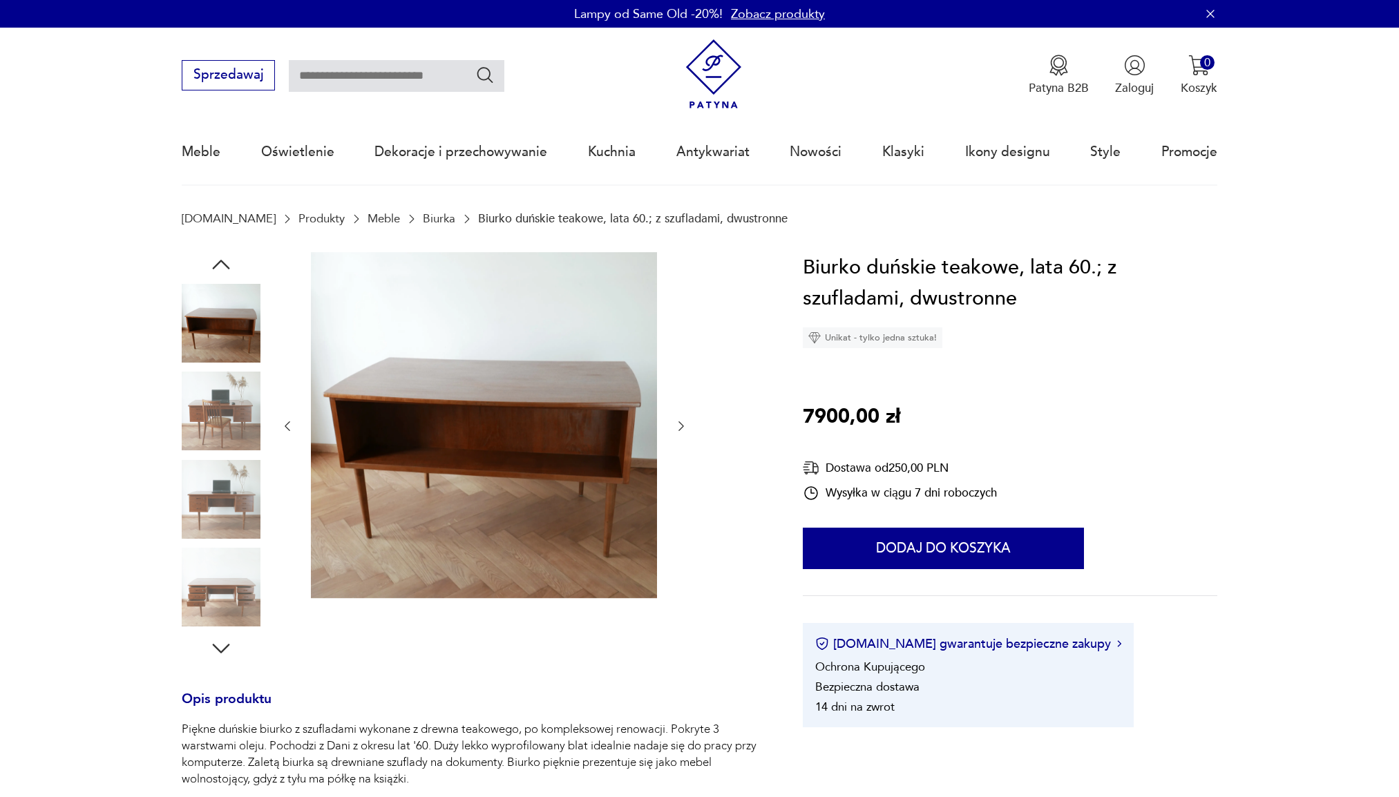
click at [677, 430] on icon "button" at bounding box center [681, 426] width 14 height 14
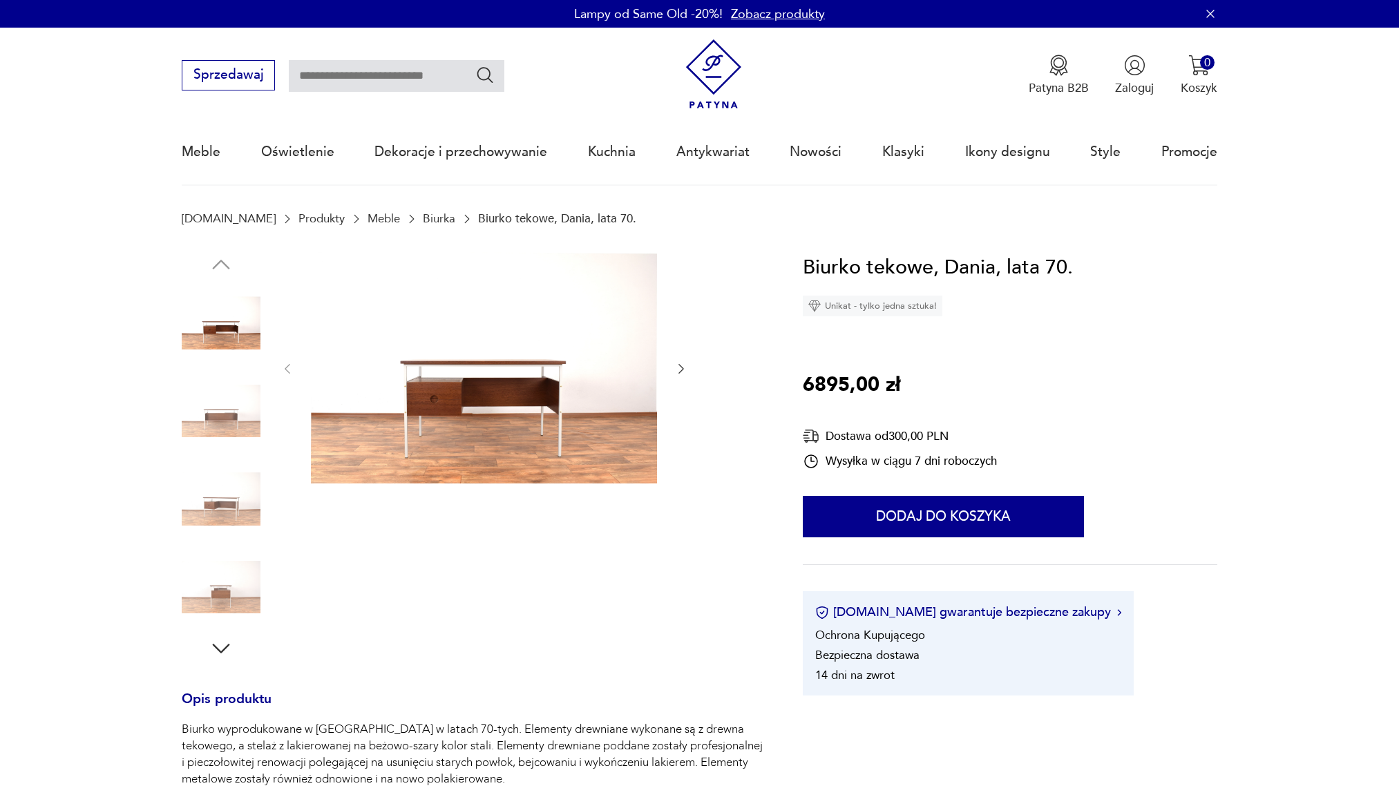
click at [682, 374] on icon "button" at bounding box center [681, 369] width 14 height 14
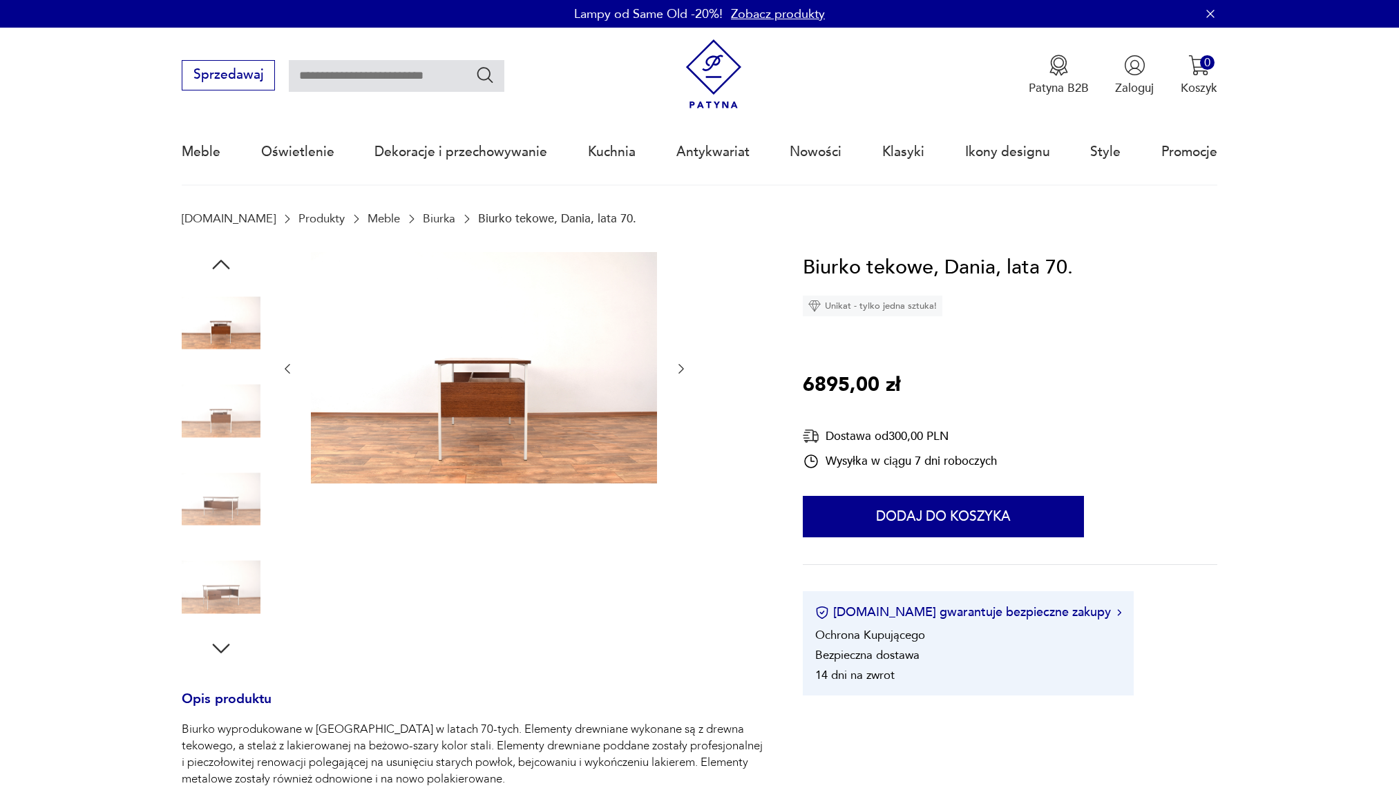
click at [682, 373] on icon "button" at bounding box center [681, 369] width 14 height 14
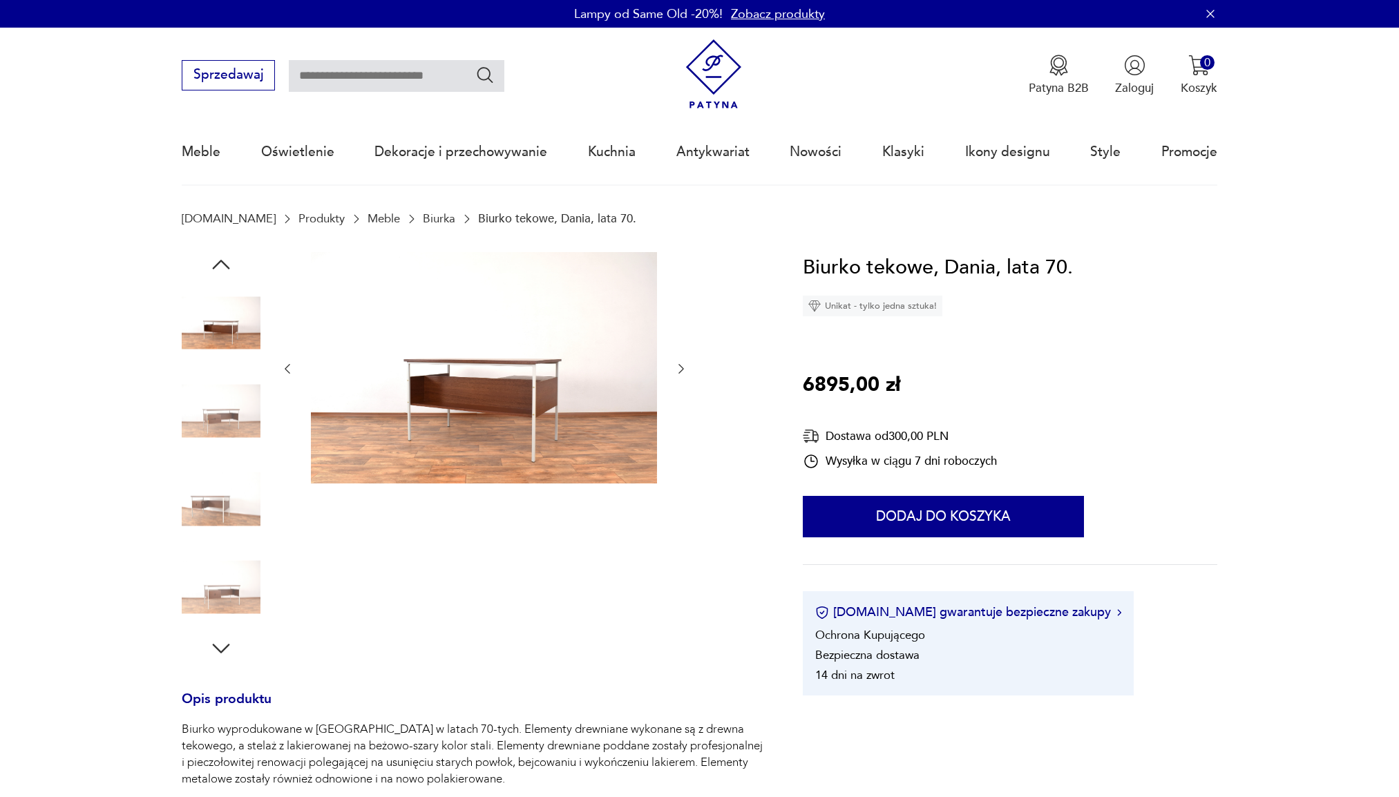
click at [682, 373] on icon "button" at bounding box center [681, 369] width 14 height 14
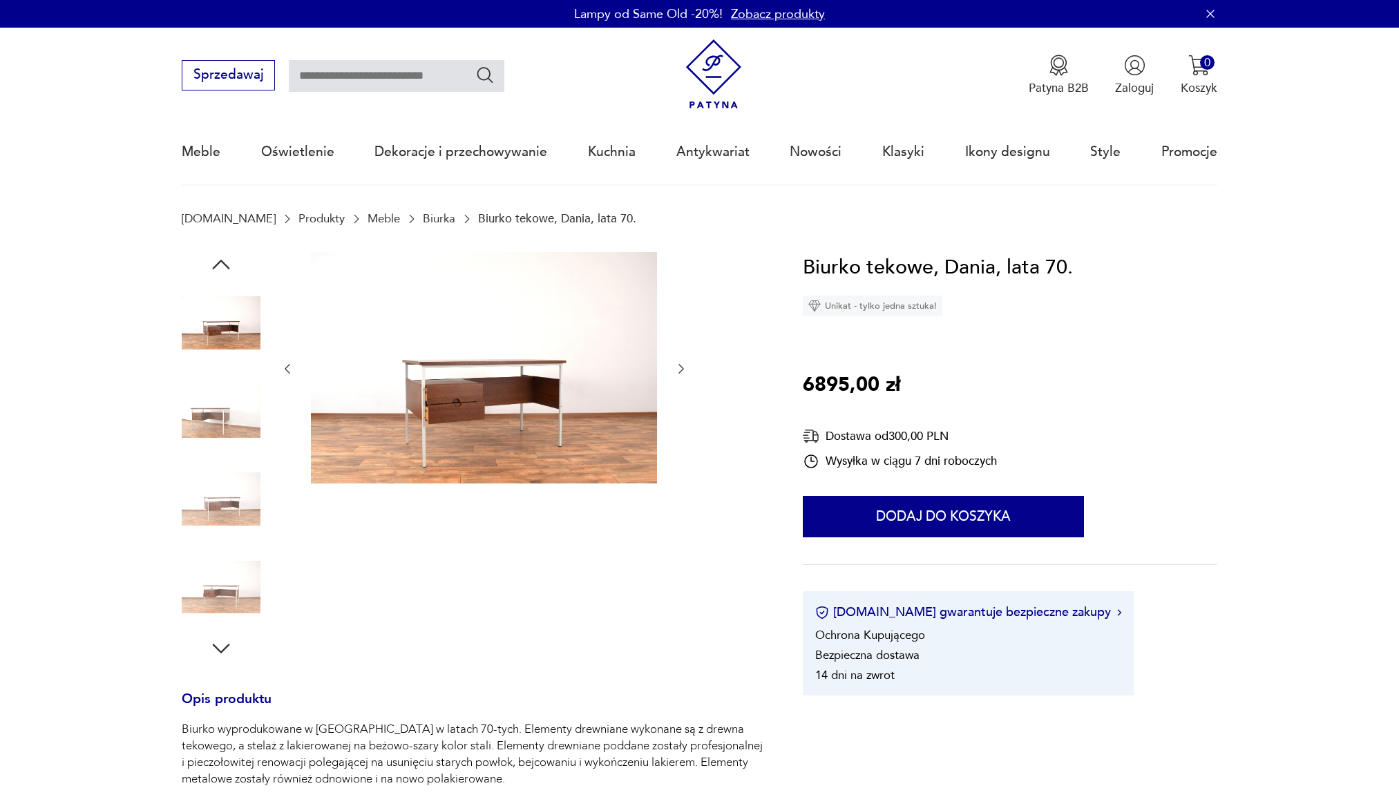
click at [682, 373] on icon "button" at bounding box center [681, 369] width 14 height 14
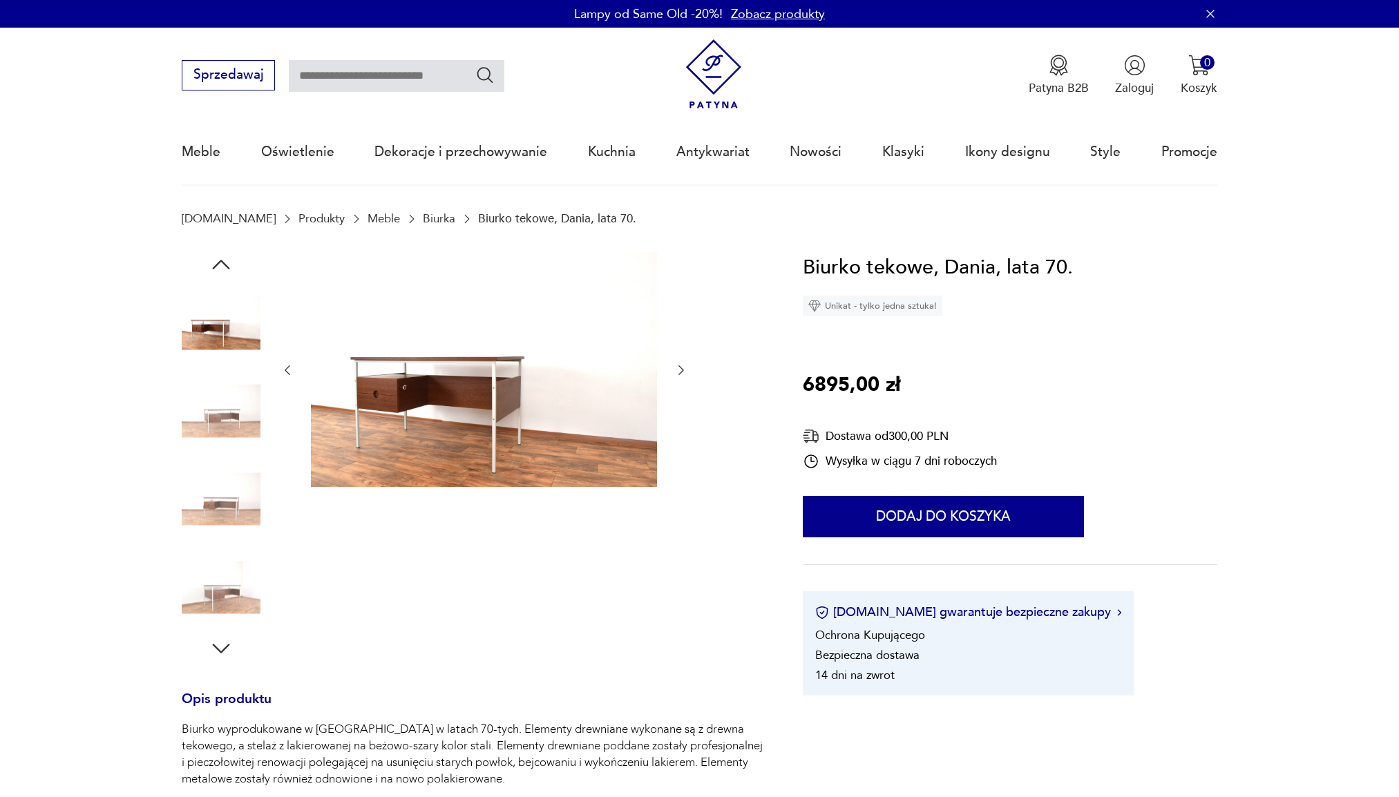
click at [682, 373] on icon "button" at bounding box center [681, 370] width 14 height 14
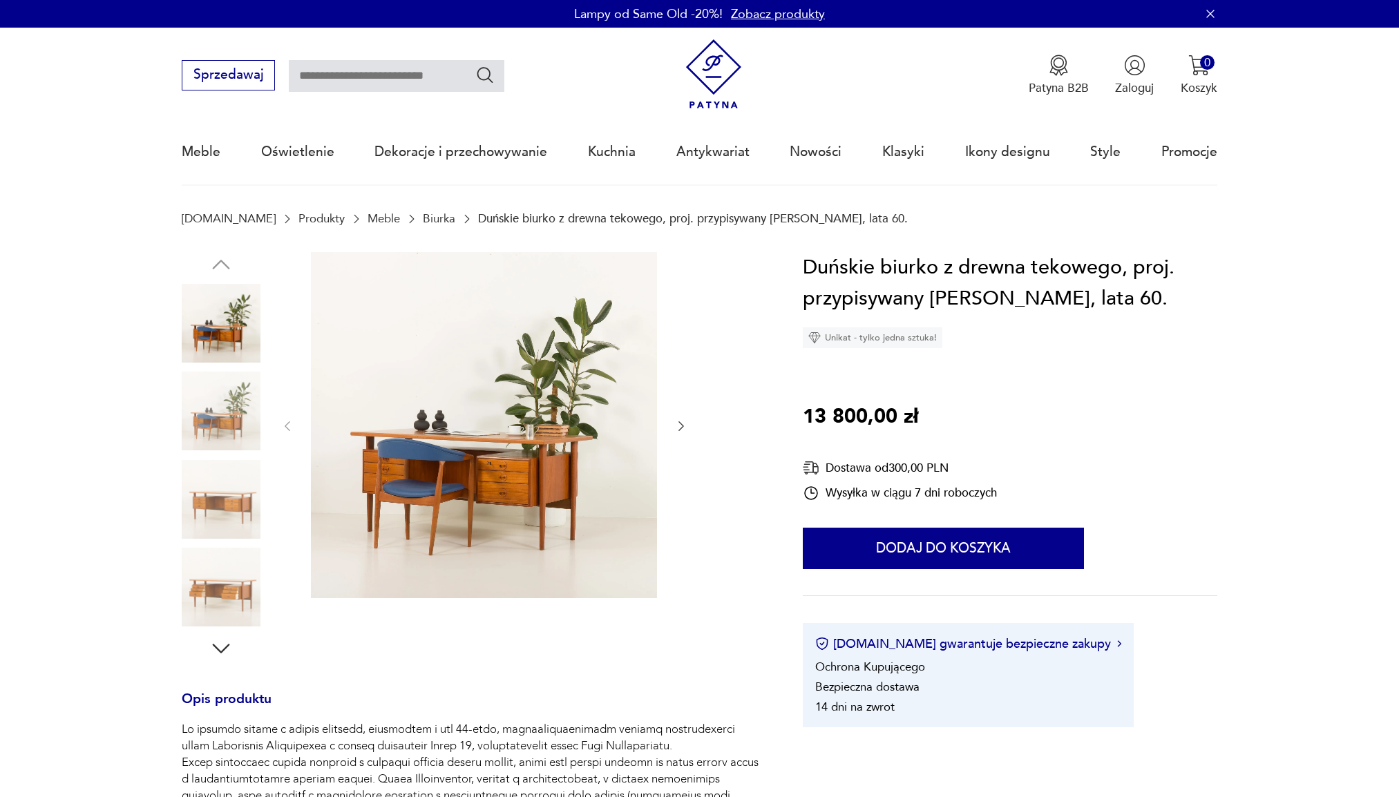
click at [684, 430] on icon "button" at bounding box center [681, 426] width 14 height 14
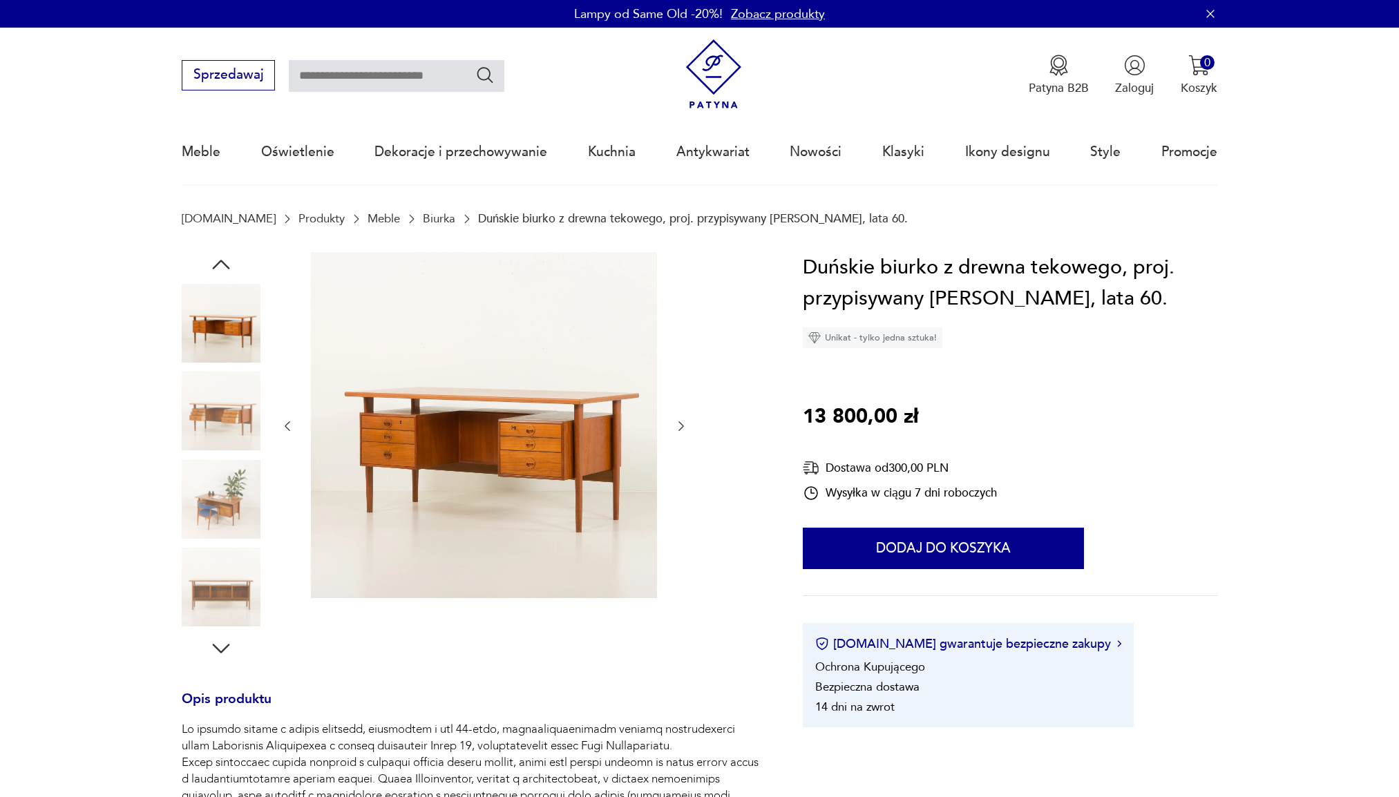
click at [684, 430] on icon "button" at bounding box center [681, 426] width 14 height 14
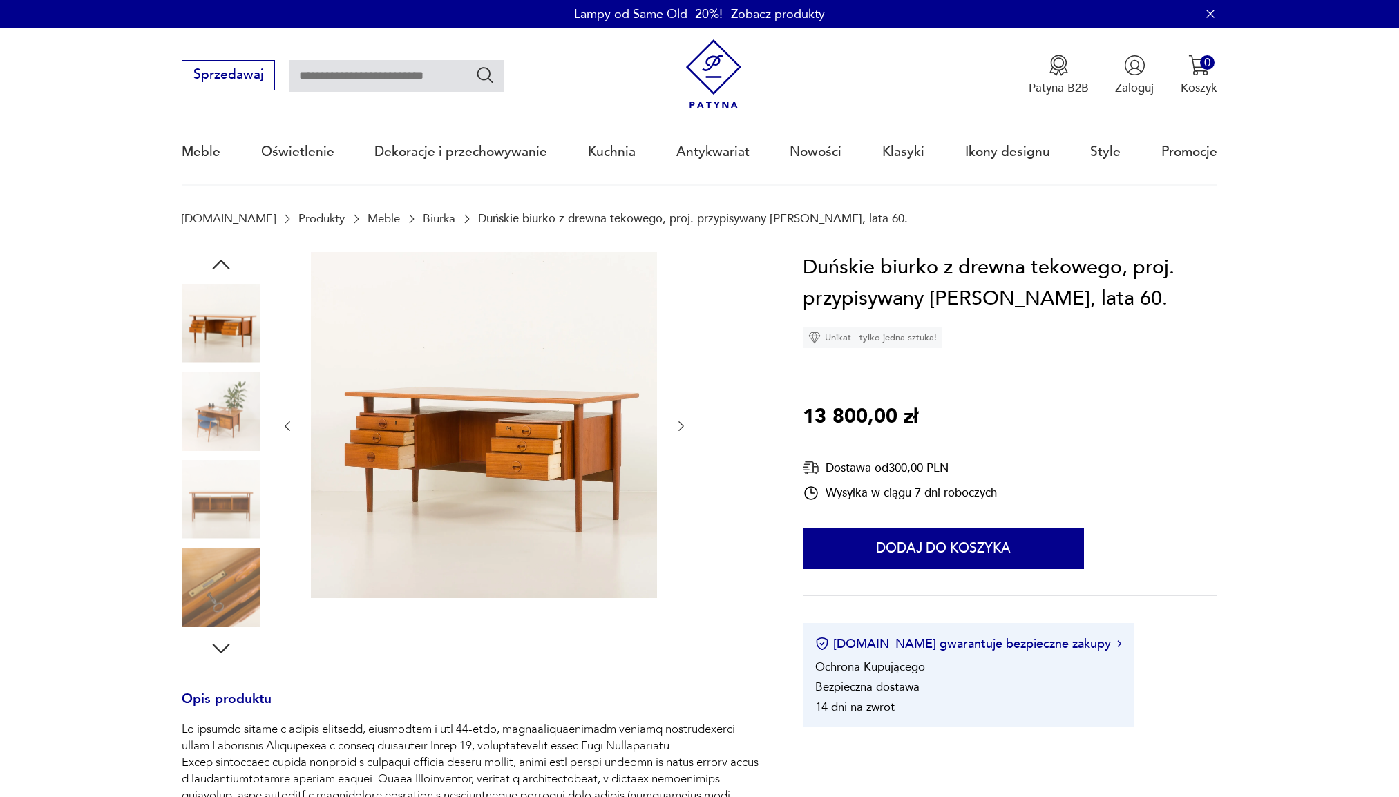
click at [684, 430] on icon "button" at bounding box center [681, 426] width 14 height 14
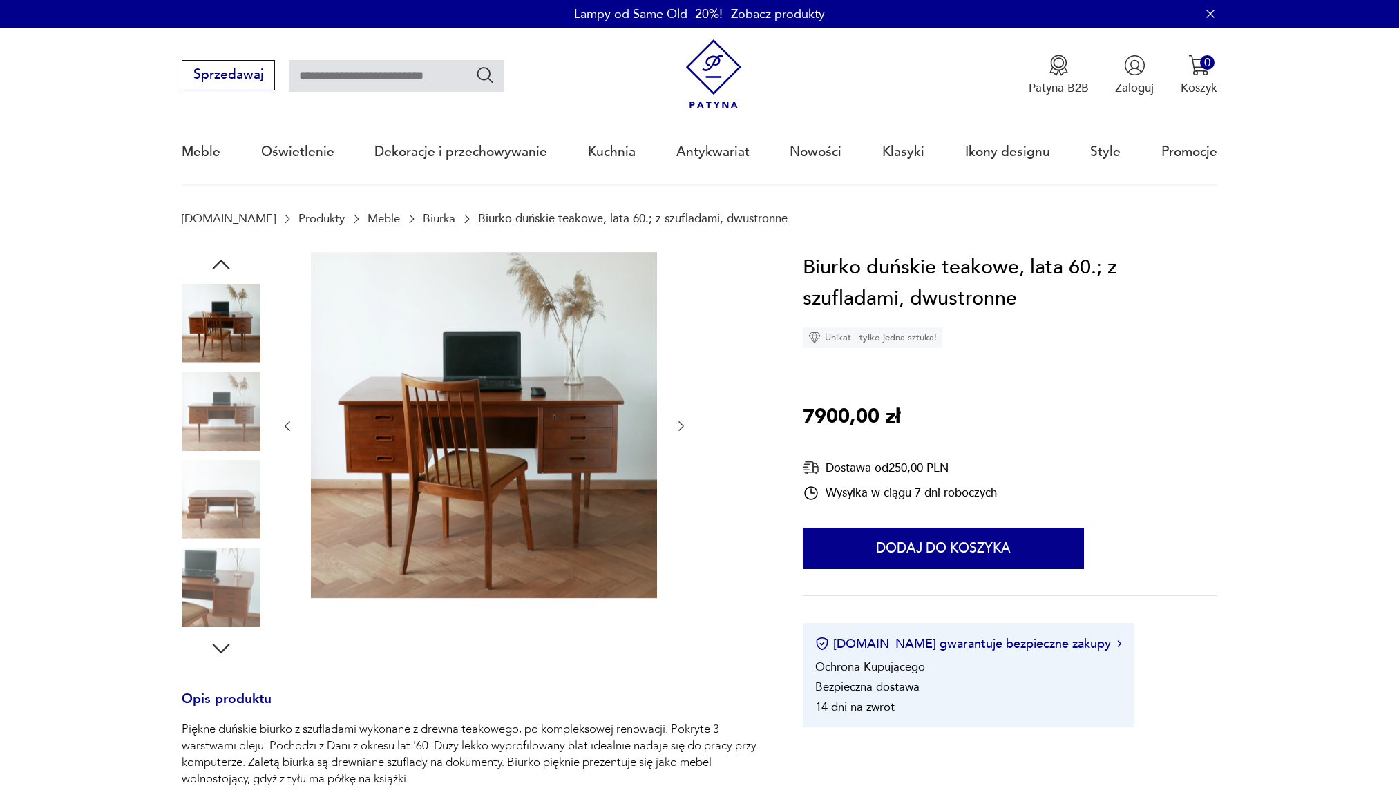
drag, startPoint x: 387, startPoint y: 220, endPoint x: 383, endPoint y: 210, distance: 10.8
click at [423, 220] on link "Biurka" at bounding box center [439, 218] width 32 height 13
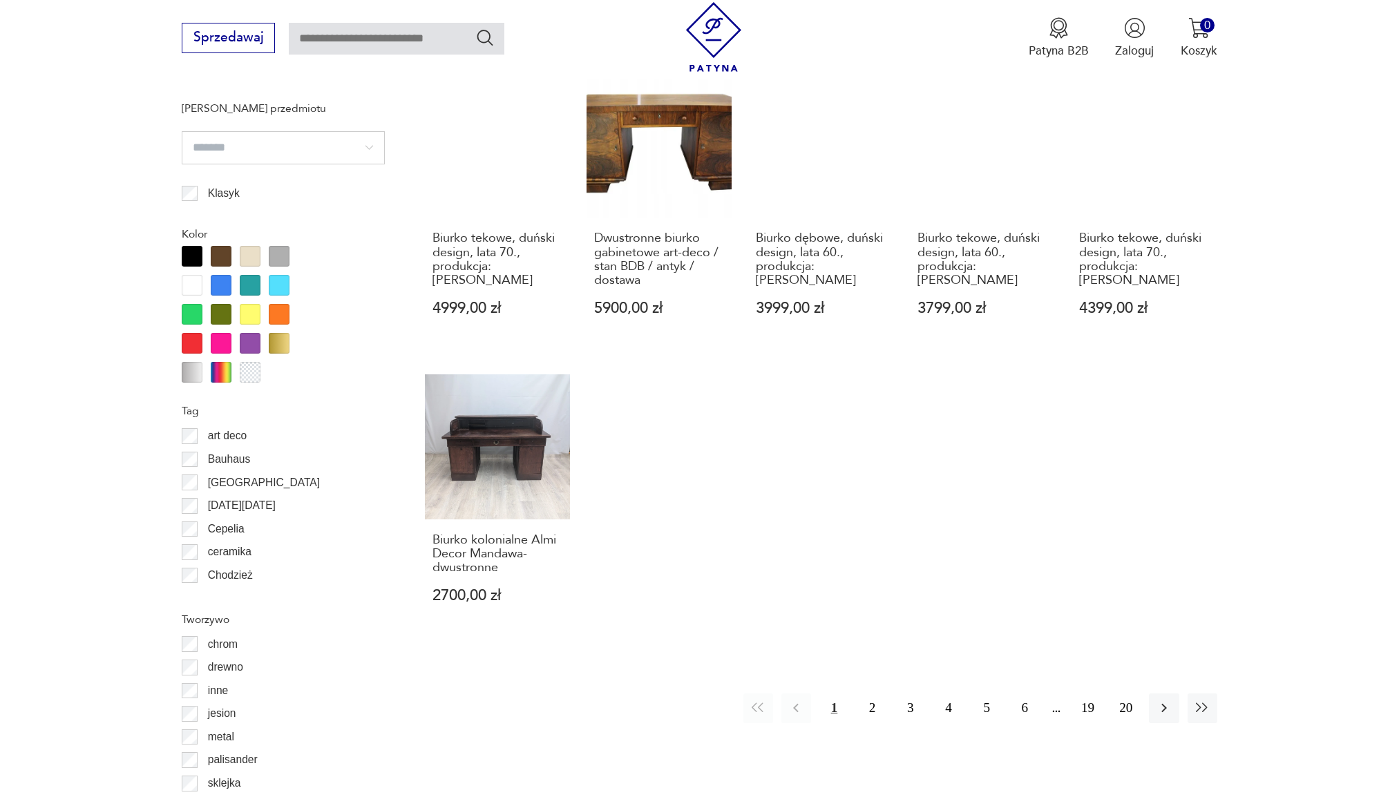
scroll to position [1426, 0]
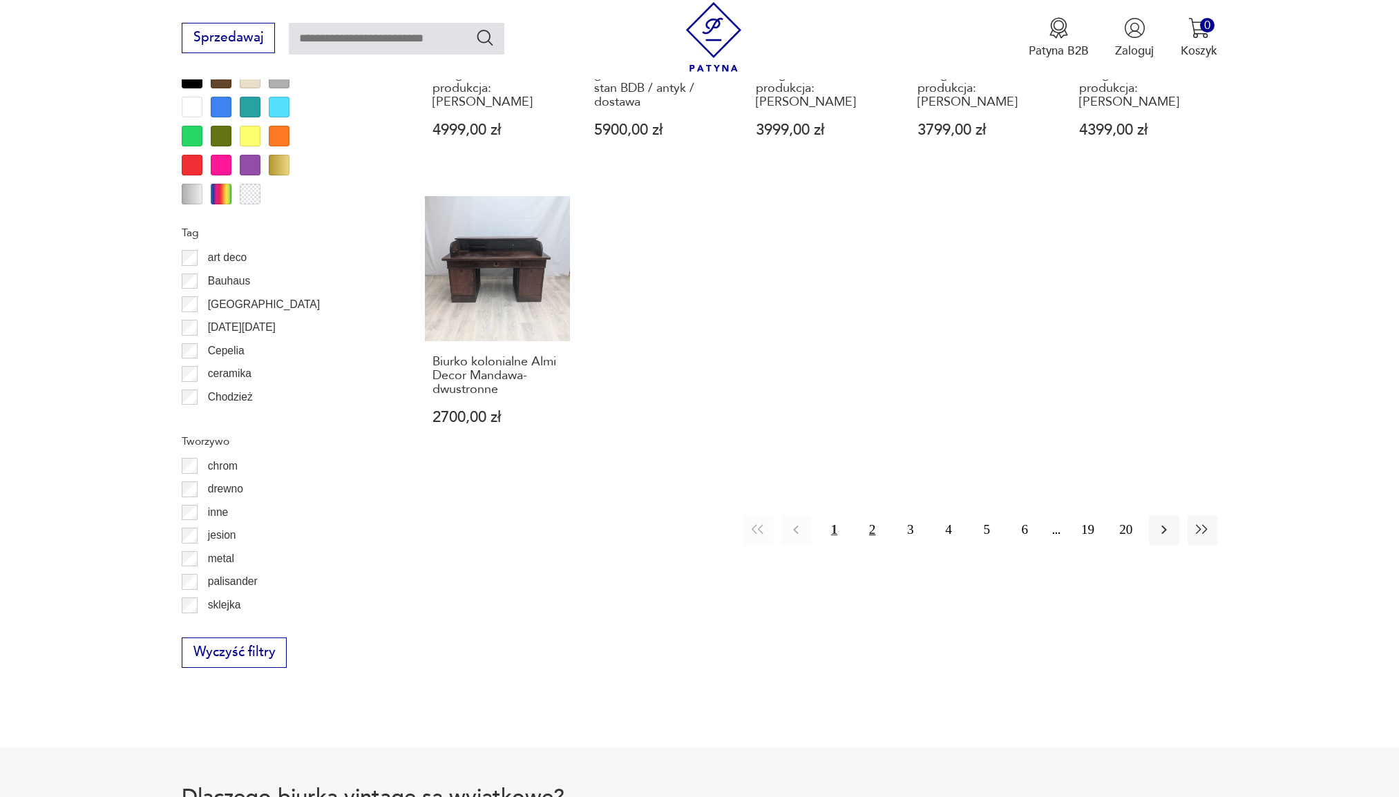
click at [871, 523] on button "2" at bounding box center [872, 530] width 30 height 30
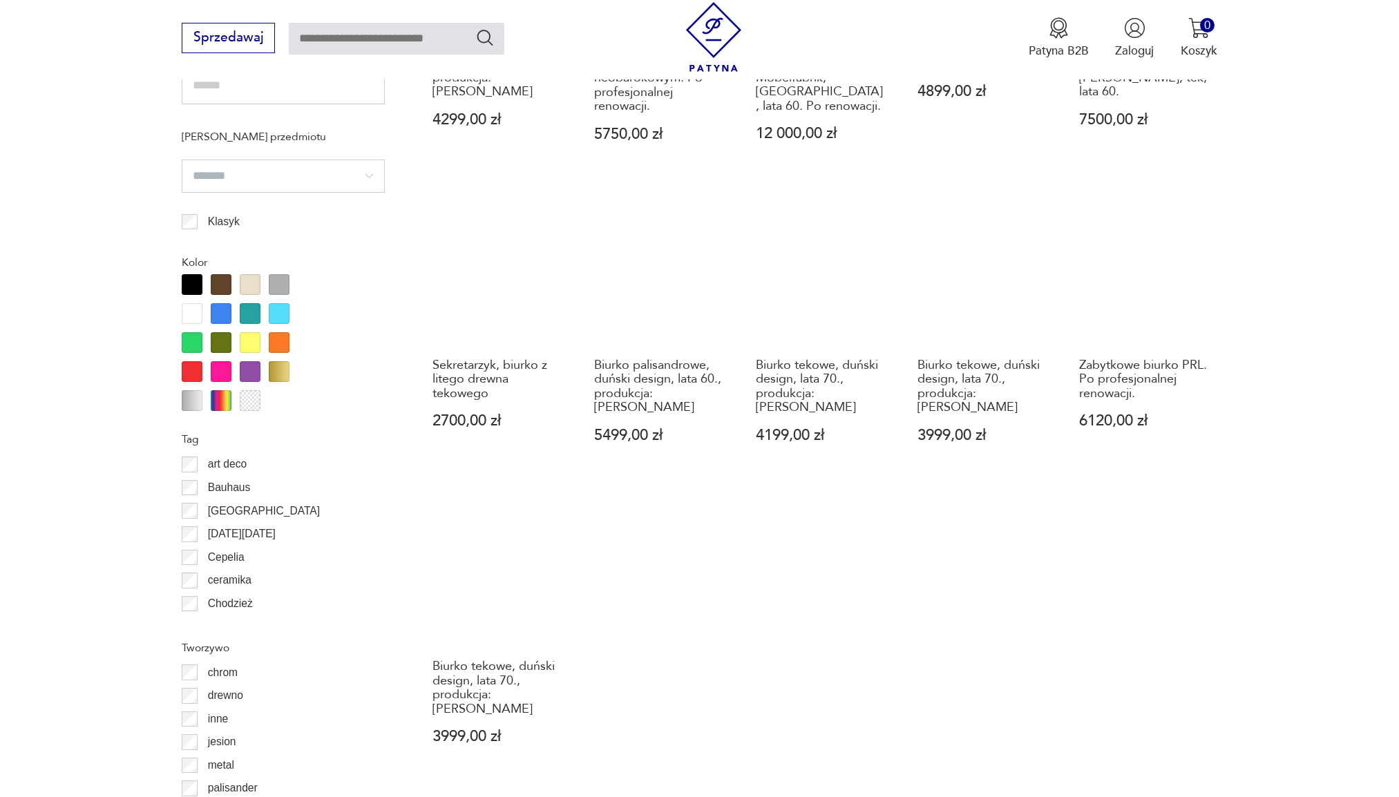
scroll to position [1427, 0]
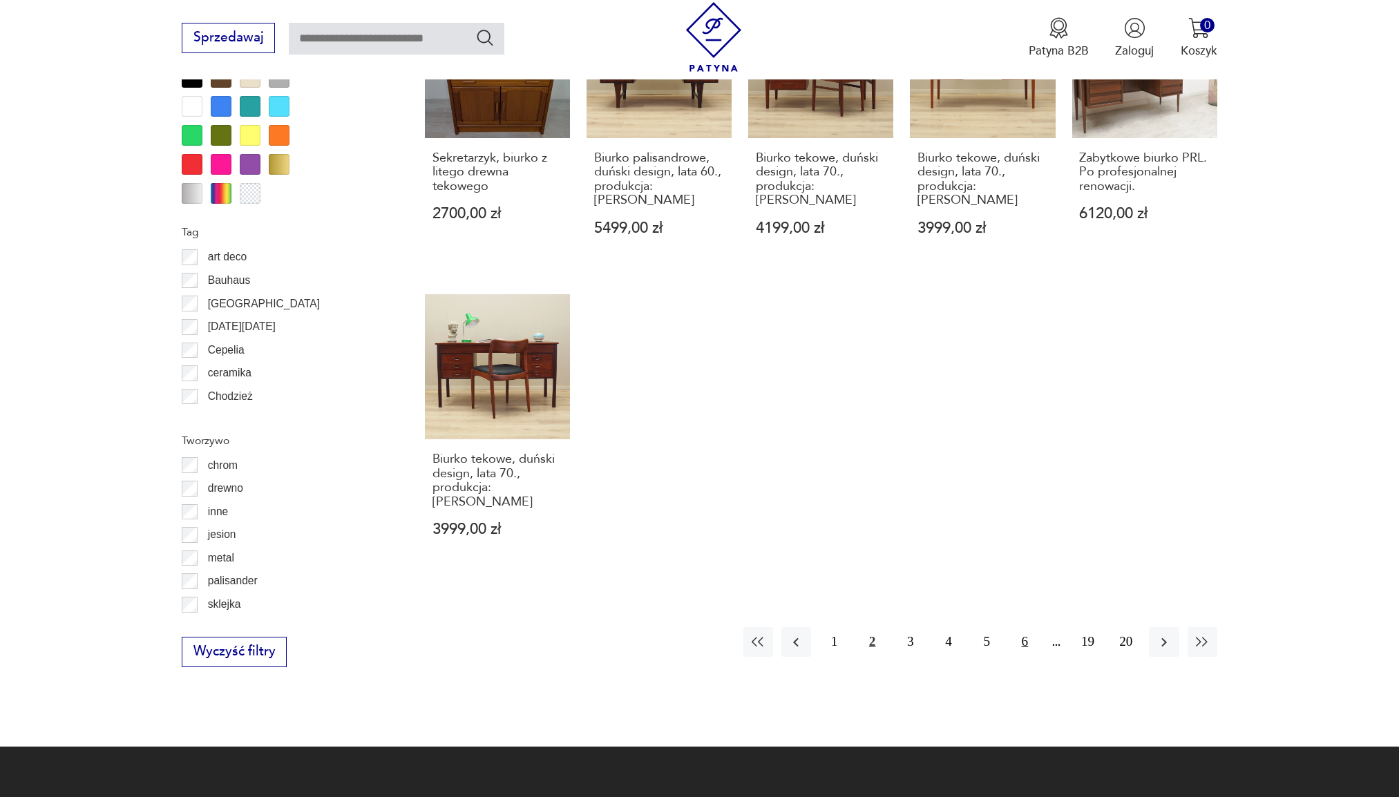
click at [1024, 627] on button "6" at bounding box center [1025, 642] width 30 height 30
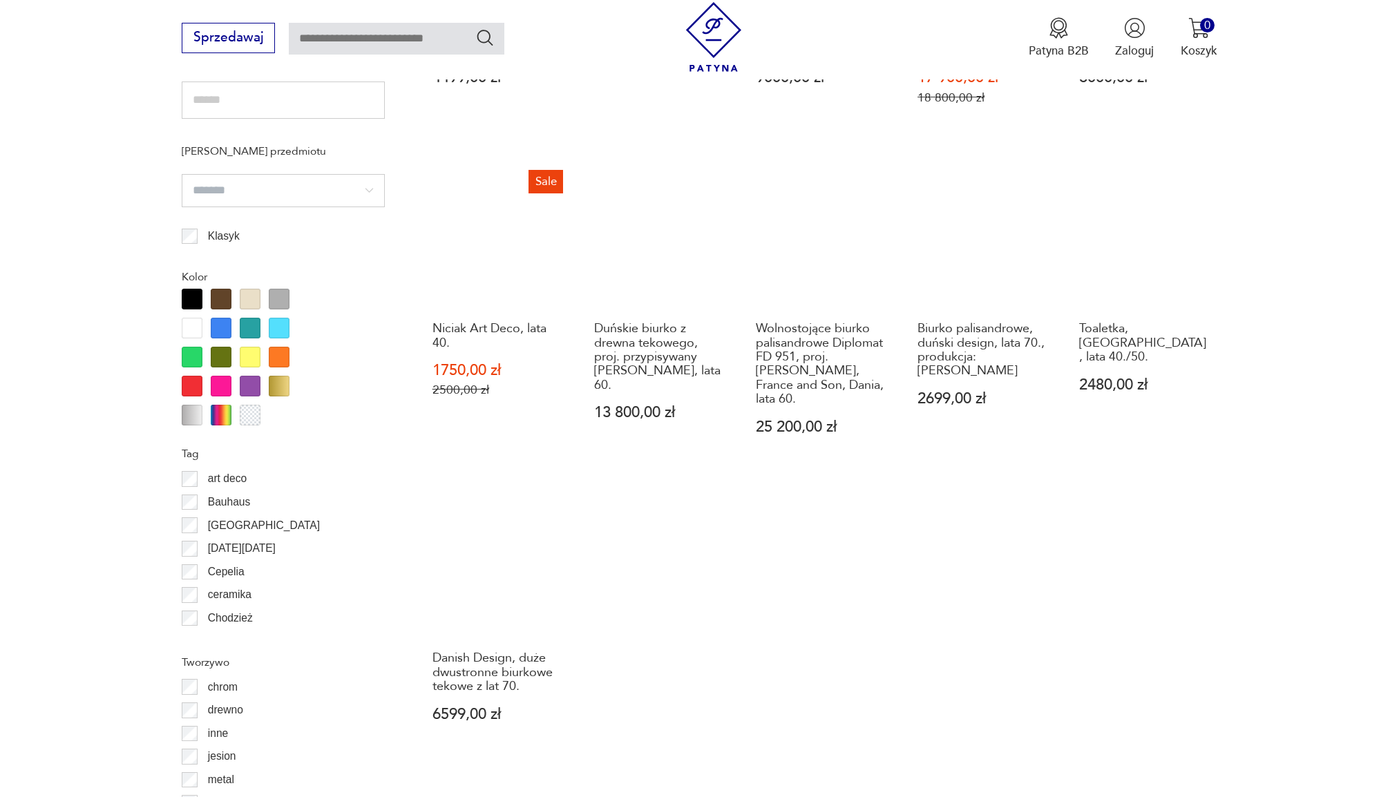
scroll to position [1289, 0]
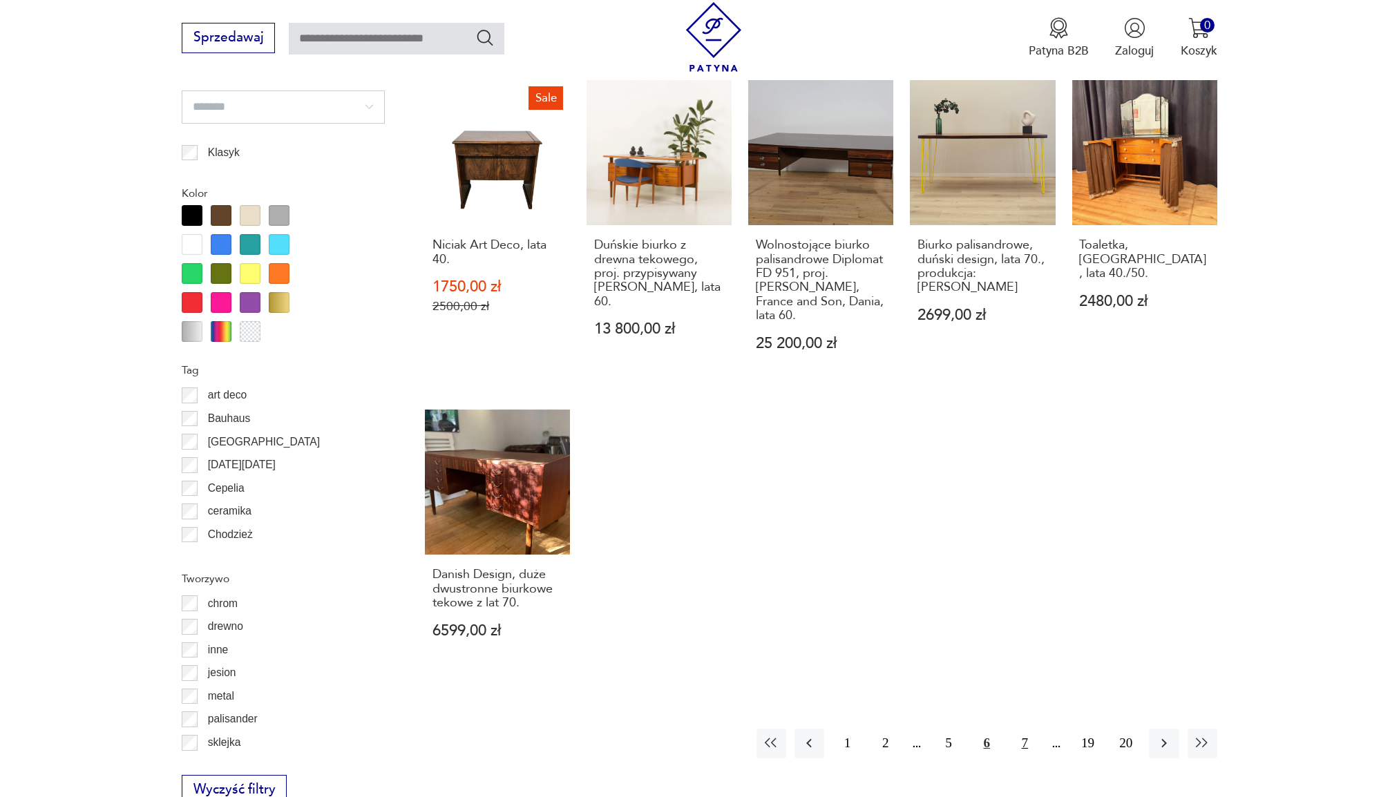
click at [1019, 729] on button "7" at bounding box center [1025, 744] width 30 height 30
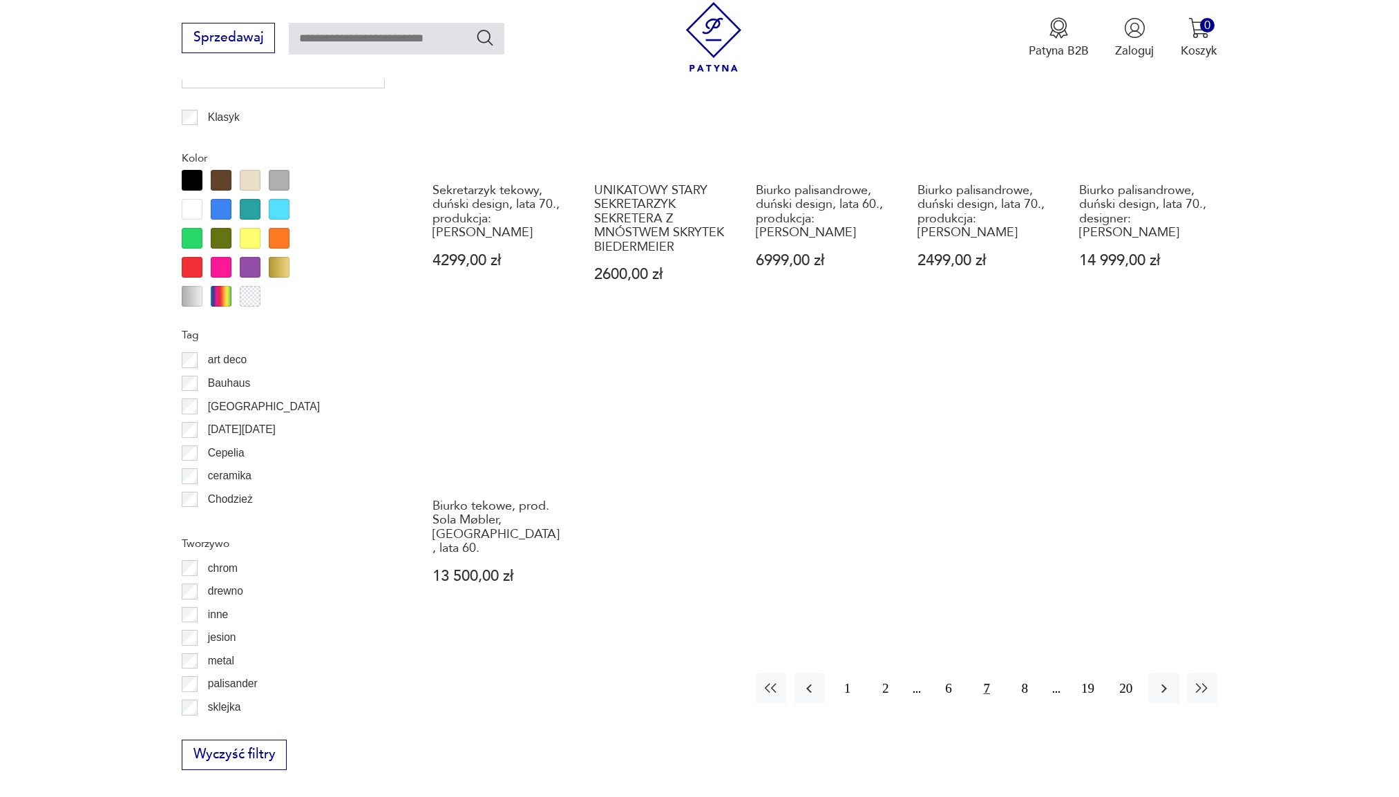
scroll to position [1427, 0]
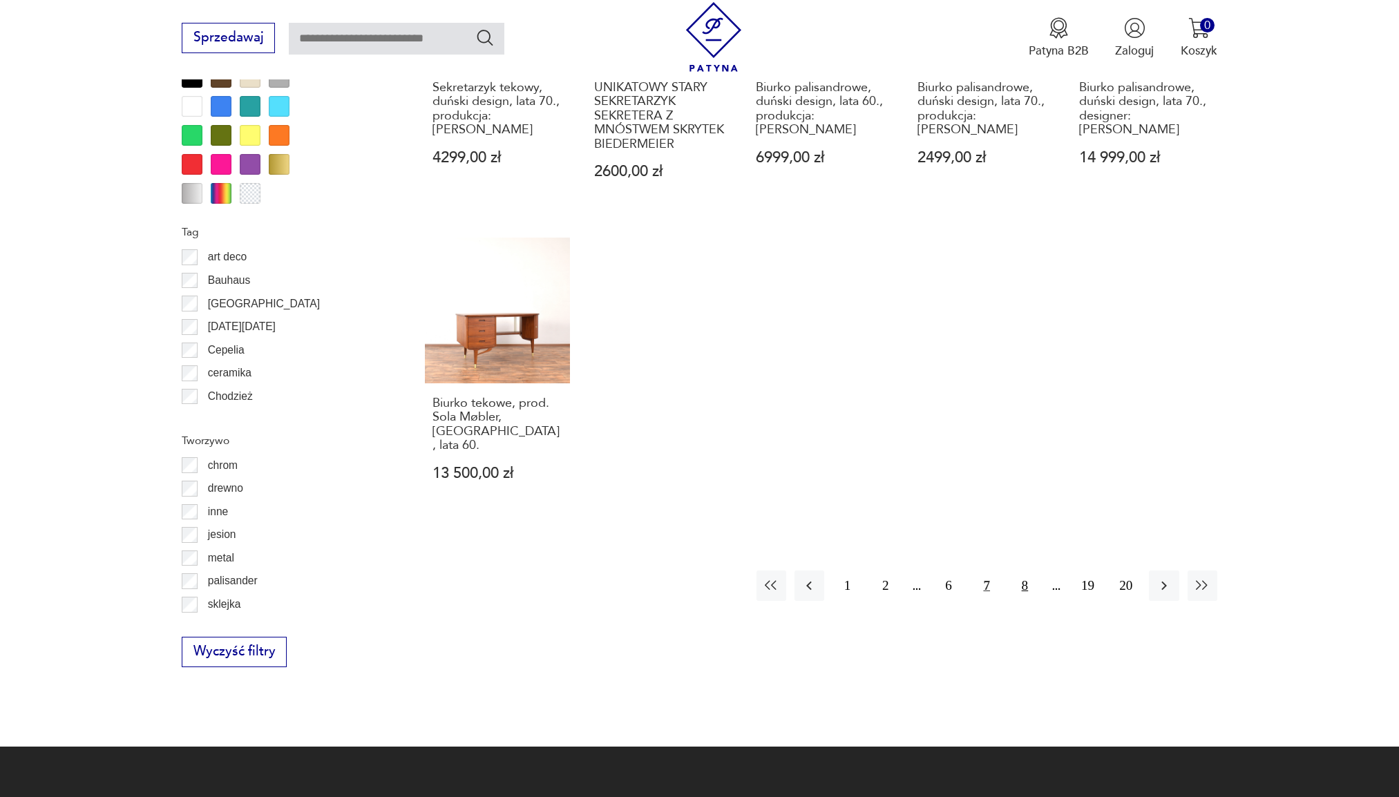
click at [1021, 575] on button "8" at bounding box center [1025, 585] width 30 height 30
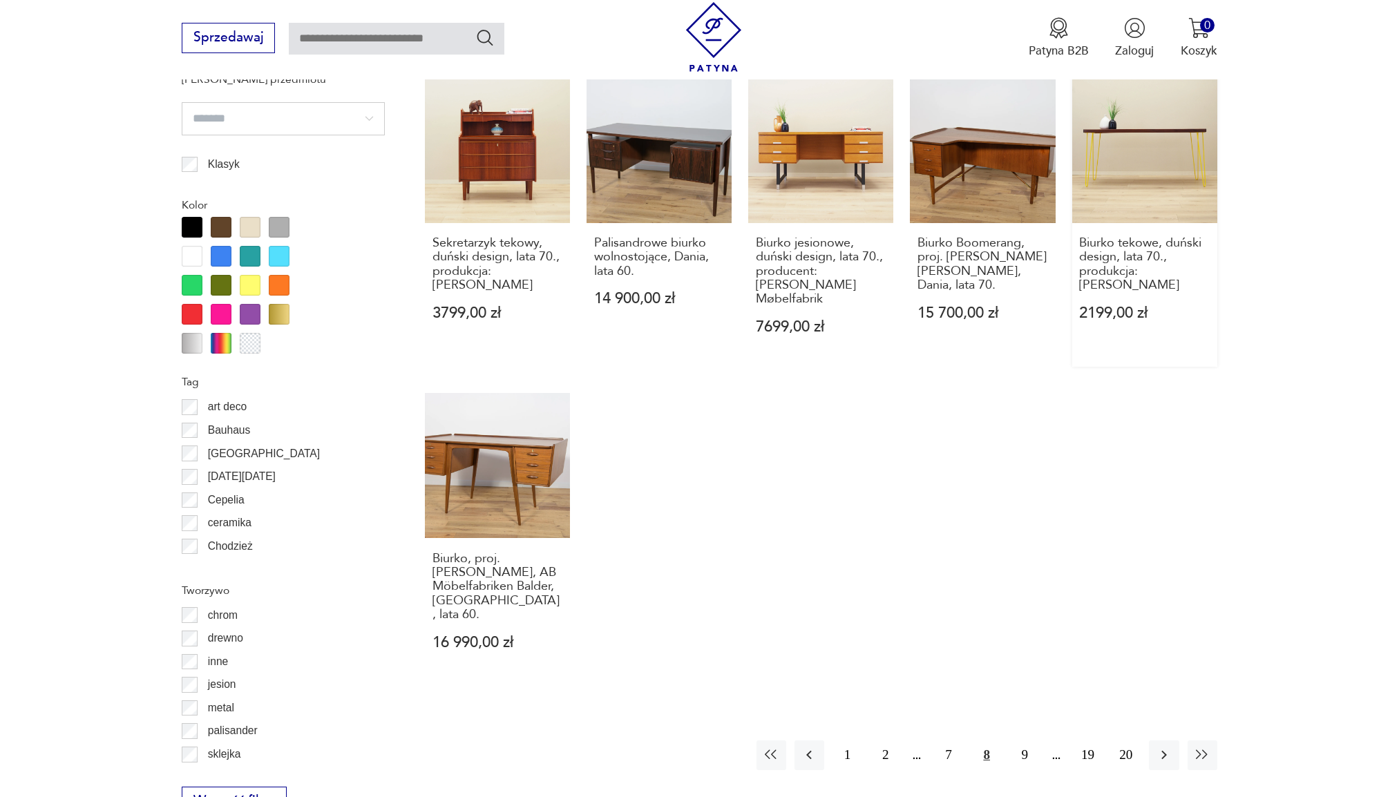
scroll to position [1289, 0]
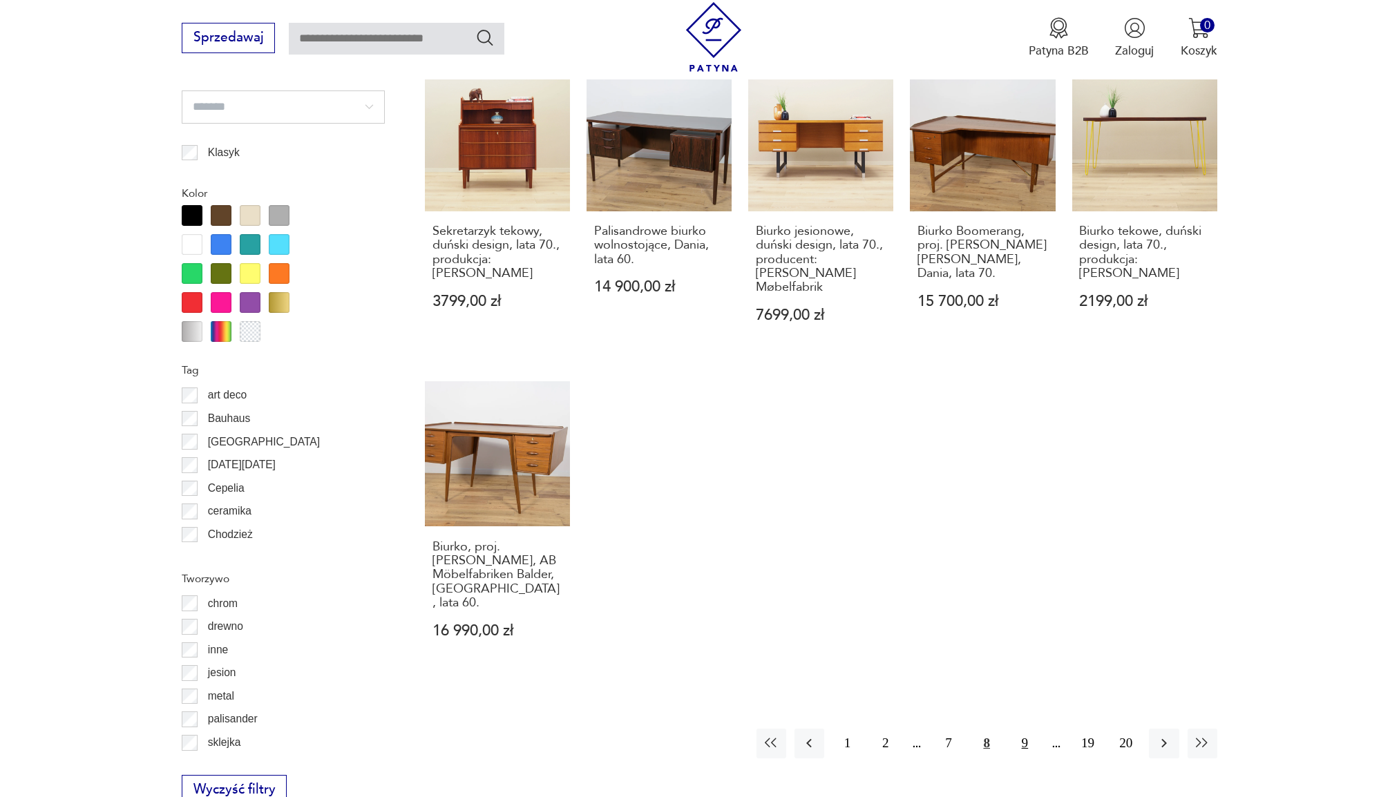
click at [1025, 729] on button "9" at bounding box center [1025, 744] width 30 height 30
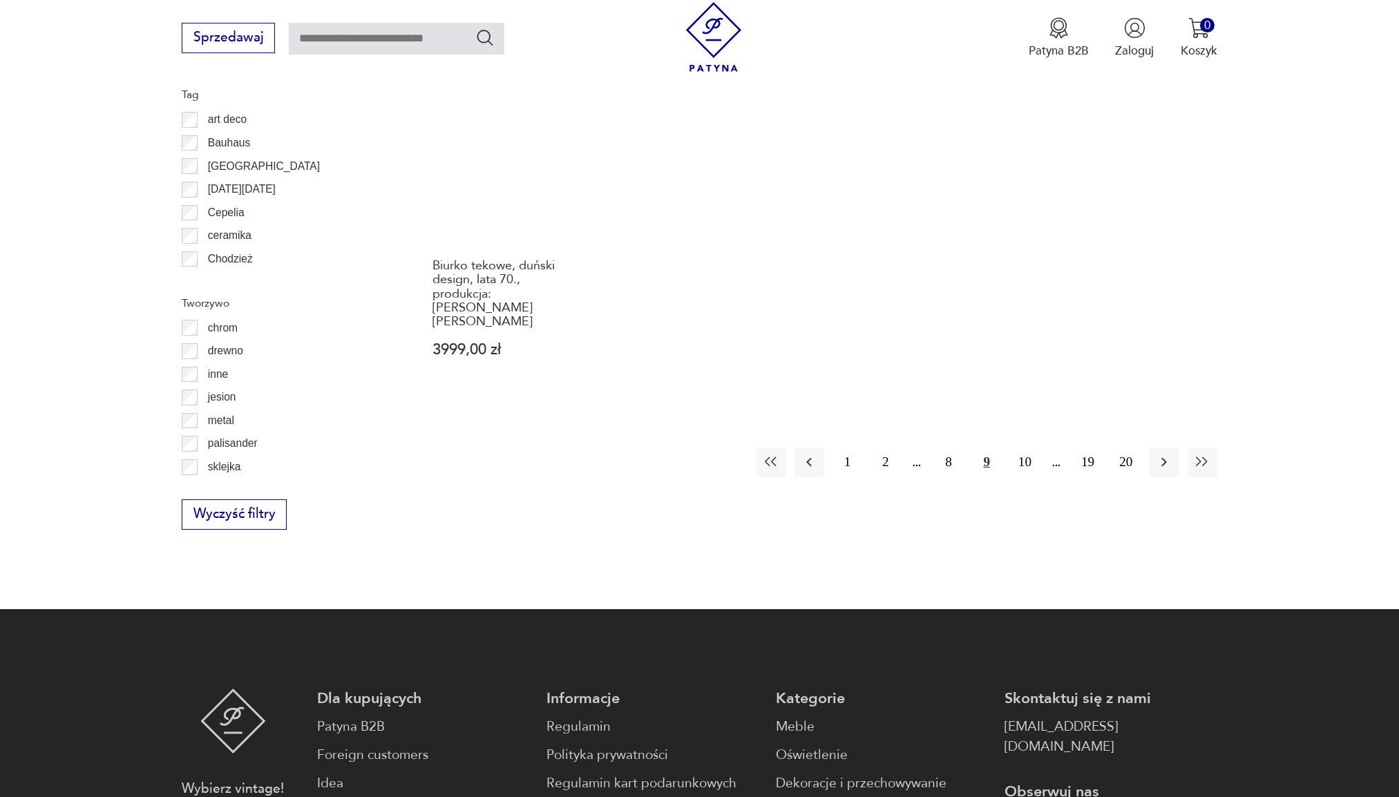
scroll to position [1565, 0]
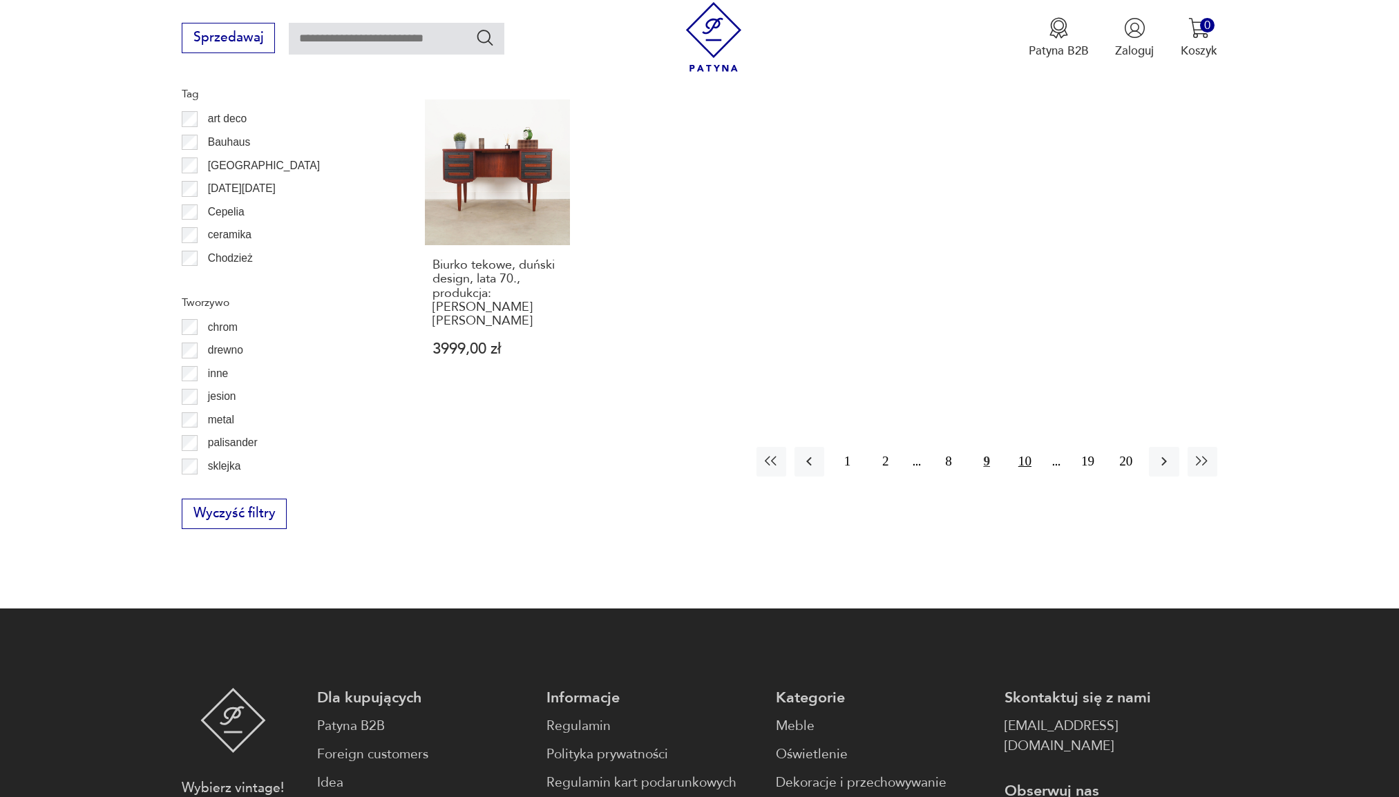
click at [1028, 447] on button "10" at bounding box center [1025, 462] width 30 height 30
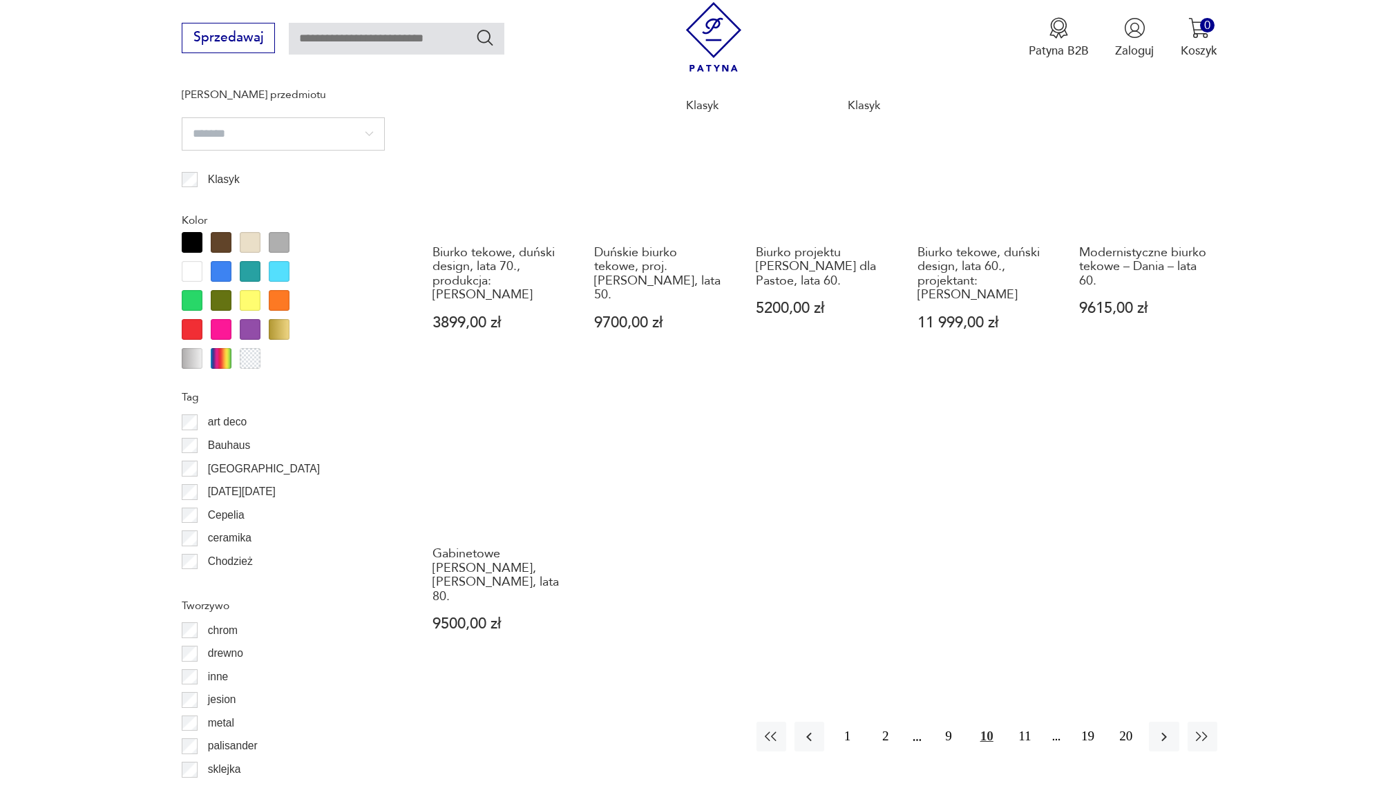
scroll to position [1289, 0]
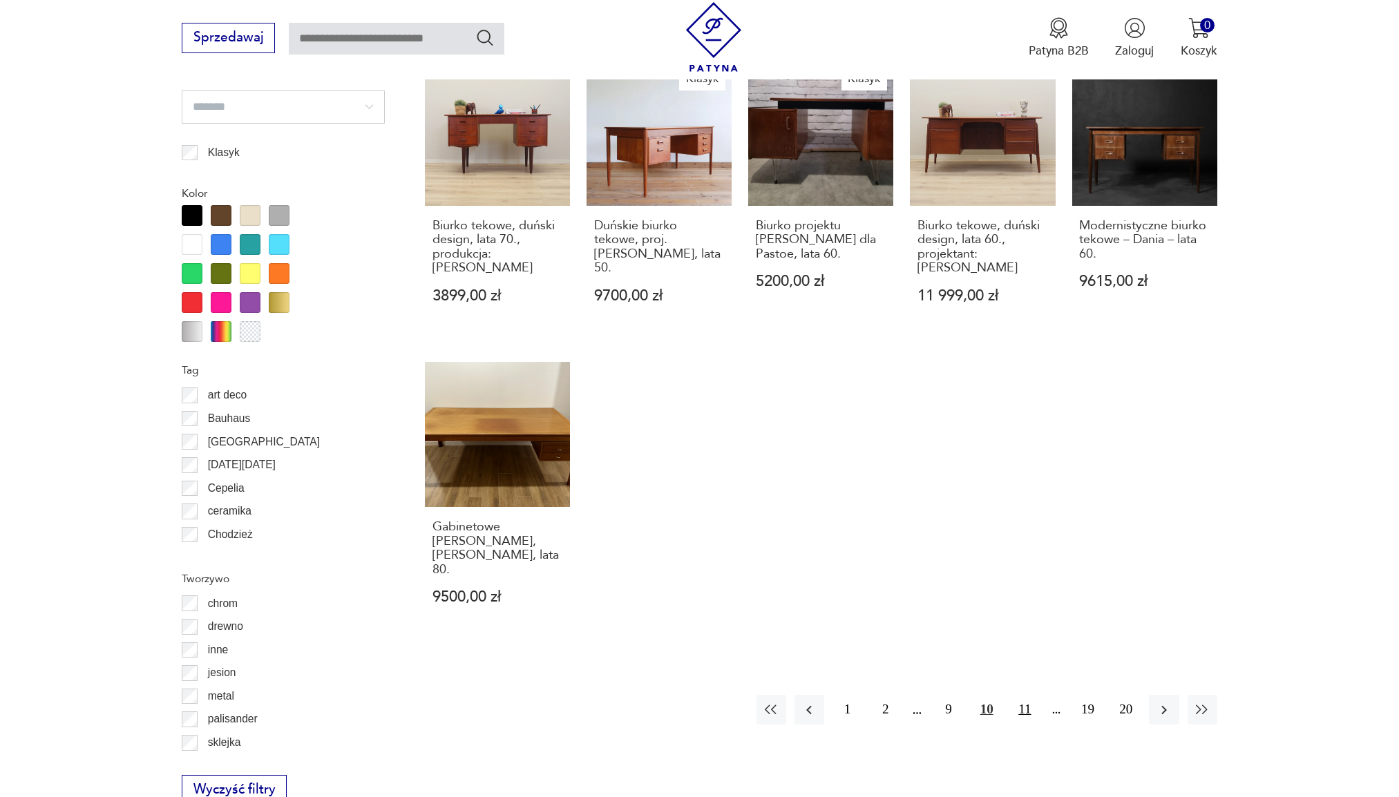
click at [1028, 695] on button "11" at bounding box center [1025, 710] width 30 height 30
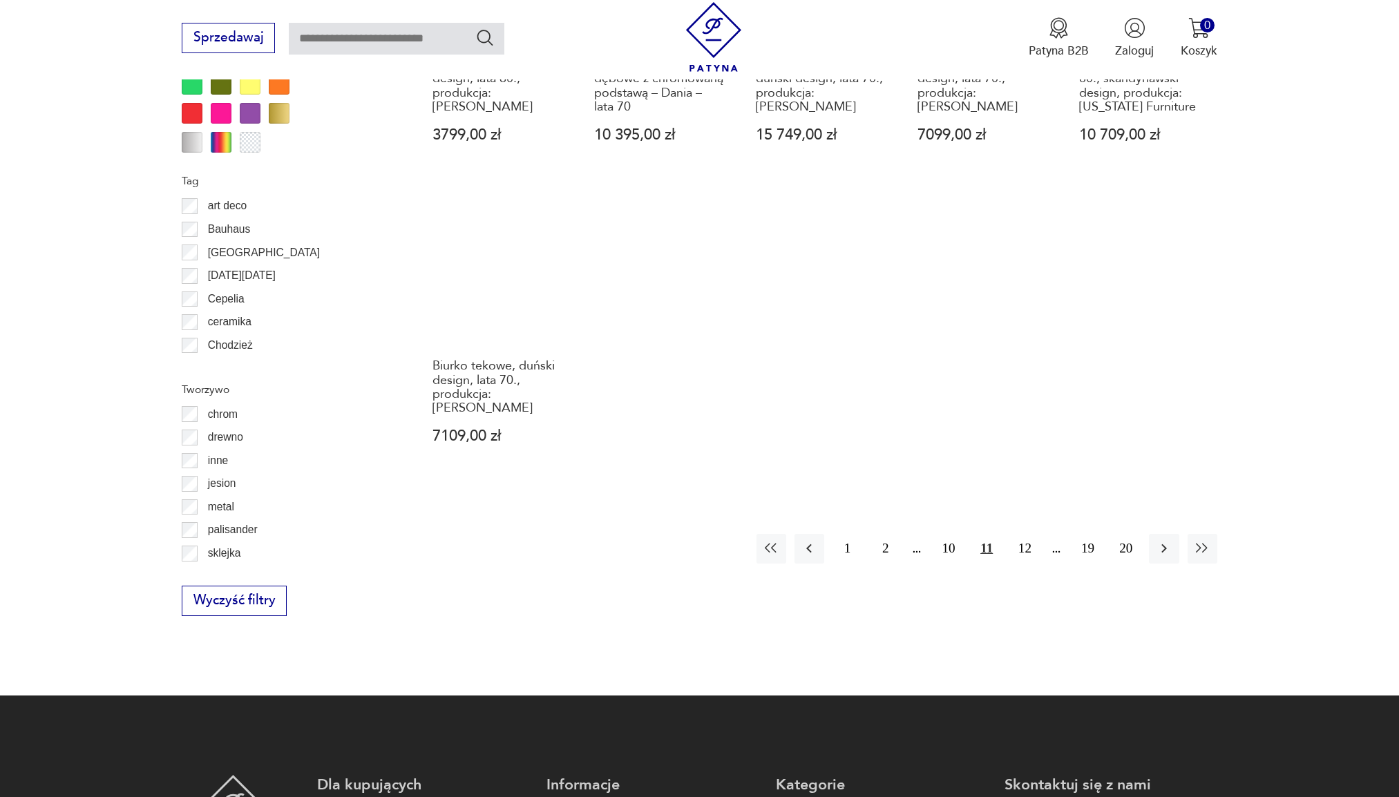
scroll to position [1496, 0]
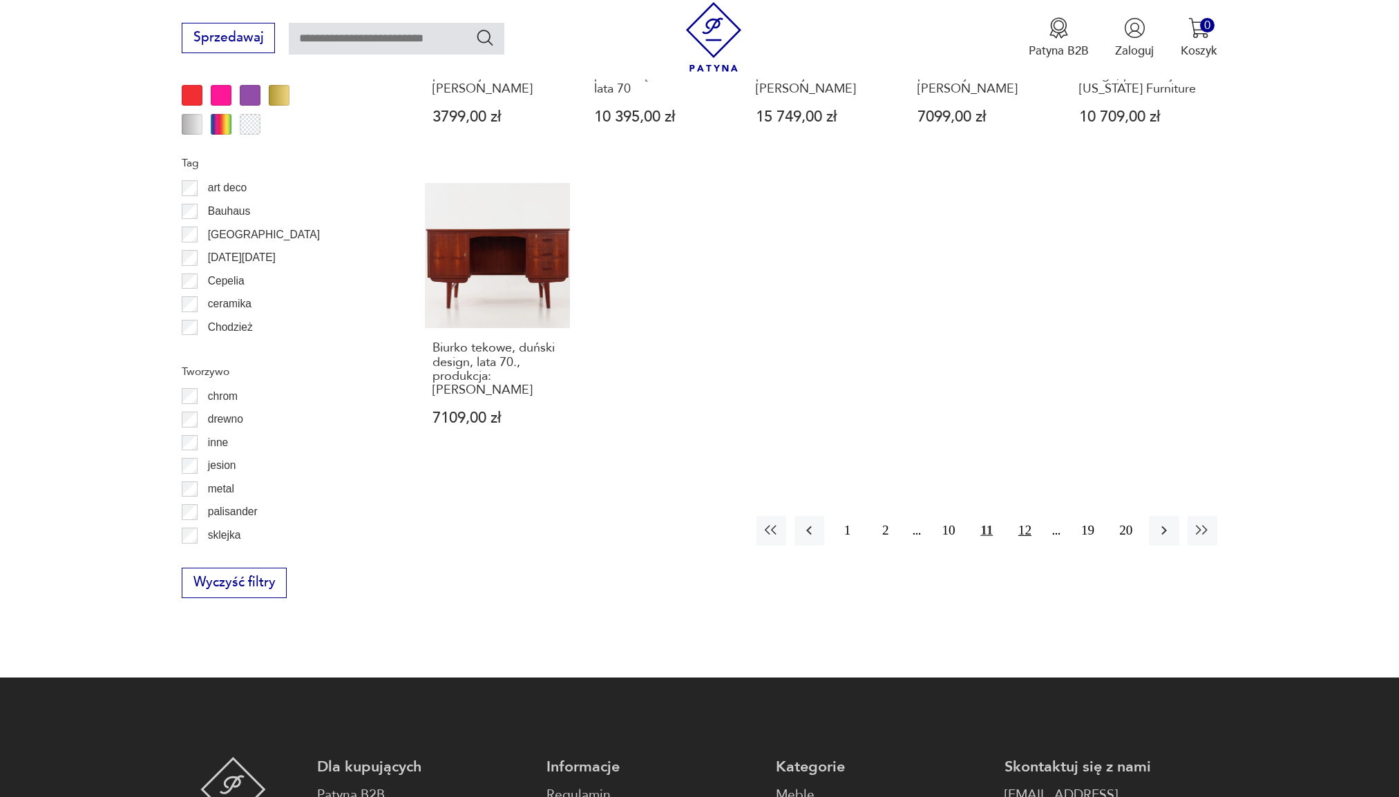
click at [1024, 516] on button "12" at bounding box center [1025, 531] width 30 height 30
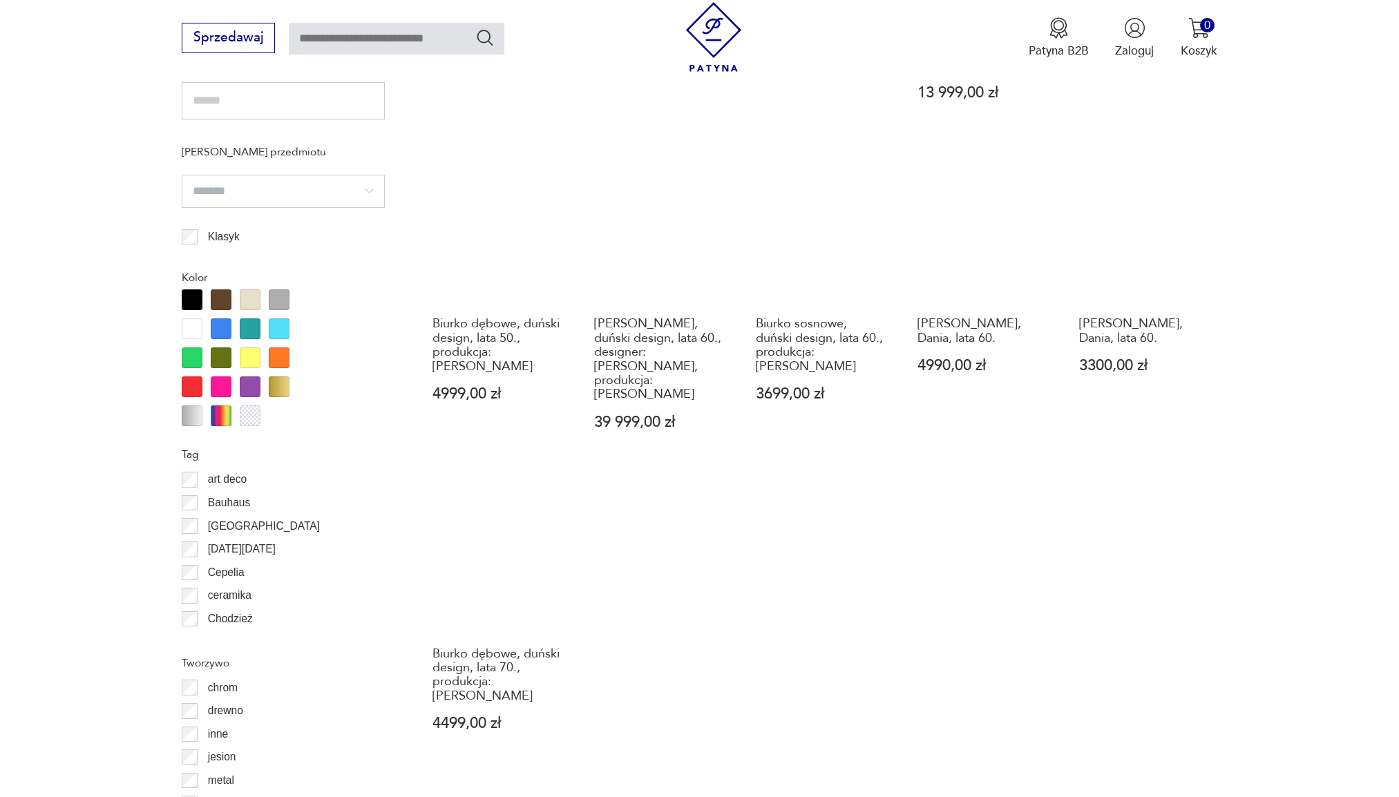
scroll to position [1358, 0]
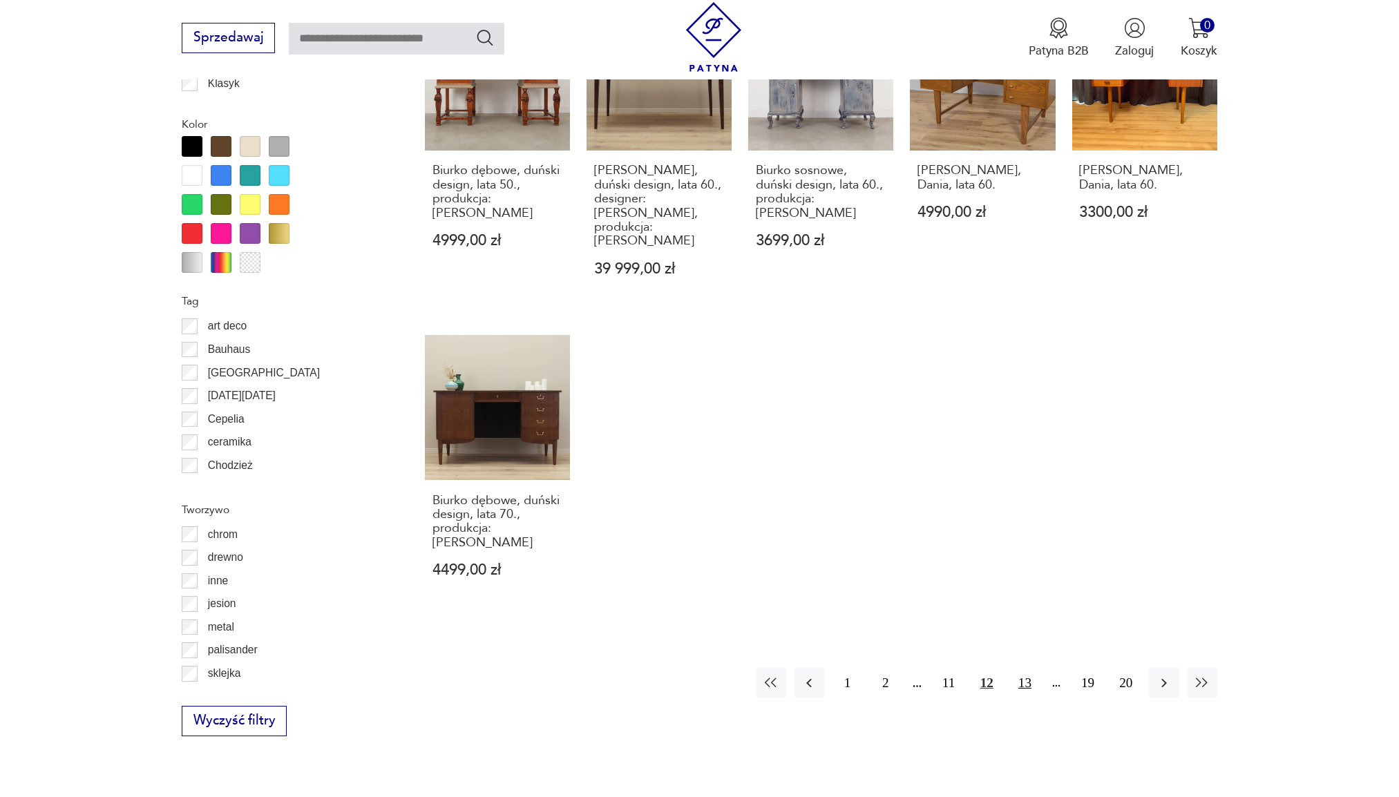
click at [1024, 668] on button "13" at bounding box center [1025, 683] width 30 height 30
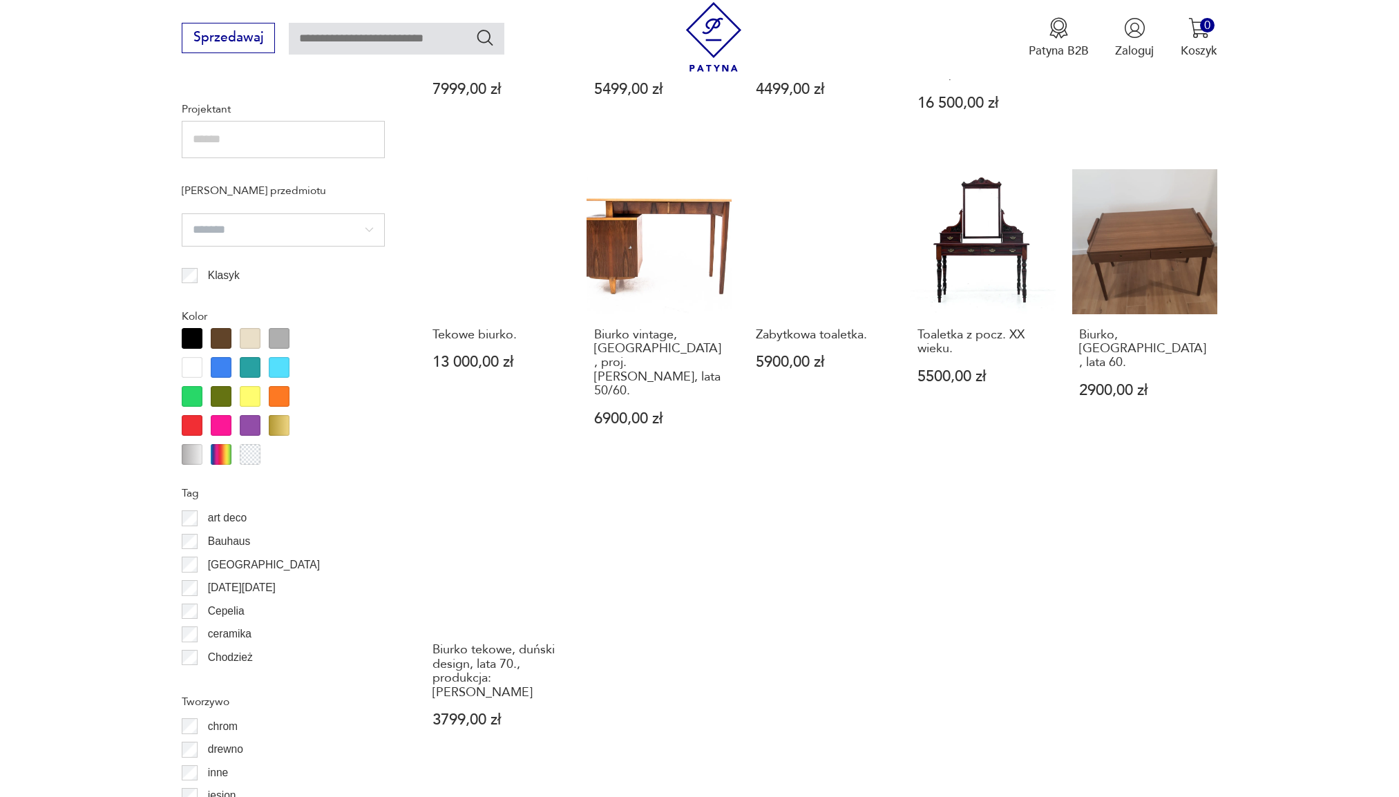
scroll to position [1289, 0]
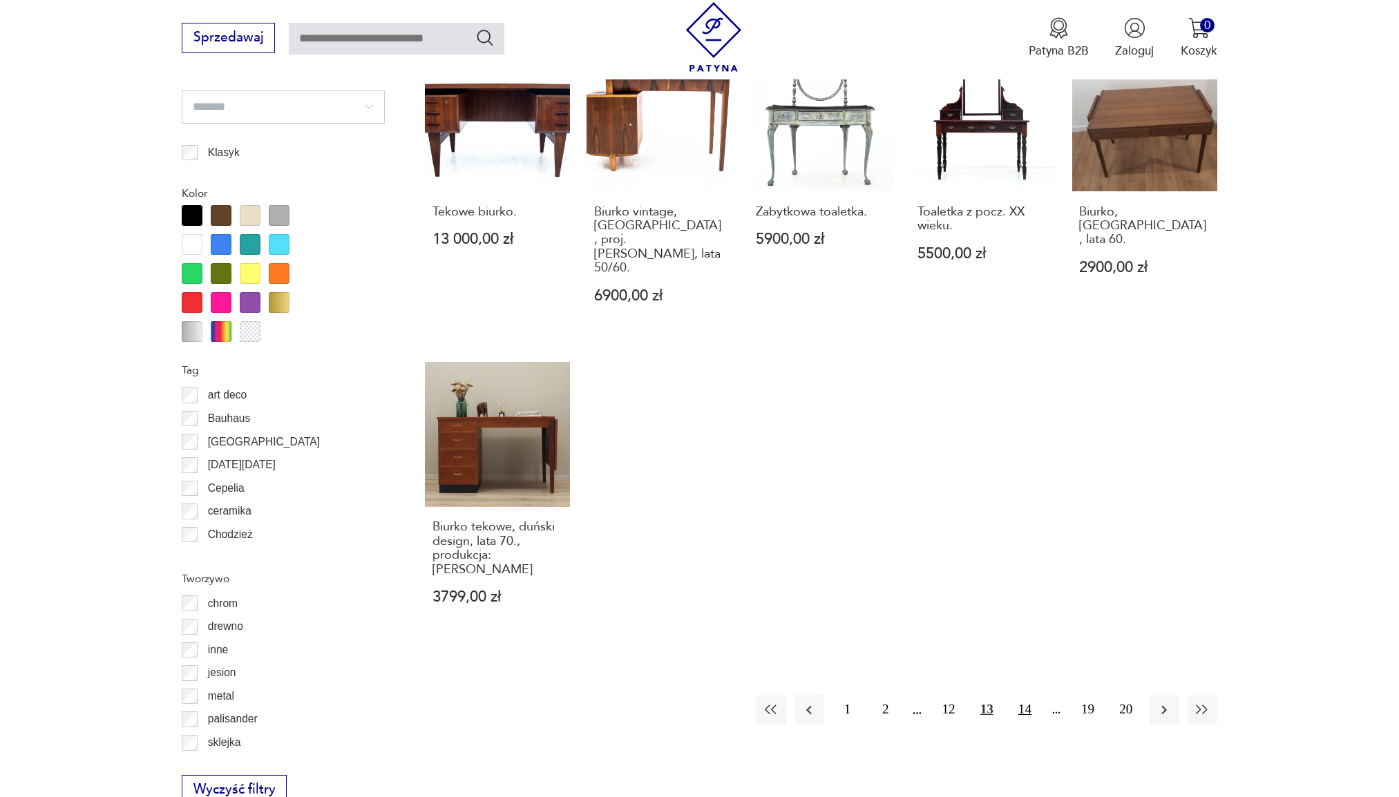
click at [1030, 695] on button "14" at bounding box center [1025, 710] width 30 height 30
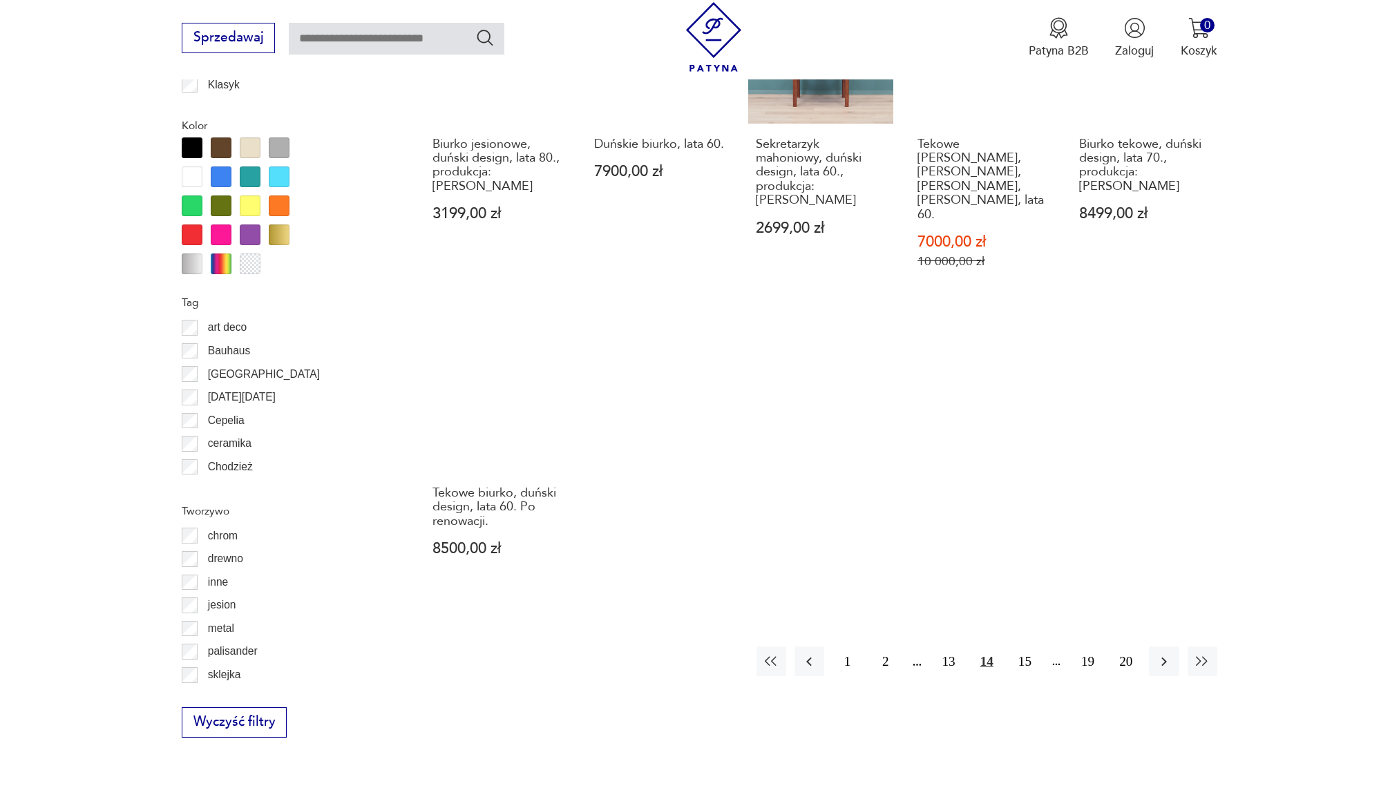
scroll to position [1358, 0]
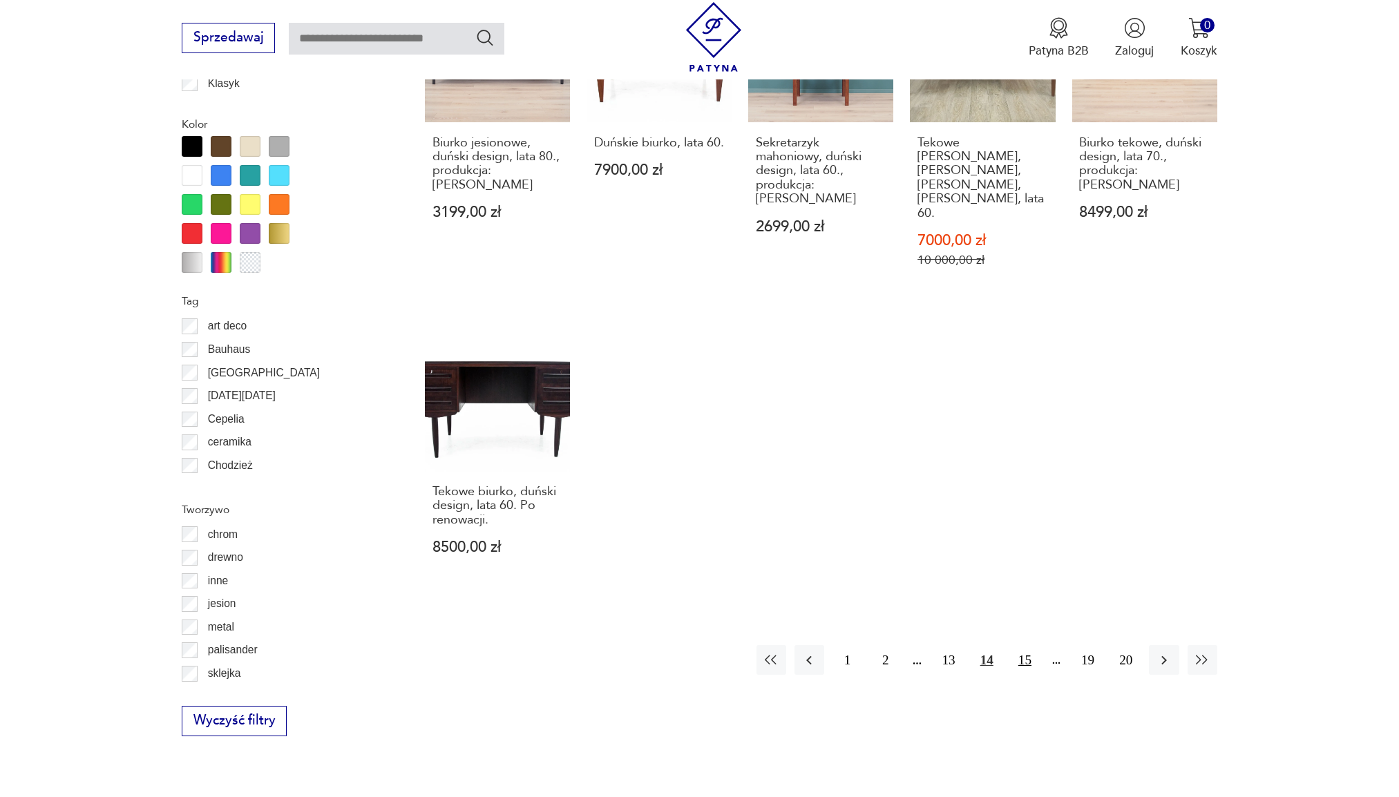
click at [1028, 645] on button "15" at bounding box center [1025, 660] width 30 height 30
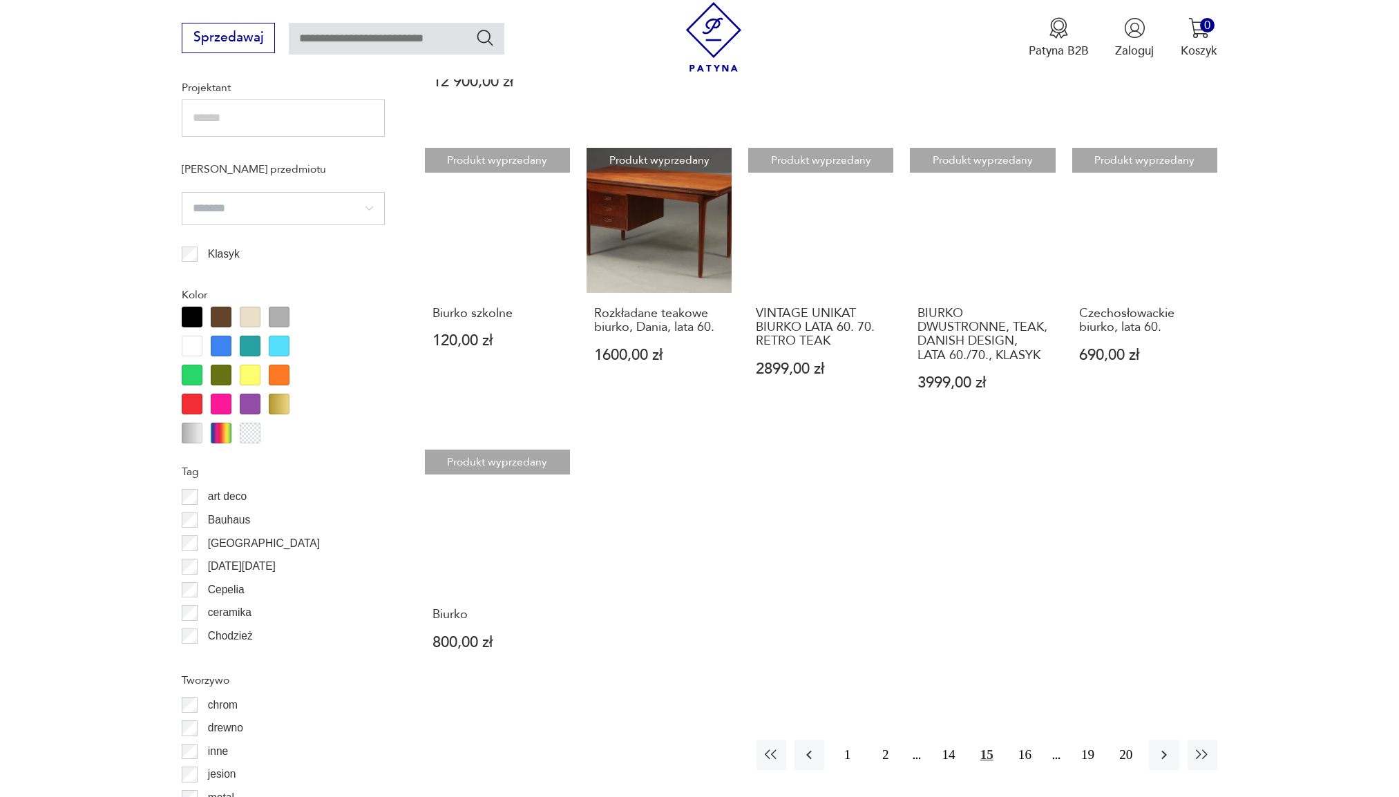
scroll to position [1220, 0]
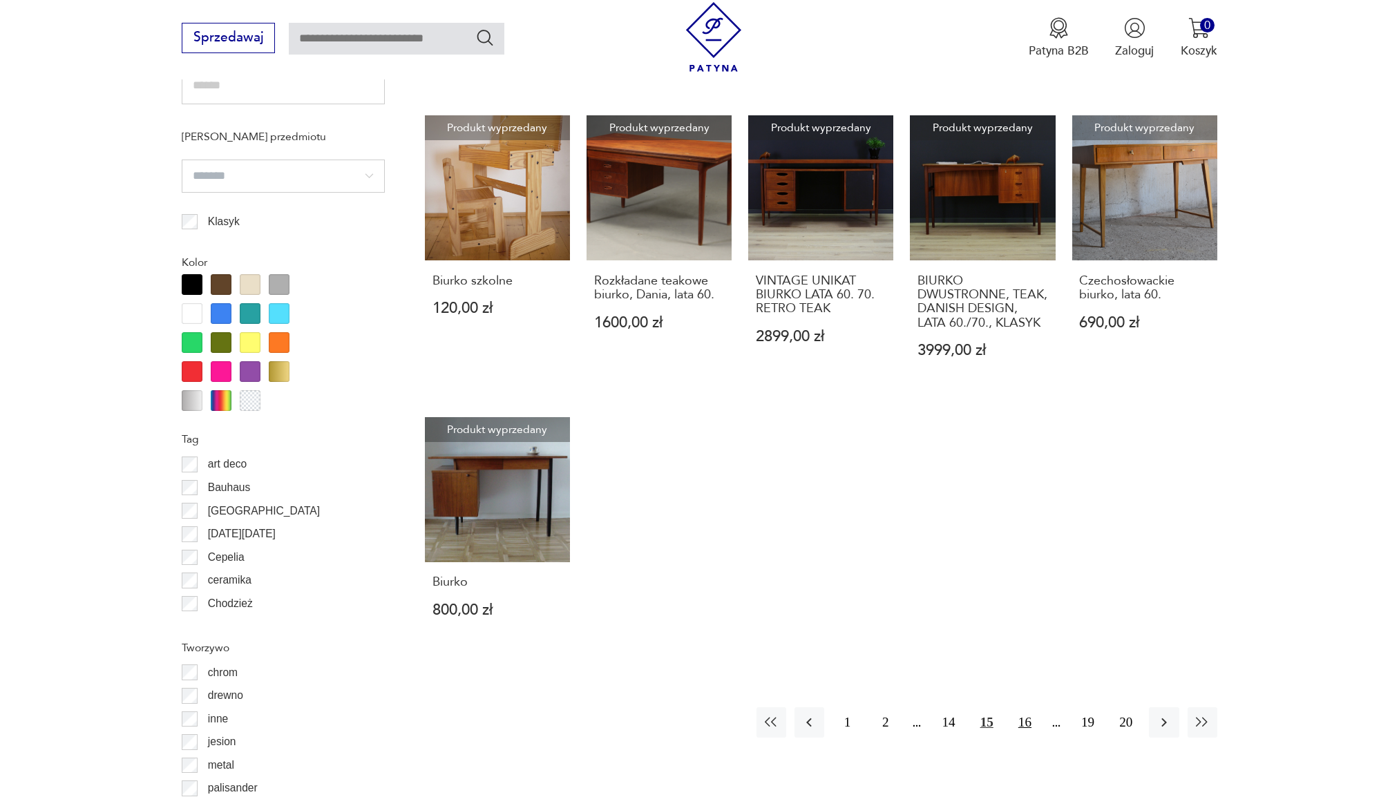
click at [1022, 722] on button "16" at bounding box center [1025, 722] width 30 height 30
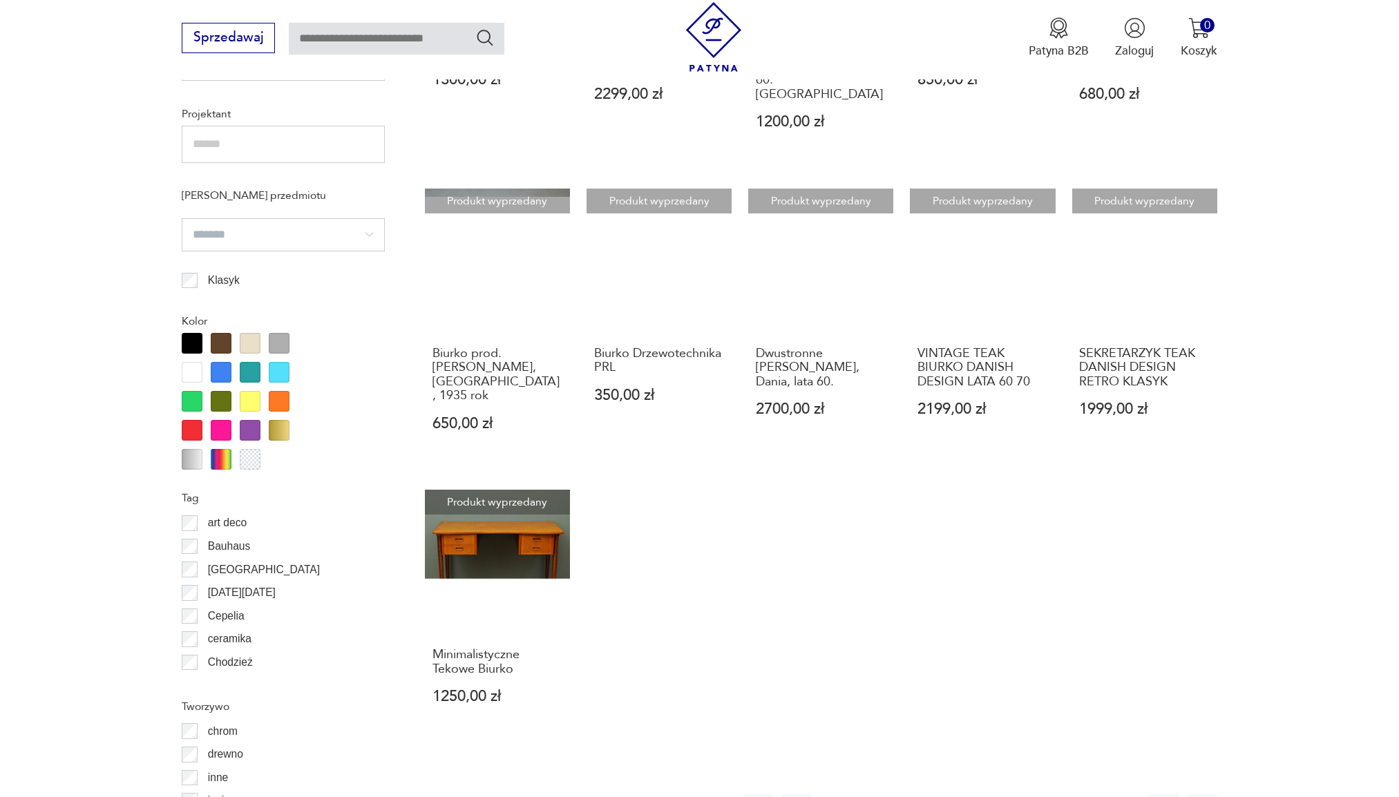
scroll to position [1358, 0]
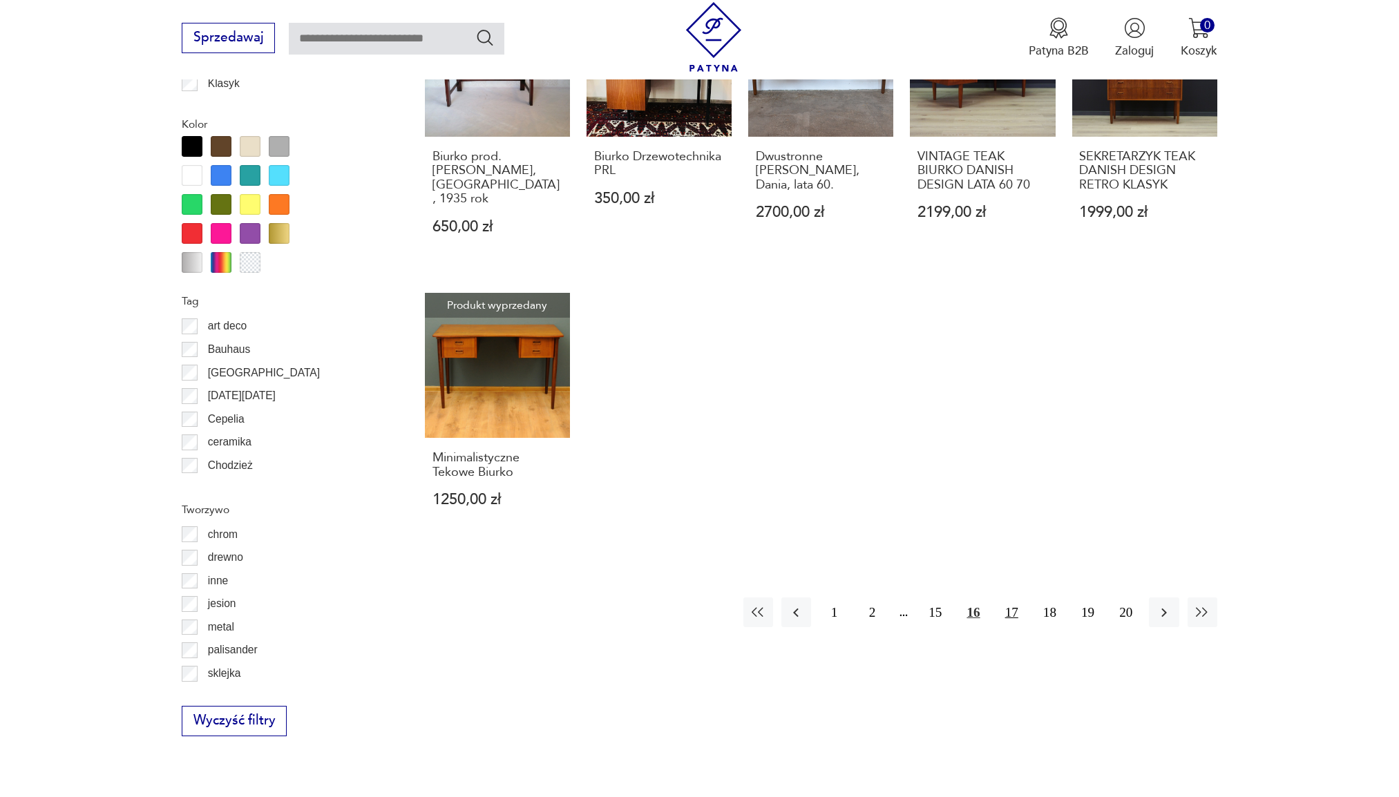
click at [1008, 597] on button "17" at bounding box center [1012, 612] width 30 height 30
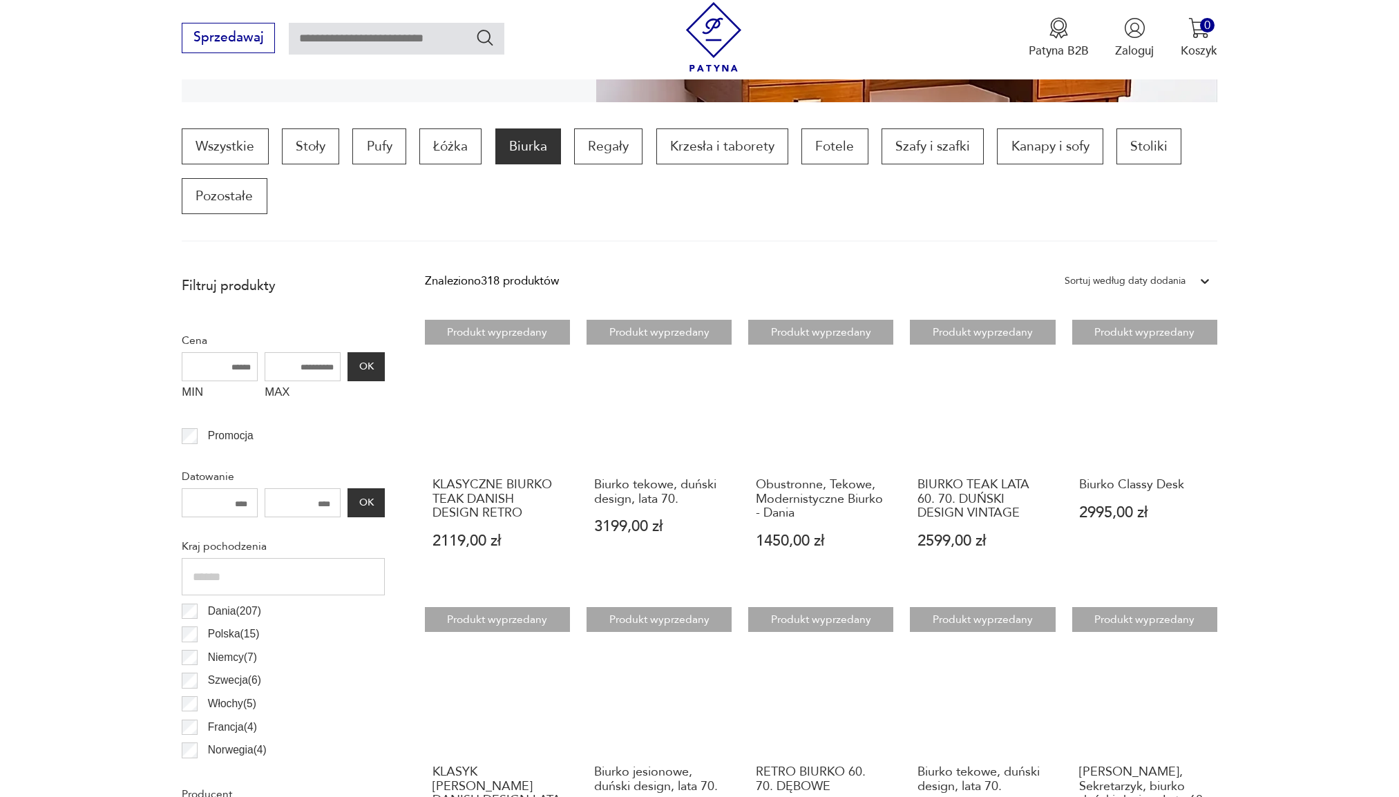
scroll to position [322, 0]
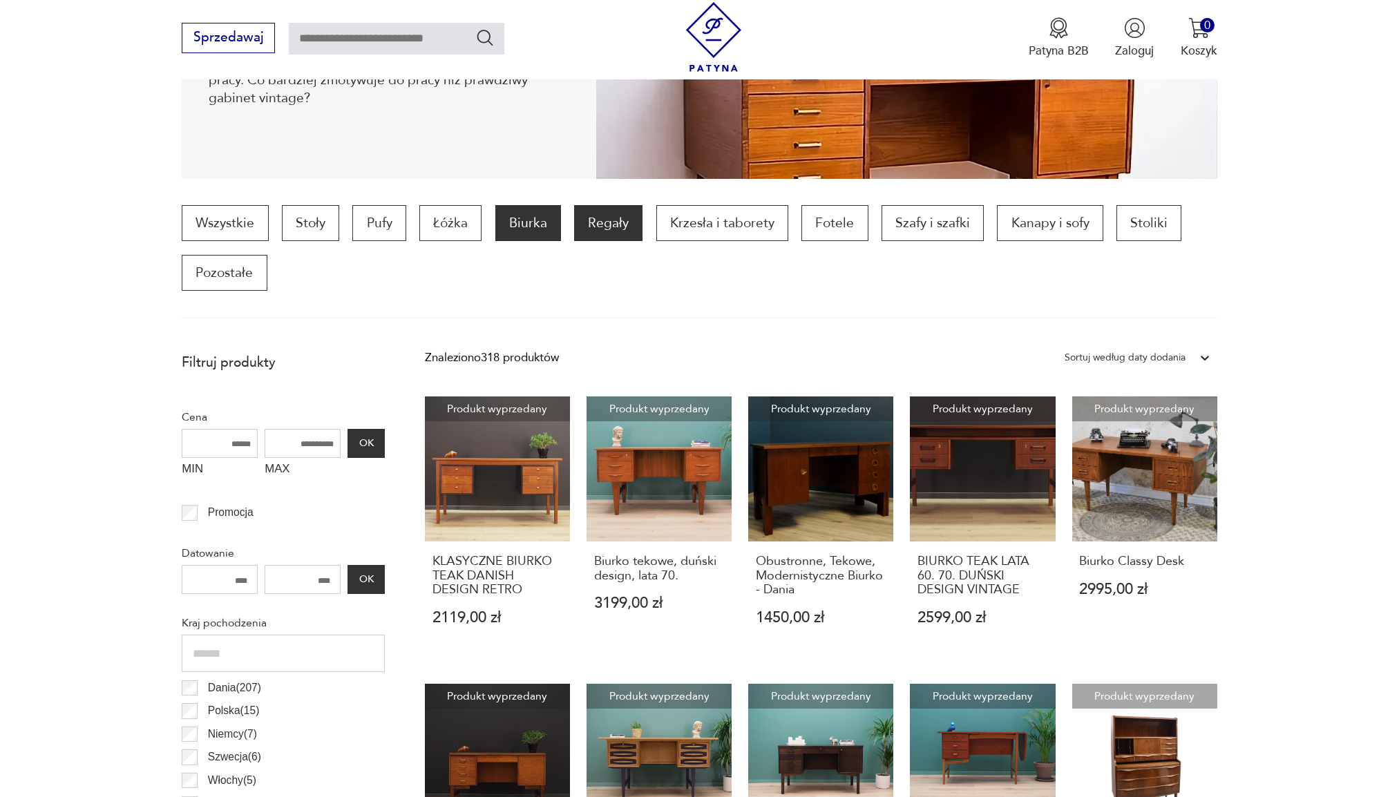
click at [609, 227] on p "Regały" at bounding box center [608, 223] width 68 height 36
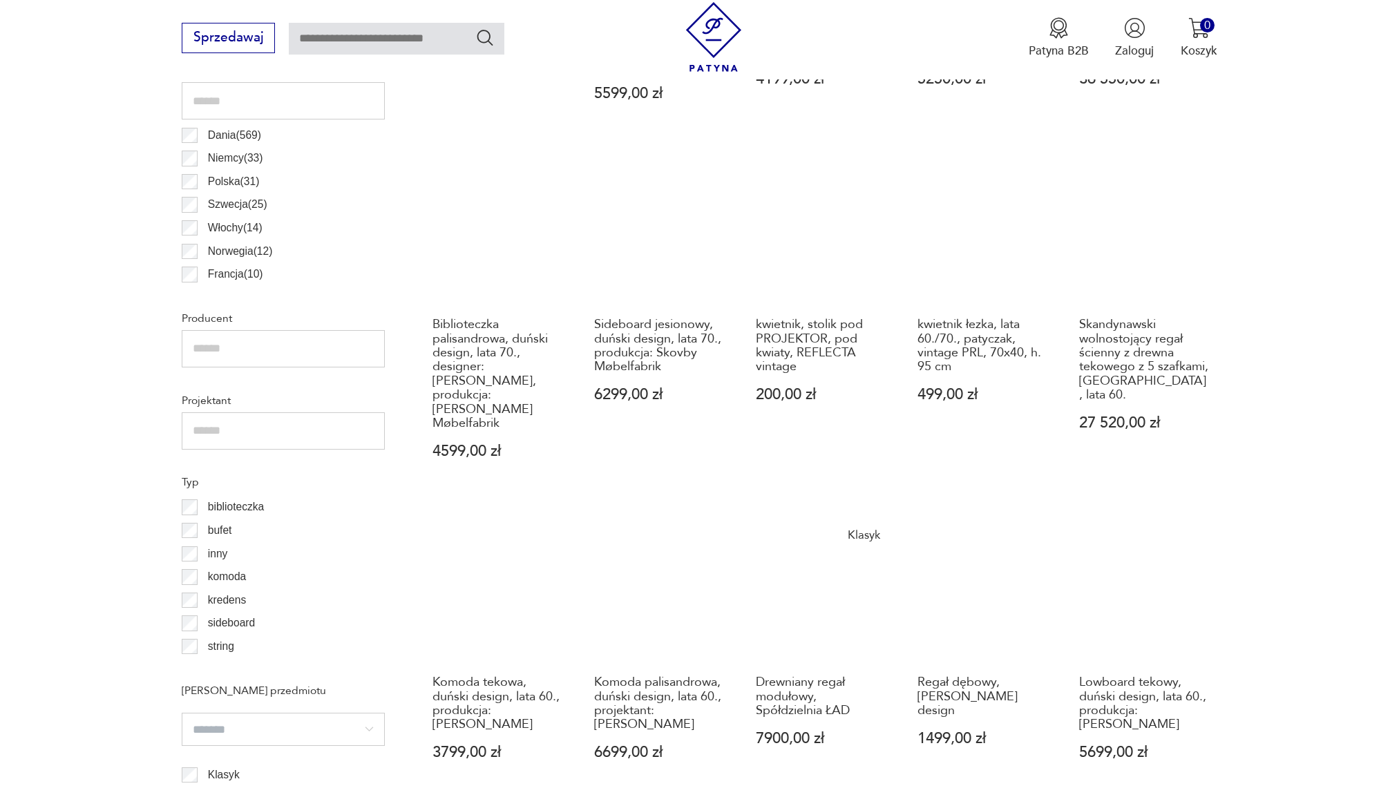
scroll to position [943, 0]
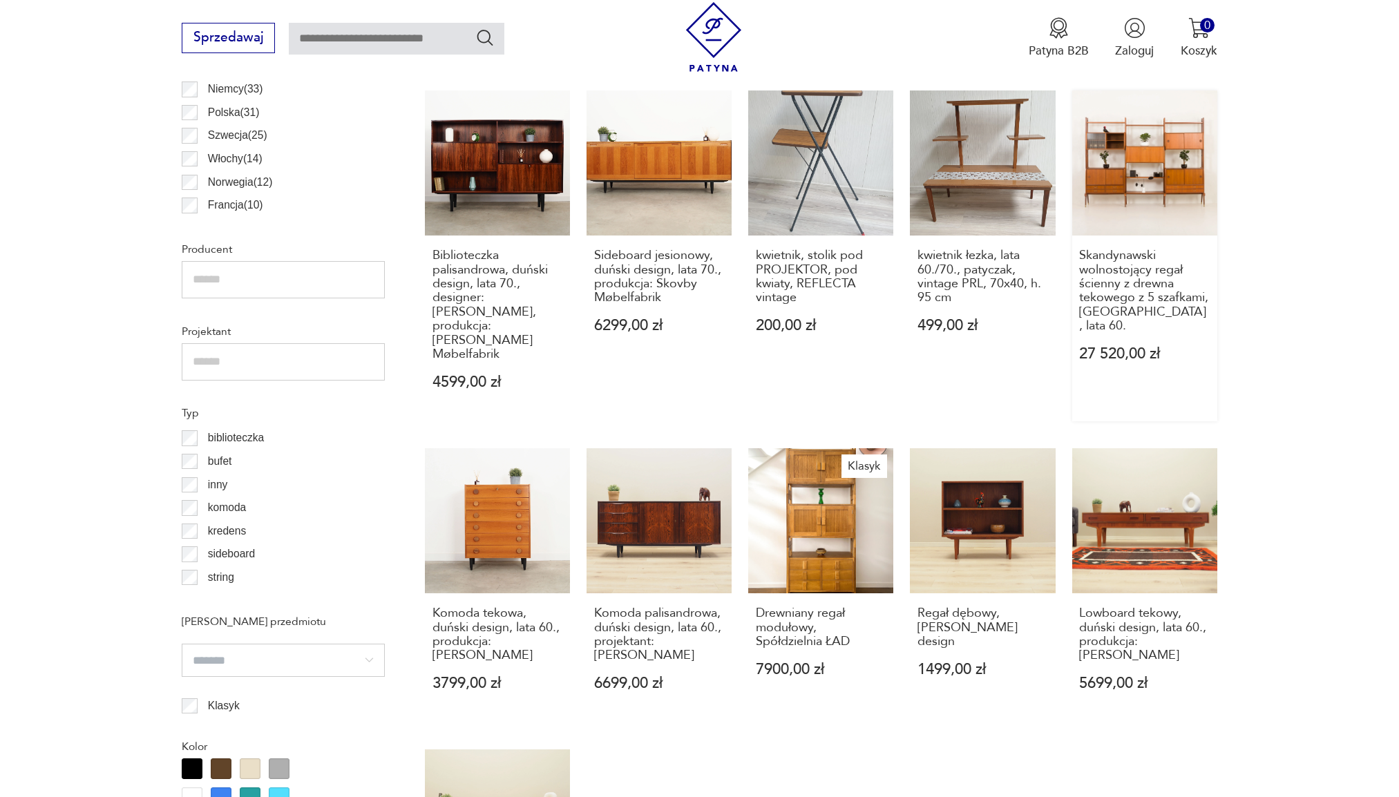
click at [1129, 306] on div "Skandynawski wolnostojący regał ścienny z drewna tekowego z 5 szafkami, Norwegi…" at bounding box center [1144, 315] width 145 height 158
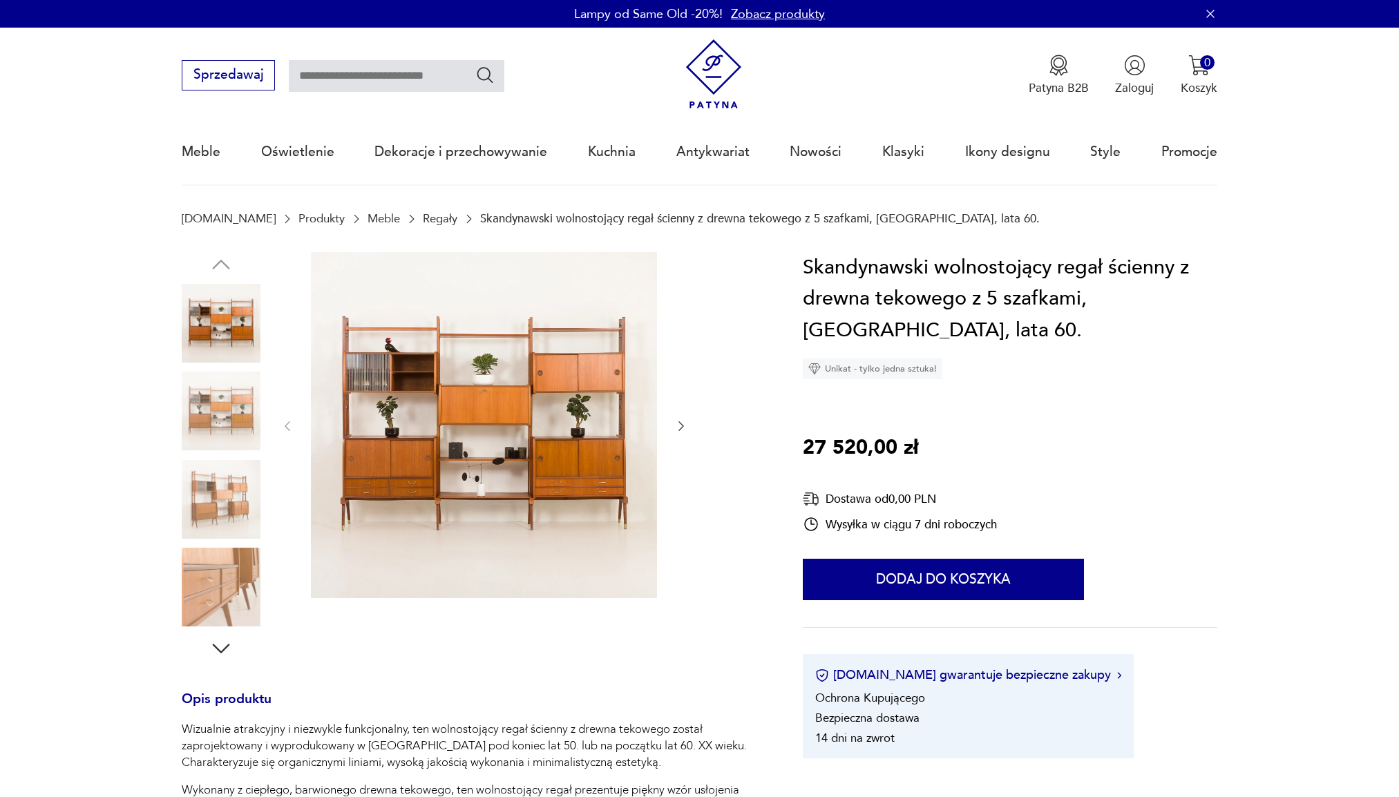
click at [677, 422] on icon "button" at bounding box center [681, 426] width 14 height 14
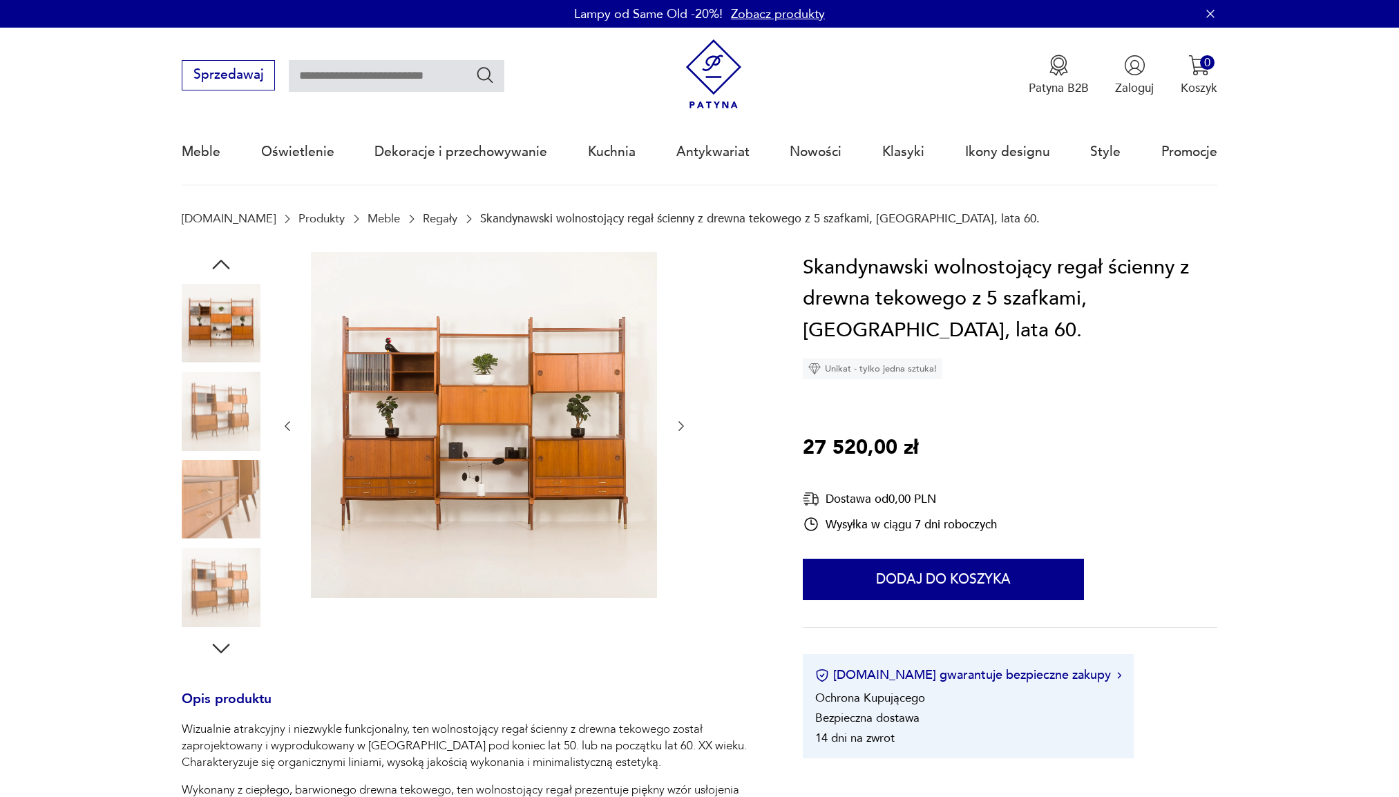
click at [677, 422] on icon "button" at bounding box center [681, 426] width 14 height 14
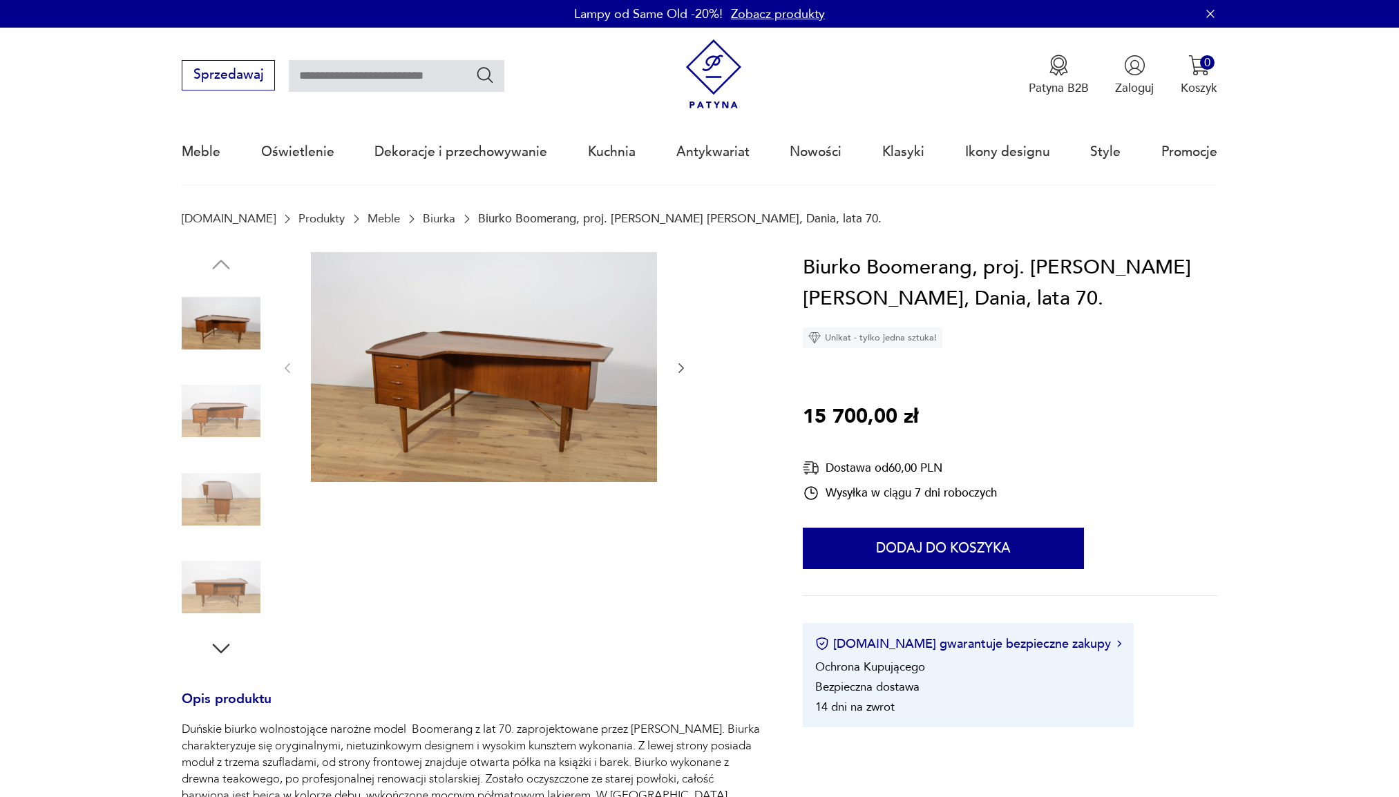
click at [686, 367] on icon "button" at bounding box center [681, 368] width 14 height 14
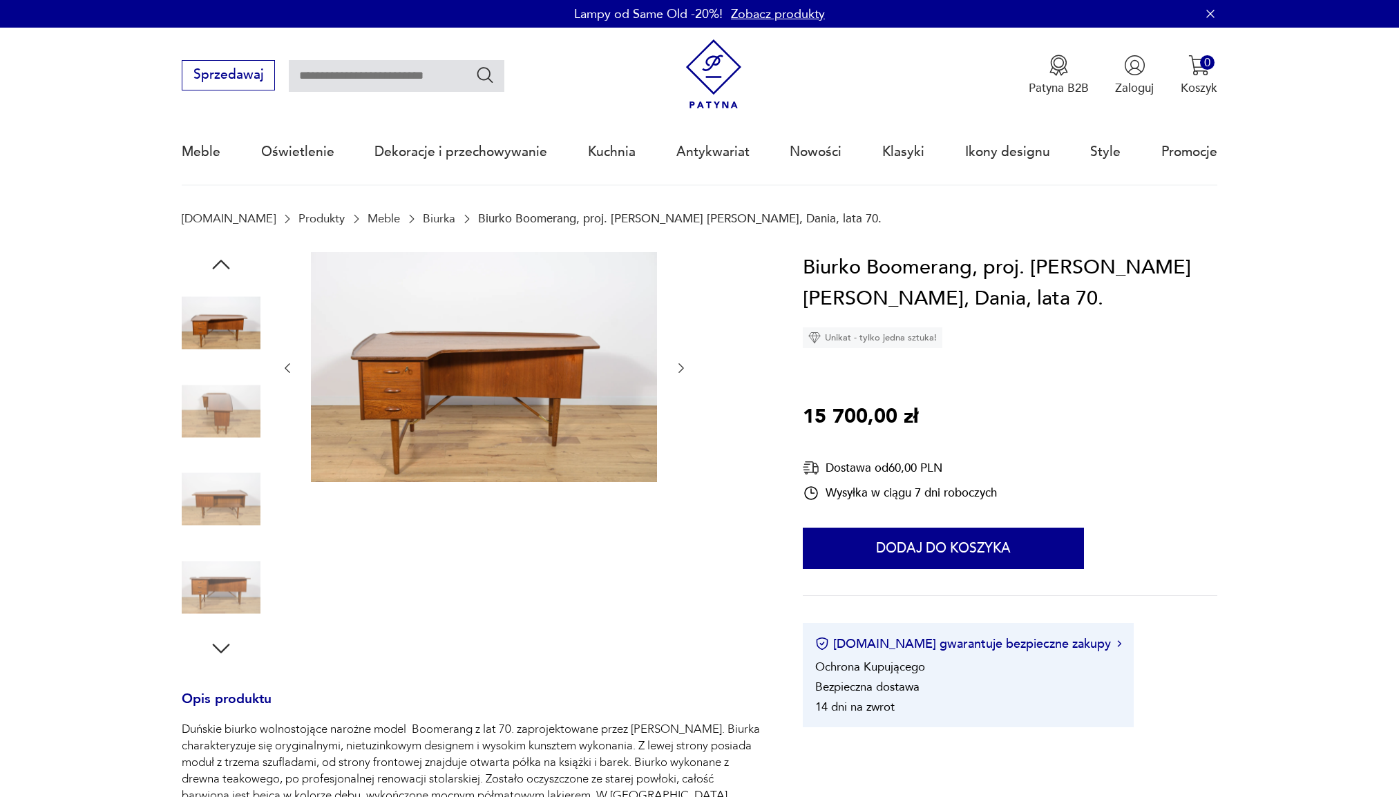
click at [686, 367] on icon "button" at bounding box center [681, 368] width 14 height 14
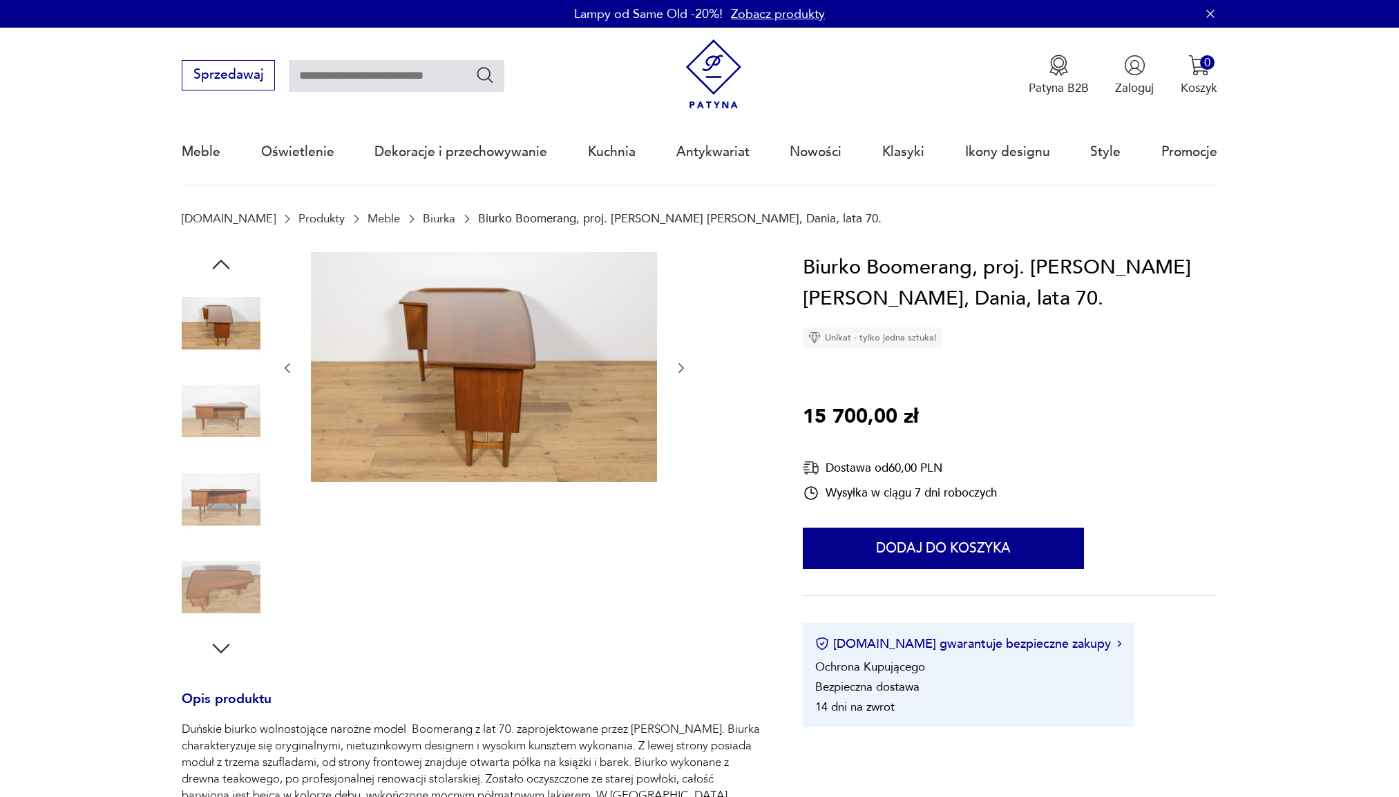
click at [686, 367] on icon "button" at bounding box center [681, 368] width 14 height 14
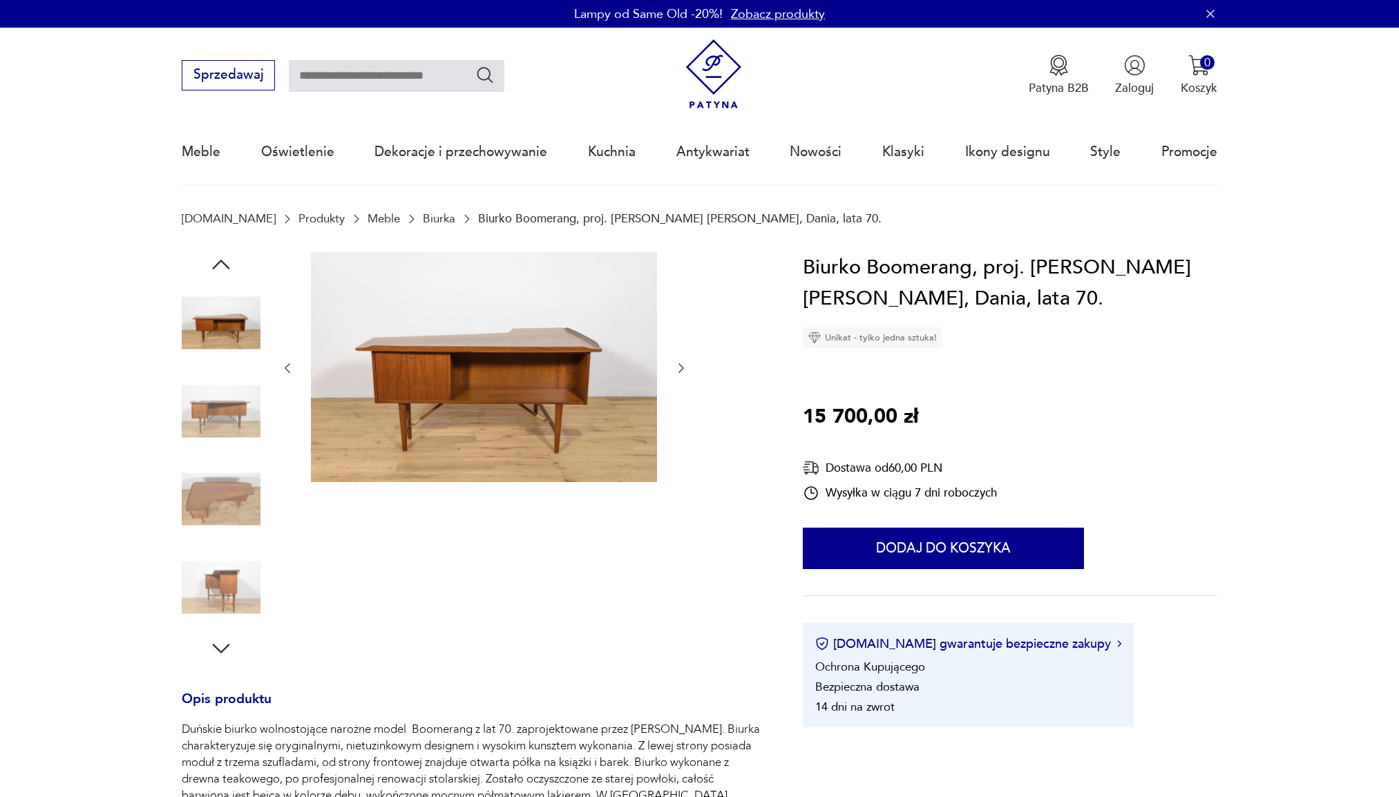
click at [686, 367] on icon "button" at bounding box center [681, 368] width 14 height 14
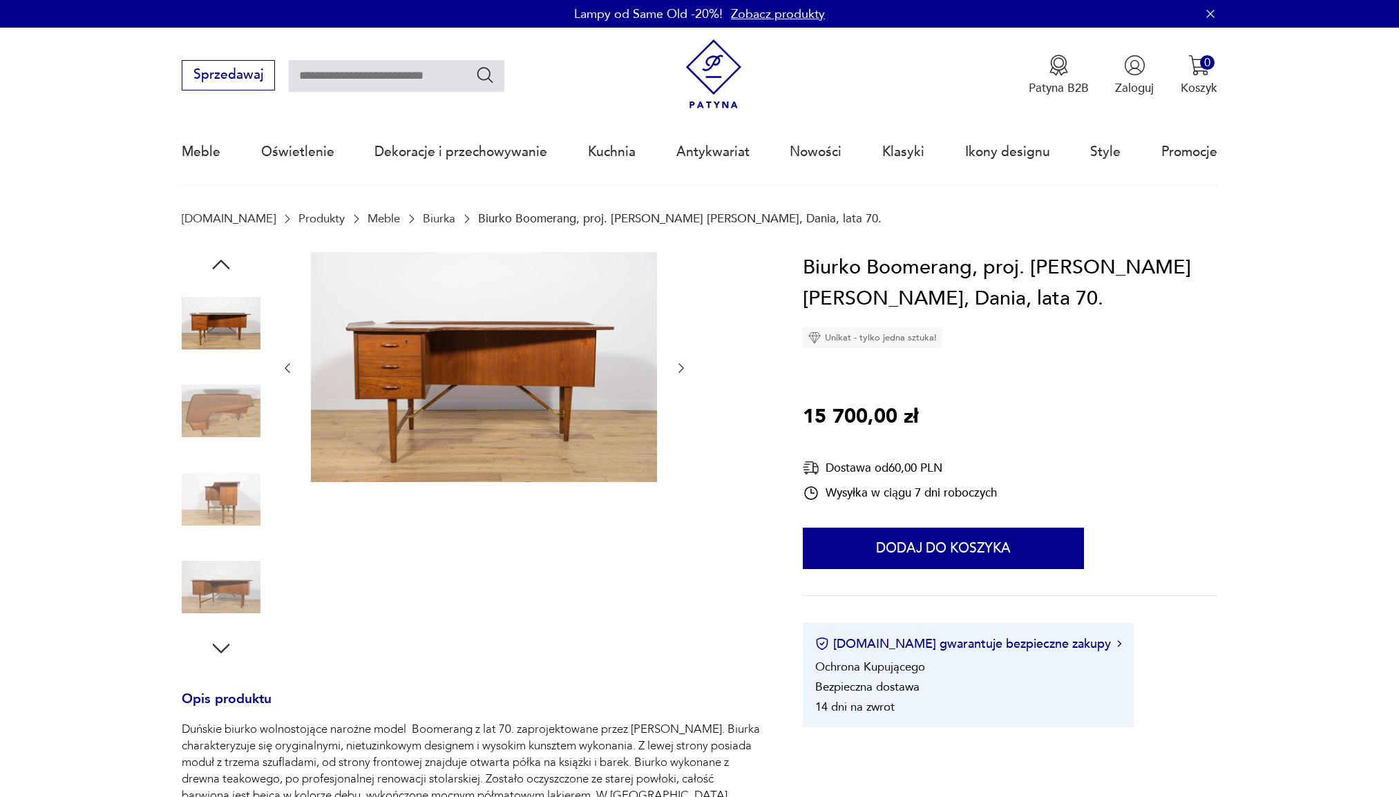
click at [686, 367] on icon "button" at bounding box center [681, 368] width 14 height 14
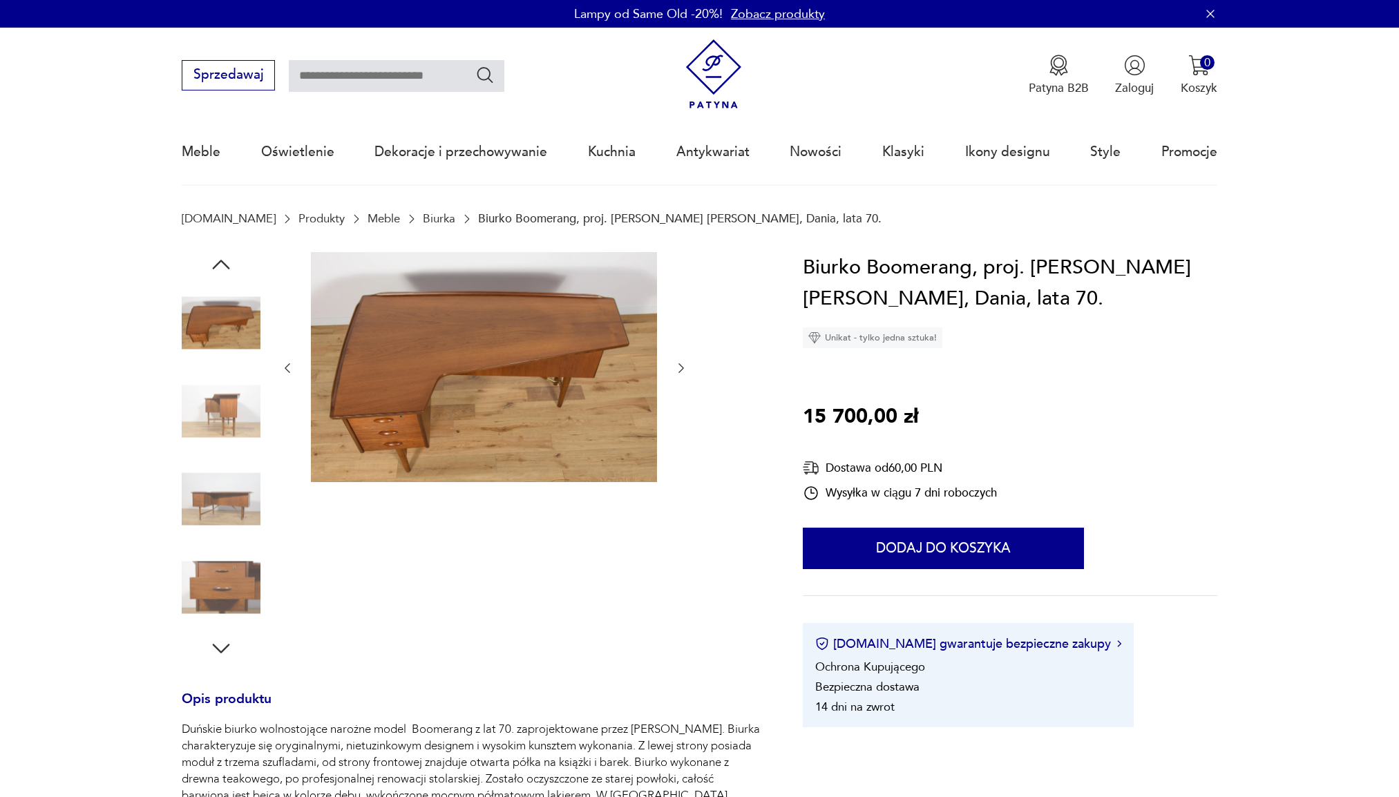
click at [686, 367] on icon "button" at bounding box center [681, 368] width 14 height 14
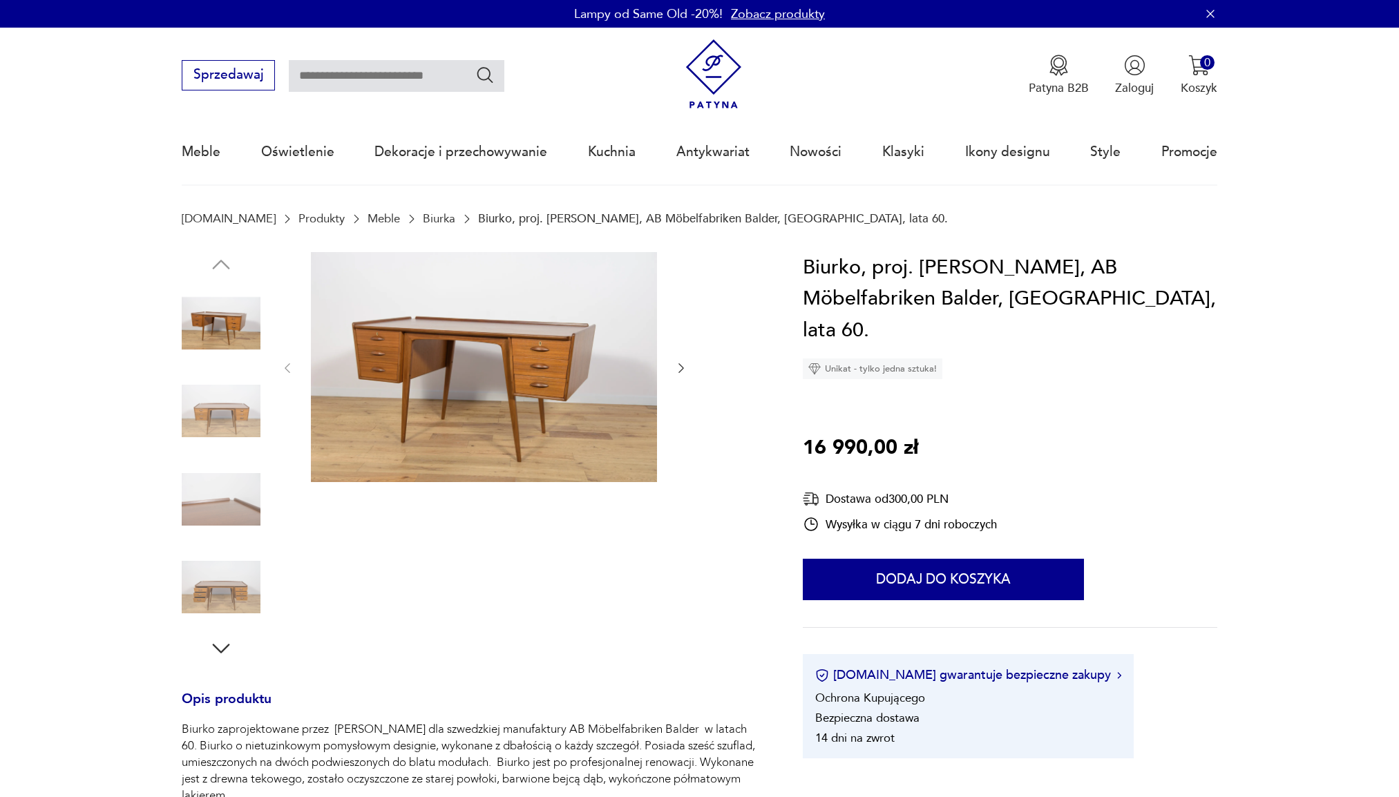
click at [684, 366] on icon "button" at bounding box center [681, 368] width 14 height 14
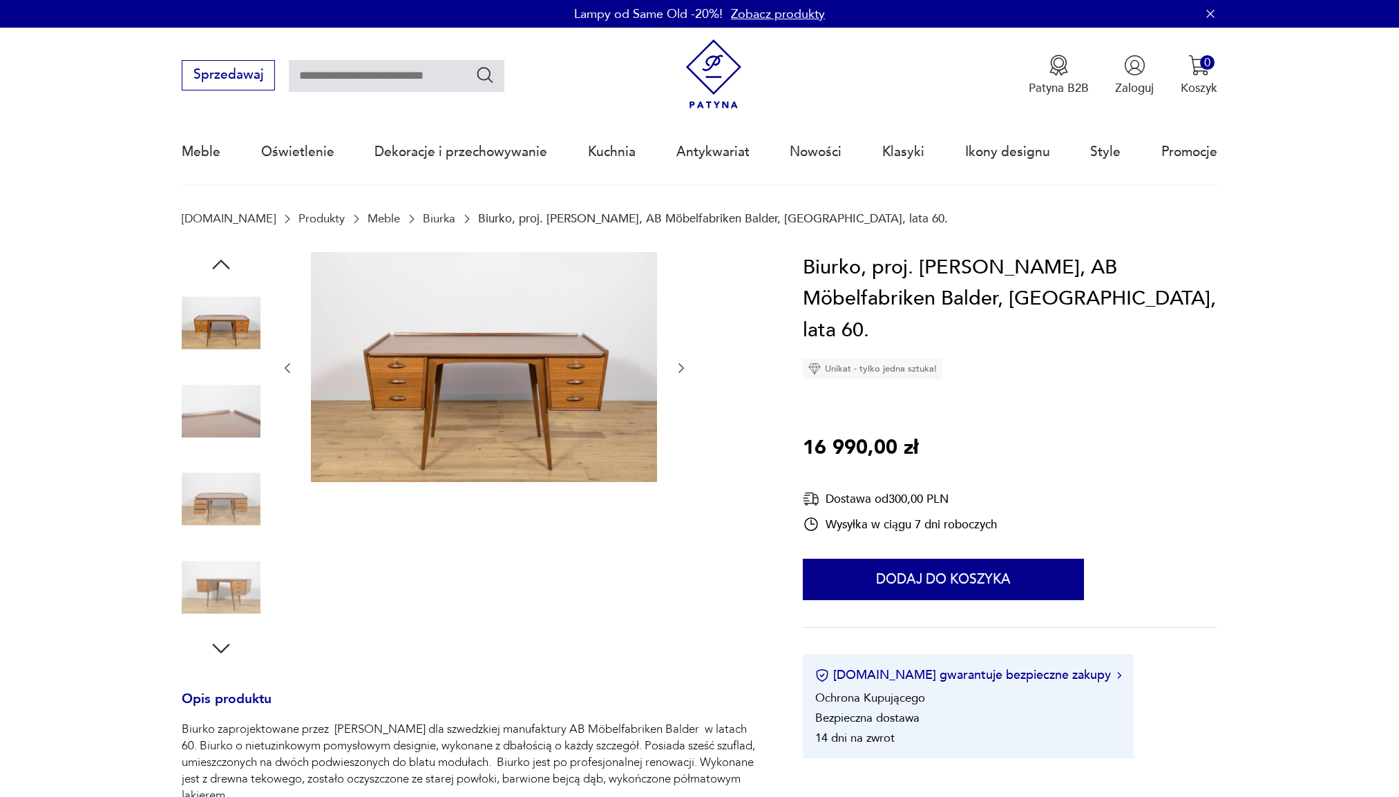
click at [684, 366] on icon "button" at bounding box center [681, 368] width 14 height 14
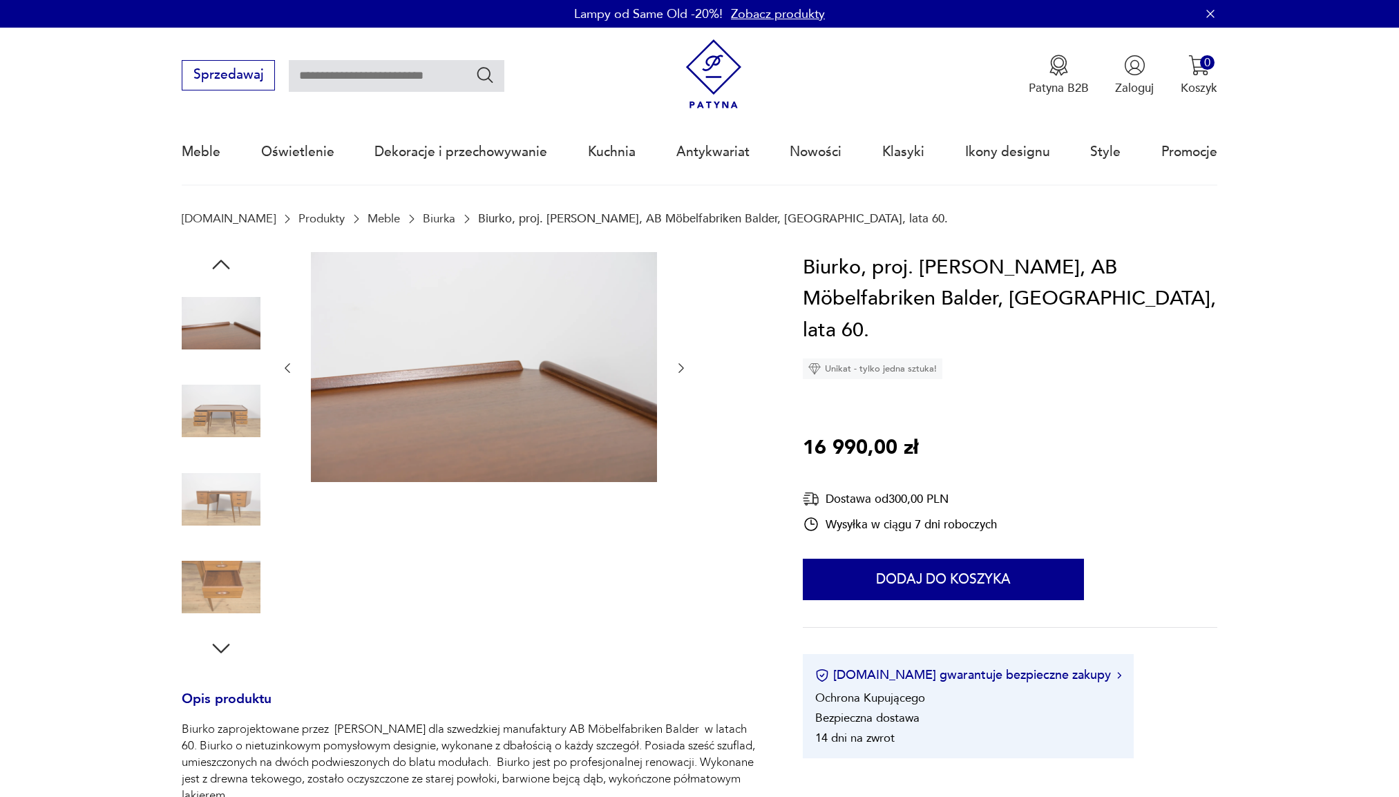
click at [684, 366] on icon "button" at bounding box center [681, 368] width 14 height 14
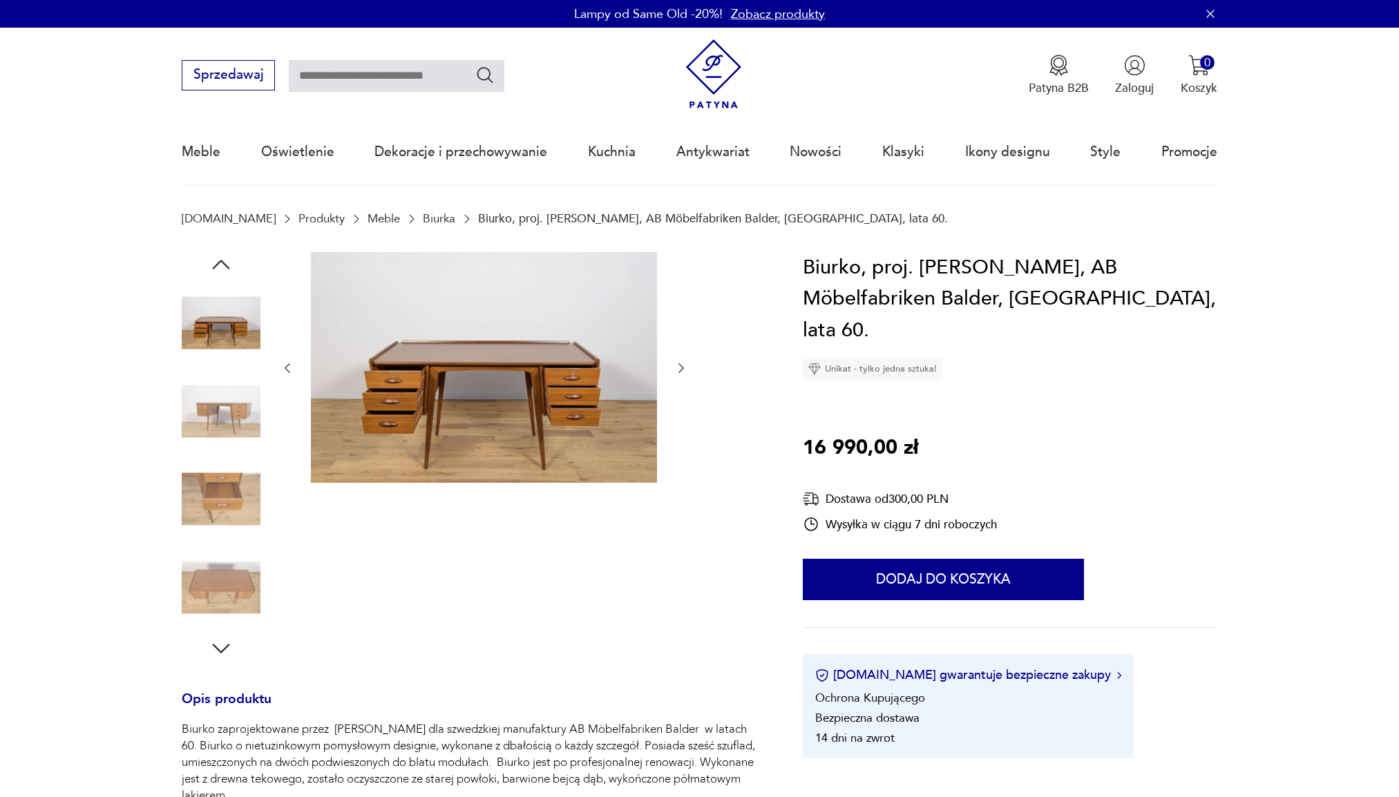
click at [684, 367] on icon "button" at bounding box center [681, 368] width 14 height 14
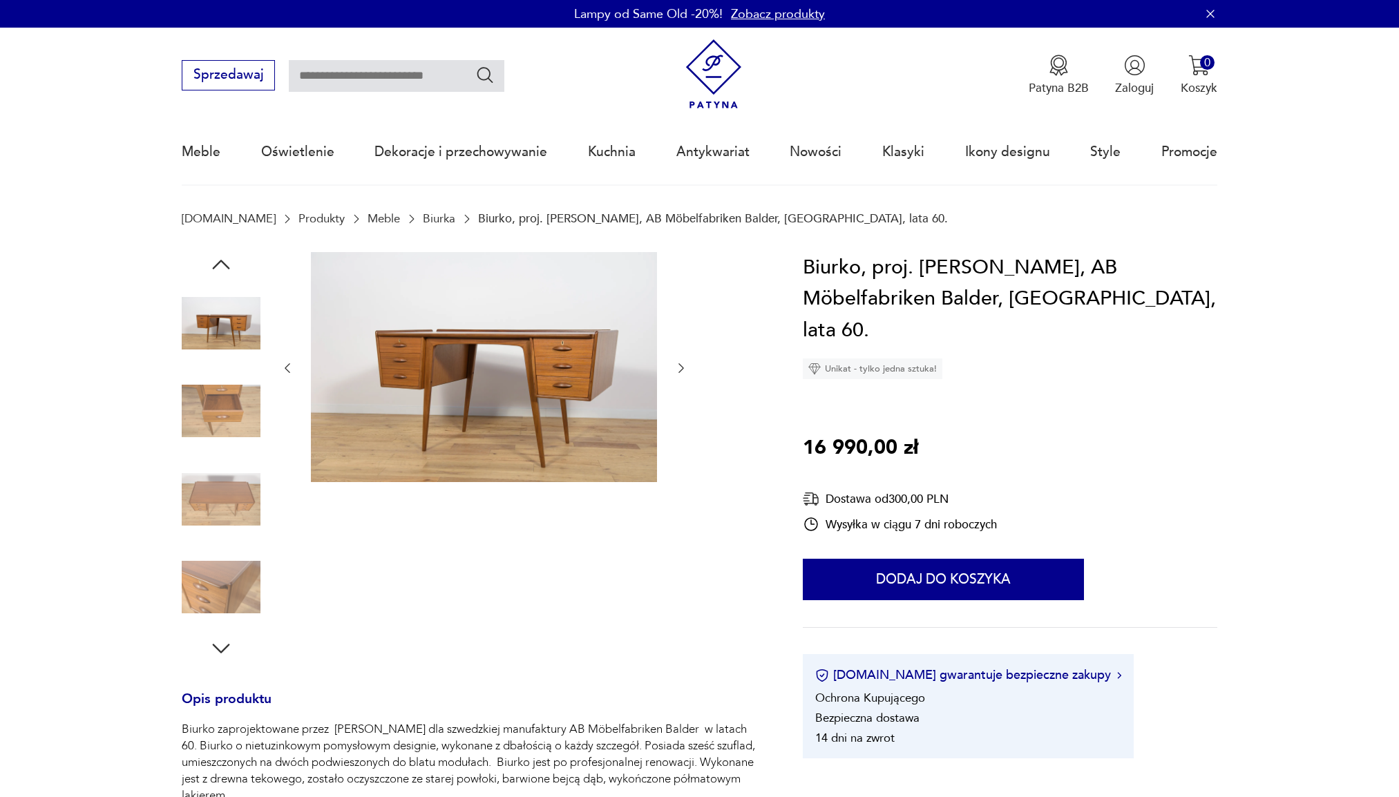
click at [684, 367] on icon "button" at bounding box center [681, 368] width 14 height 14
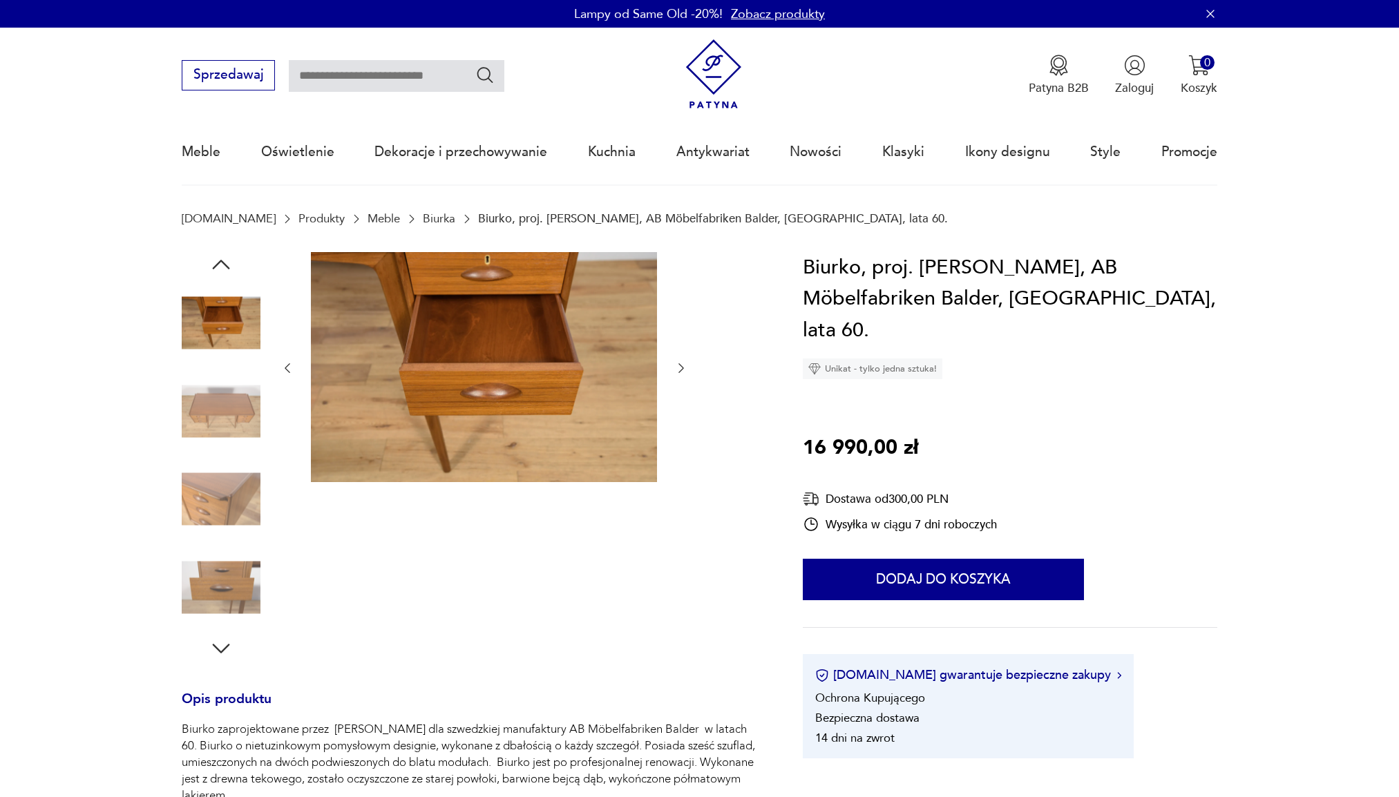
click at [684, 367] on icon "button" at bounding box center [681, 368] width 14 height 14
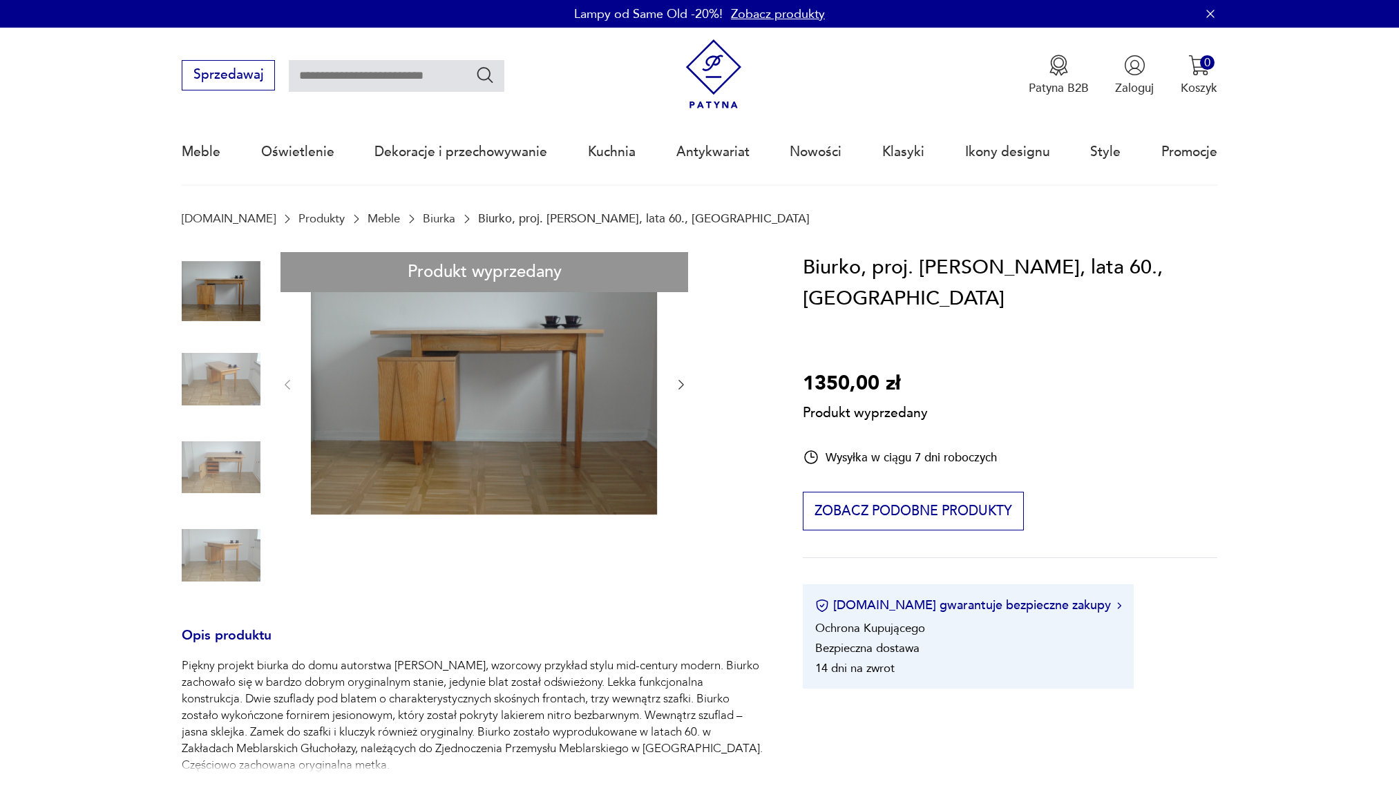
click at [682, 383] on div "Produkt wyprzedany Opis produktu Piękny projekt biurka do domu autorstwa Mieczy…" at bounding box center [473, 711] width 582 height 919
click at [678, 387] on div "Produkt wyprzedany Opis produktu Piękny projekt biurka do domu autorstwa Mieczy…" at bounding box center [473, 711] width 582 height 919
click at [238, 381] on div "Produkt wyprzedany Opis produktu Piękny projekt biurka do domu autorstwa Mieczy…" at bounding box center [473, 711] width 582 height 919
click at [242, 493] on div "Produkt wyprzedany Opis produktu Piękny projekt biurka do domu autorstwa Mieczy…" at bounding box center [473, 711] width 582 height 919
click at [240, 559] on div "Produkt wyprzedany Opis produktu Piękny projekt biurka do domu autorstwa Mieczy…" at bounding box center [473, 711] width 582 height 919
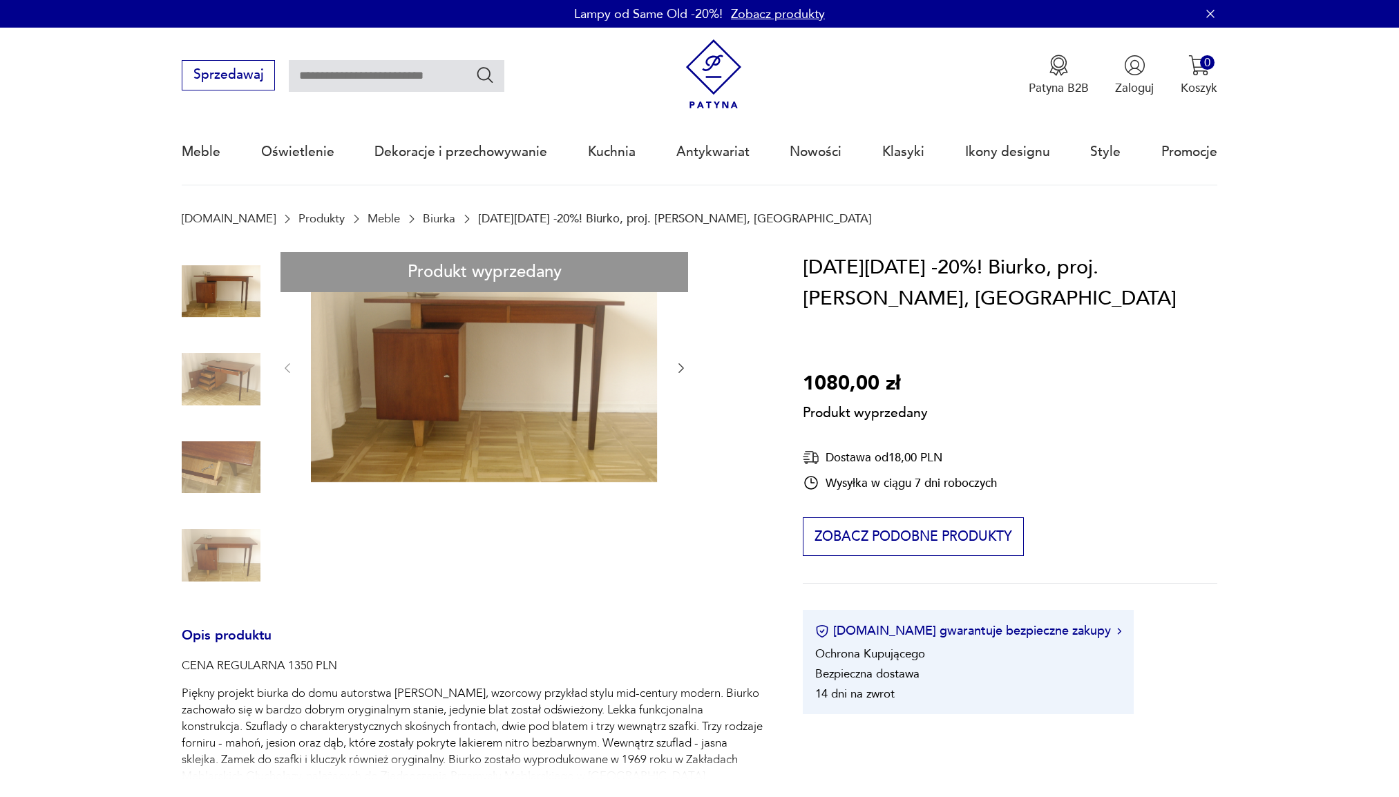
click at [682, 363] on div "Produkt wyprzedany Opis produktu CENA REGULARNA 1350 PLN Piękny projekt biurka …" at bounding box center [473, 711] width 582 height 919
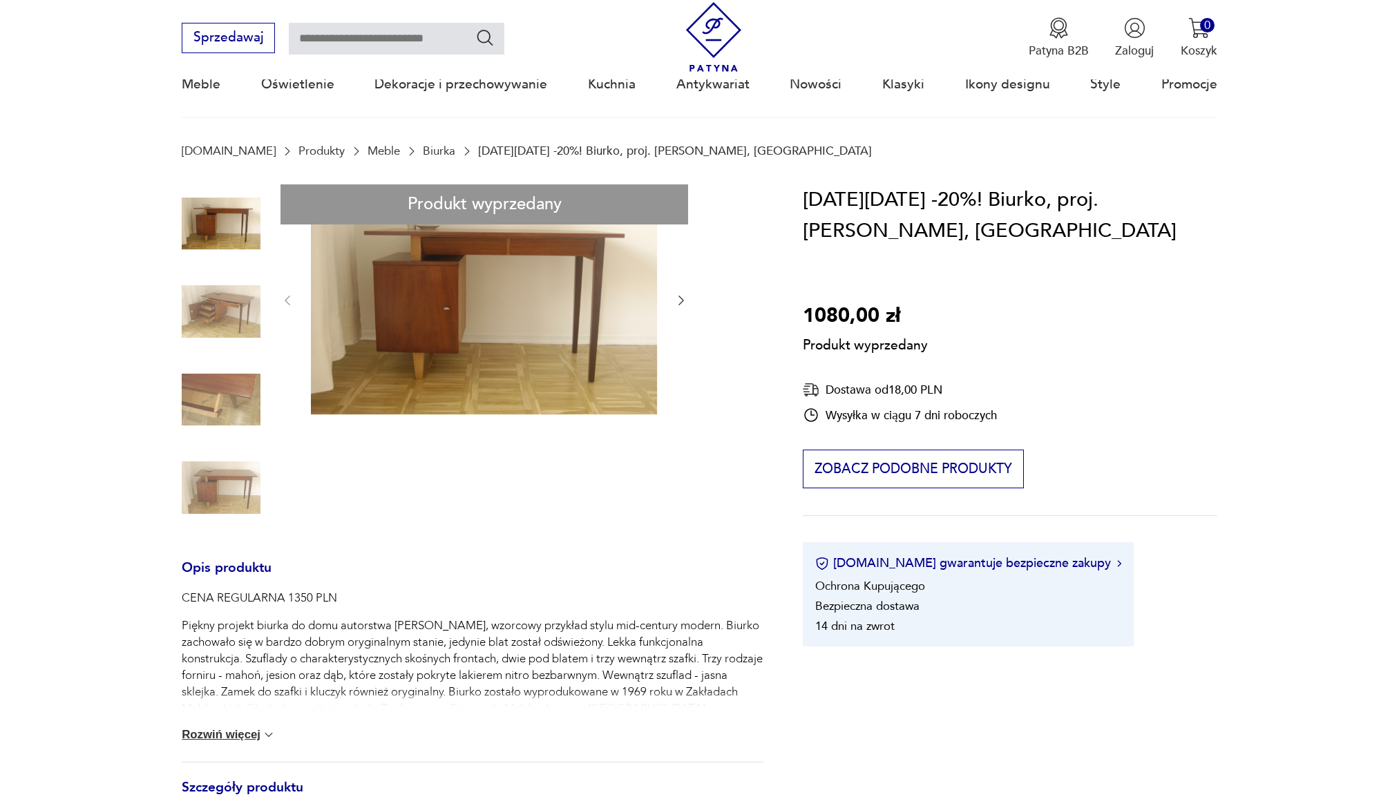
scroll to position [276, 0]
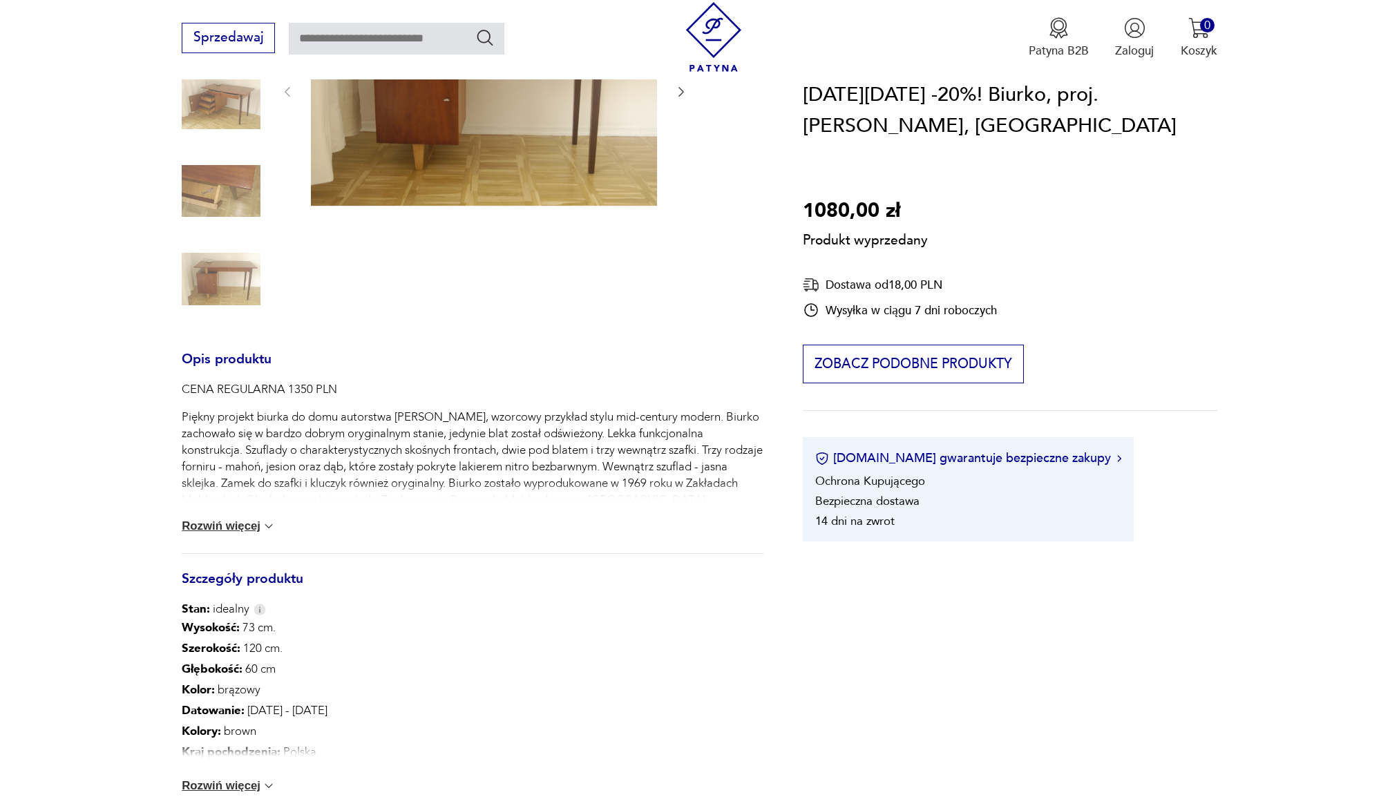
click at [229, 524] on button "Rozwiń więcej" at bounding box center [229, 526] width 94 height 14
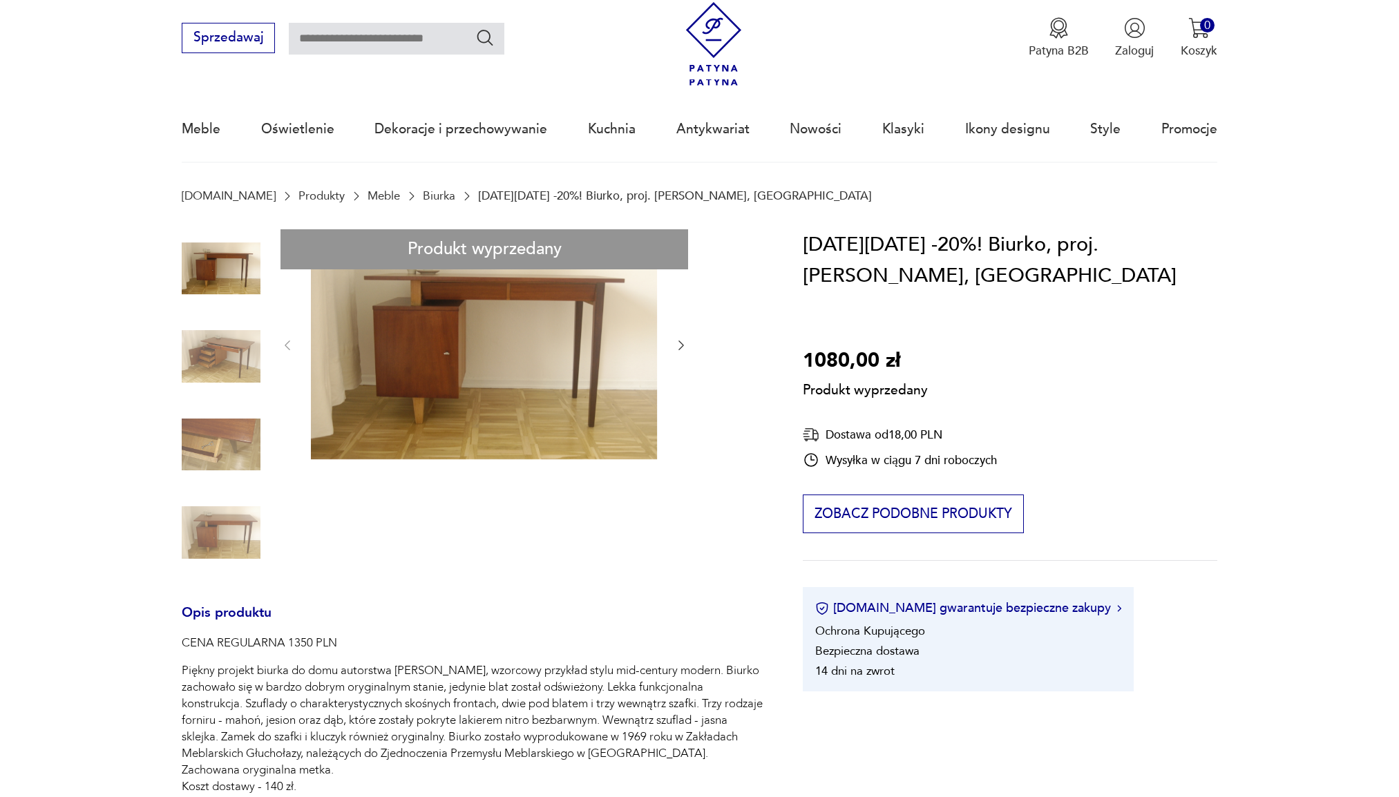
scroll to position [0, 0]
